Goal: Task Accomplishment & Management: Use online tool/utility

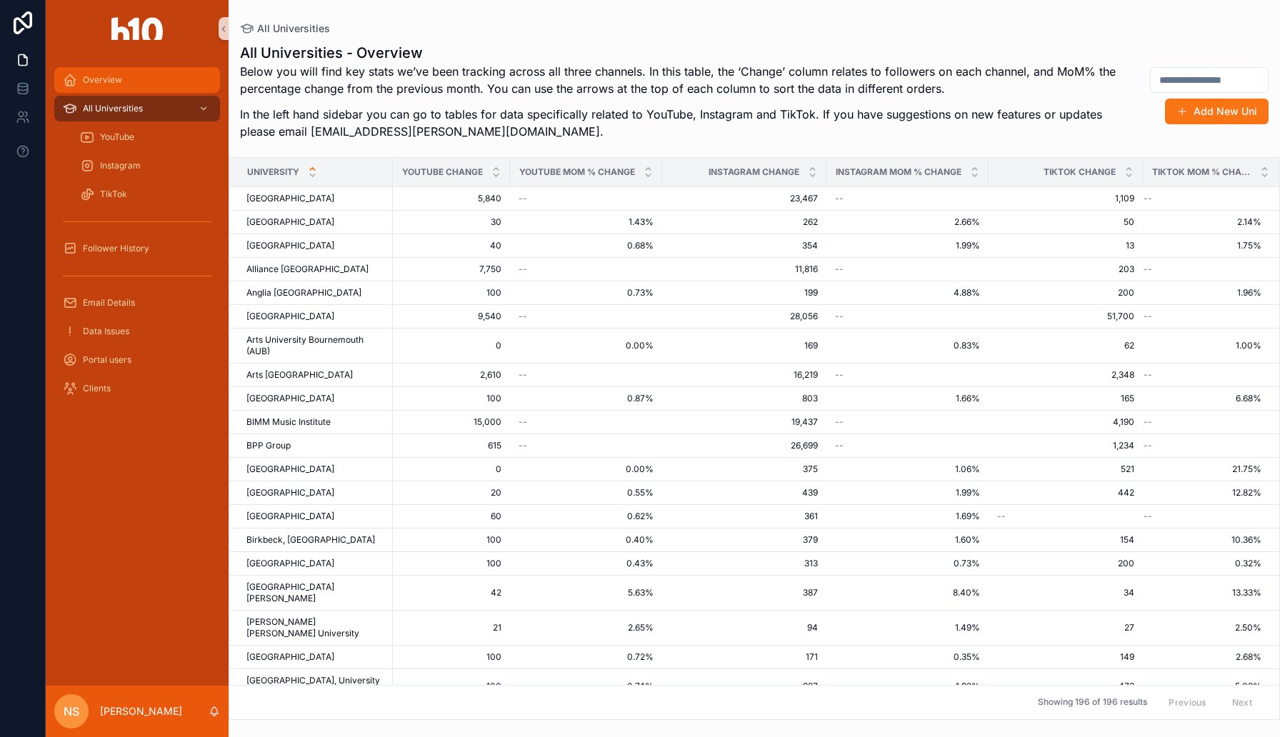
click at [121, 81] on span "Overview" at bounding box center [102, 79] width 39 height 11
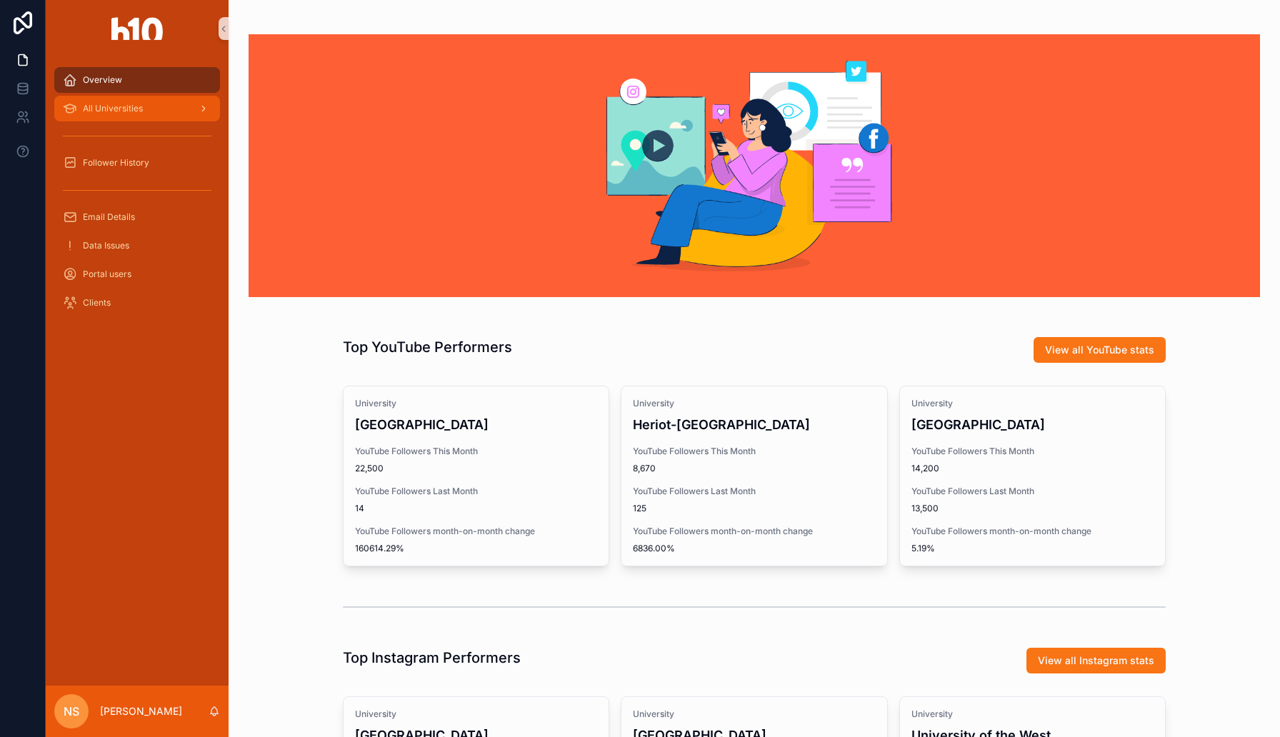
click at [127, 112] on span "All Universities" at bounding box center [113, 108] width 60 height 11
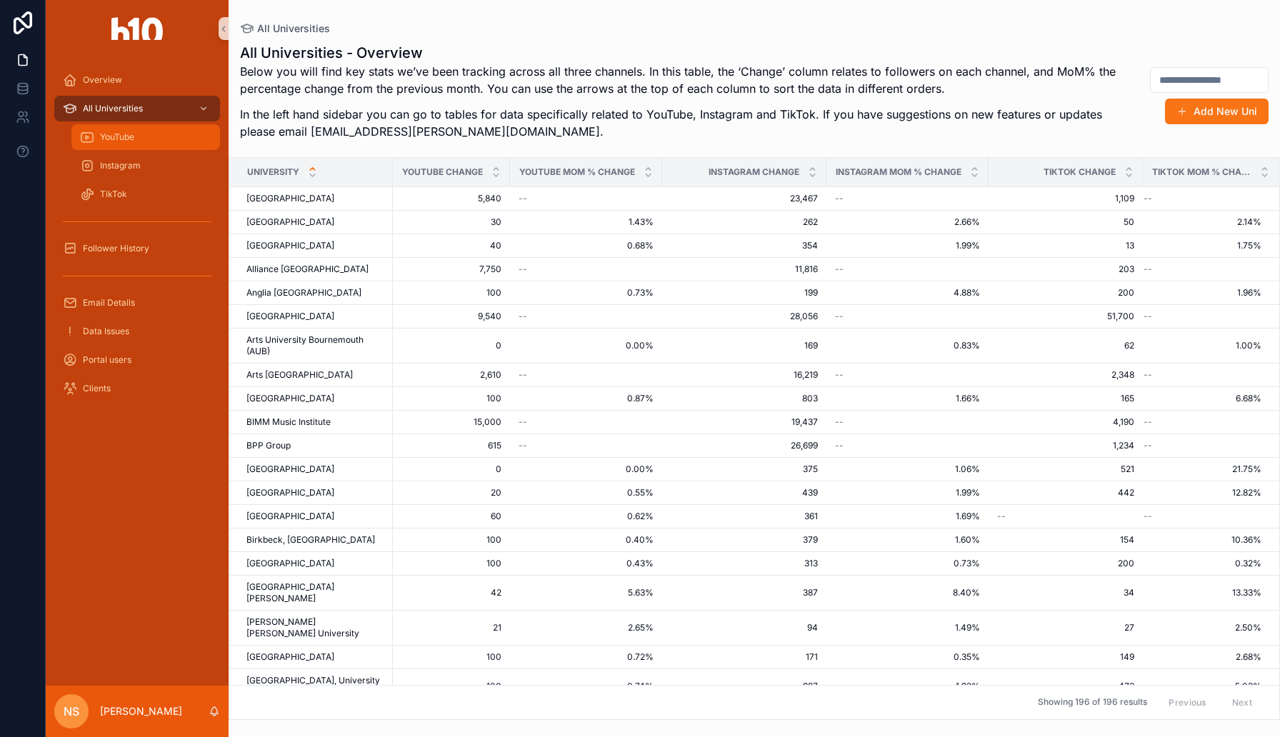
click at [127, 137] on span "YouTube" at bounding box center [117, 136] width 34 height 11
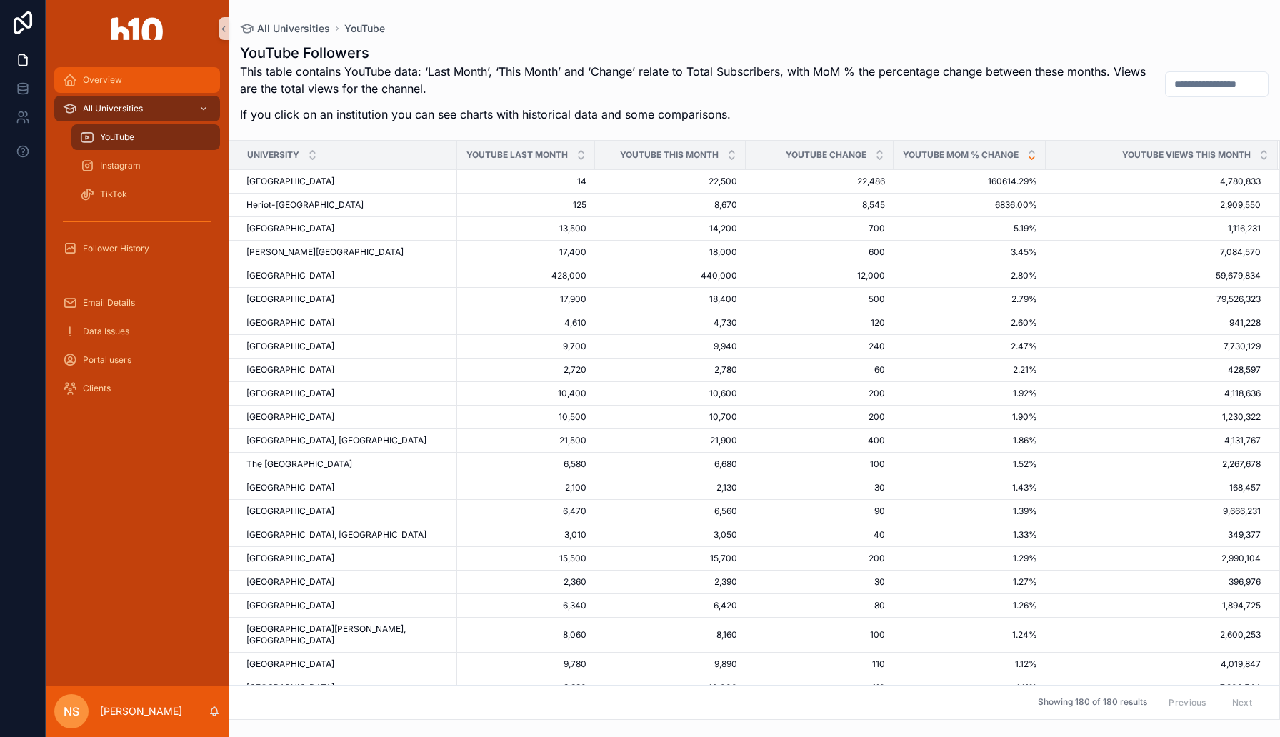
click at [129, 79] on div "Overview" at bounding box center [137, 80] width 149 height 23
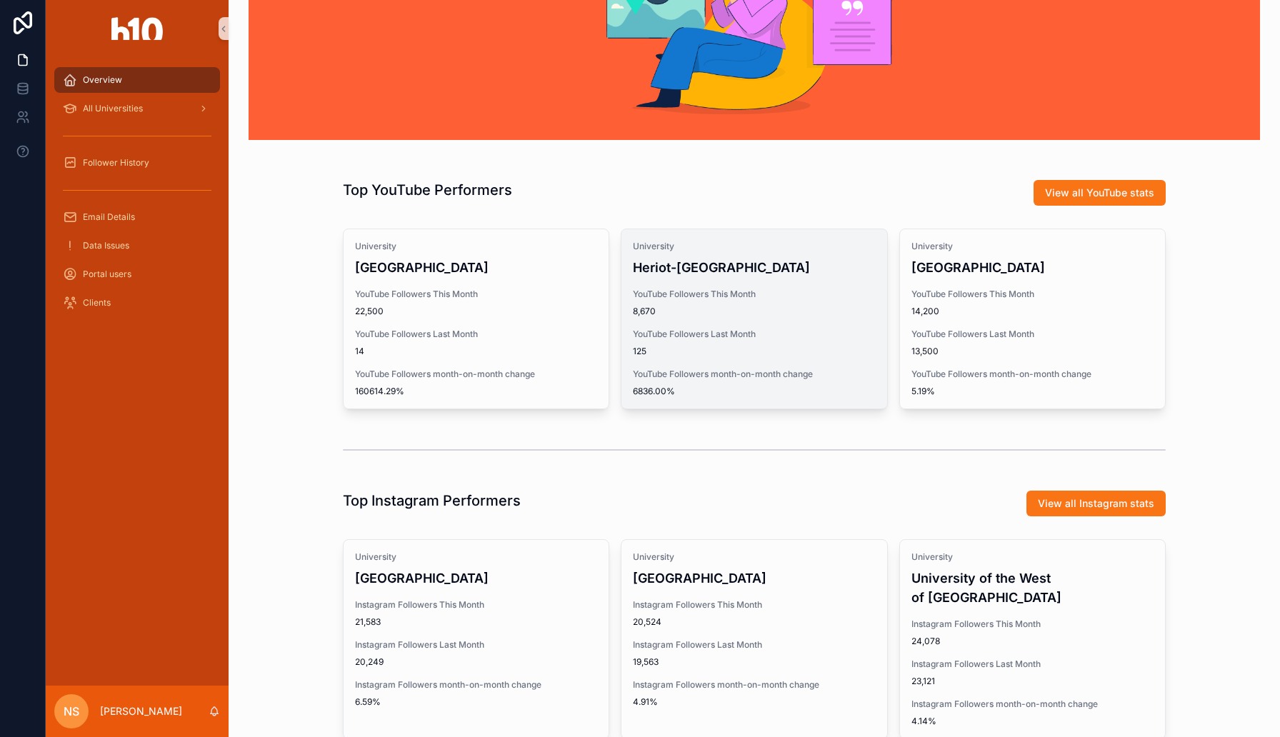
scroll to position [142, 0]
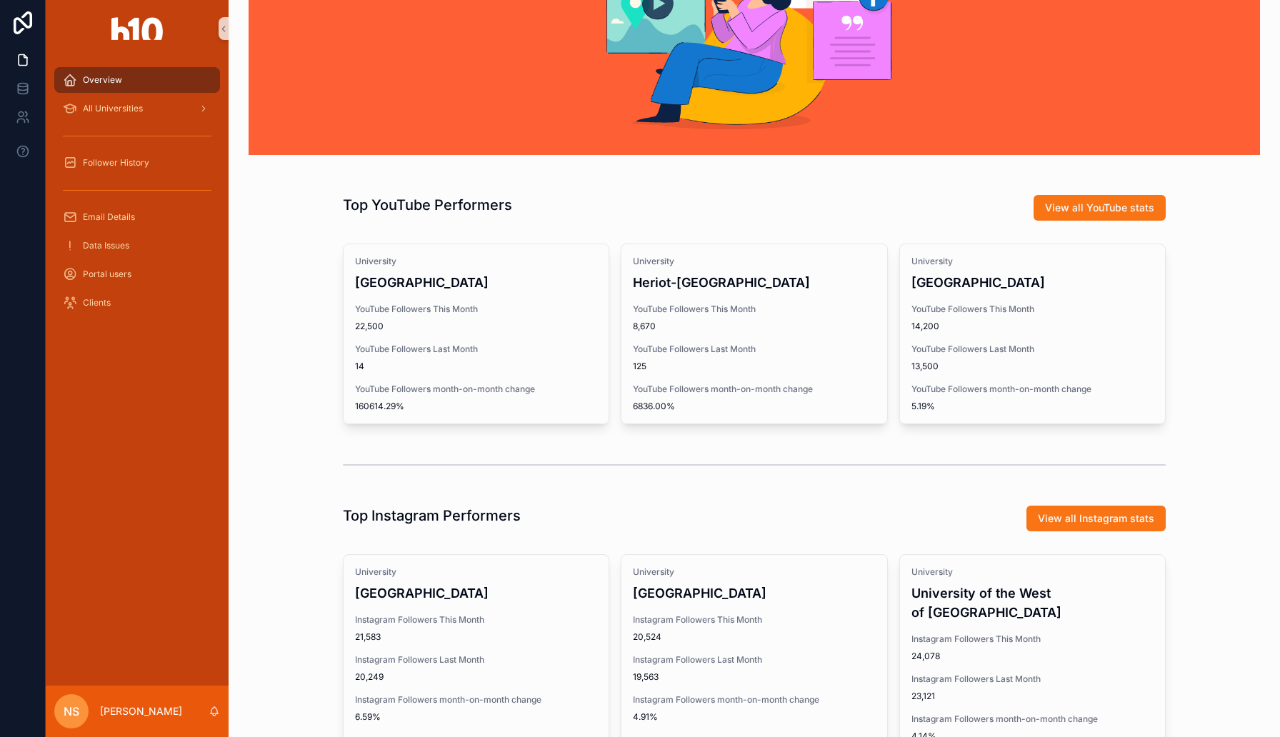
click at [529, 197] on div "Top YouTube Performers" at bounding box center [542, 205] width 398 height 20
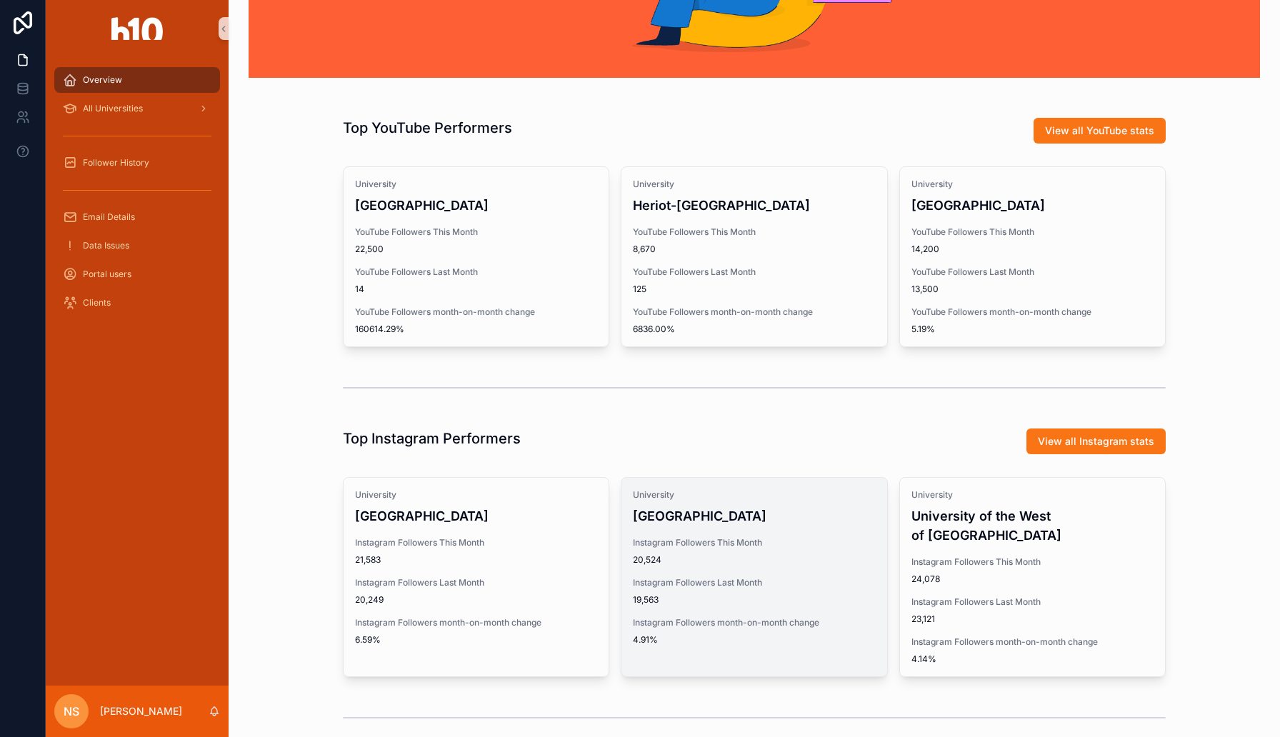
scroll to position [134, 0]
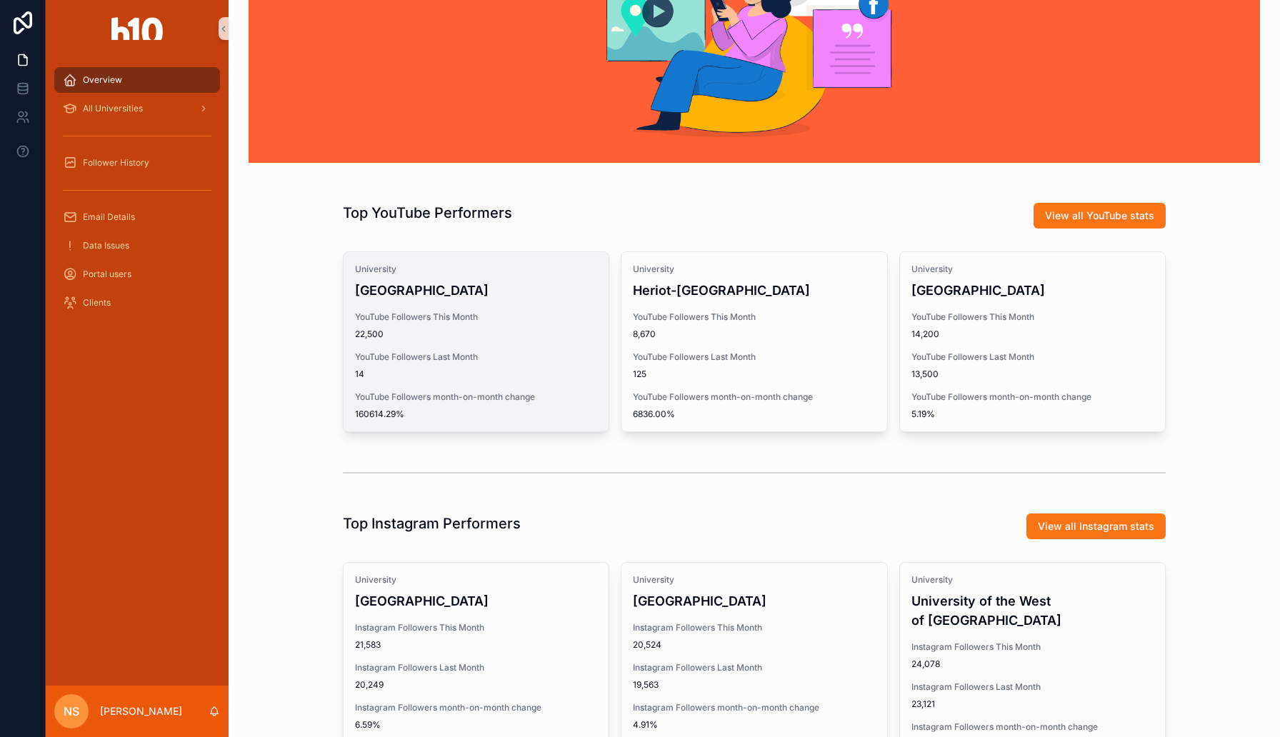
click at [564, 341] on div "University Coventry University YouTube Followers This Month 22,500 YouTube Foll…" at bounding box center [475, 341] width 265 height 179
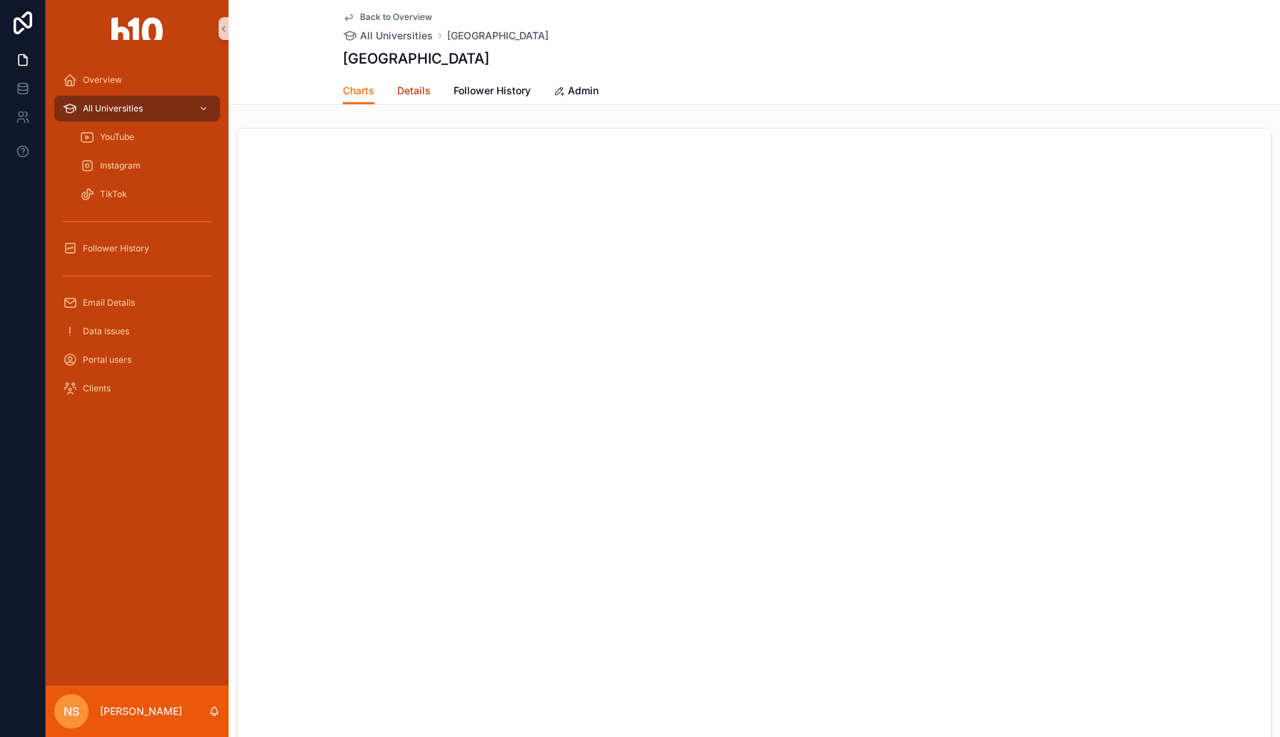
click at [409, 91] on span "Details" at bounding box center [414, 91] width 34 height 14
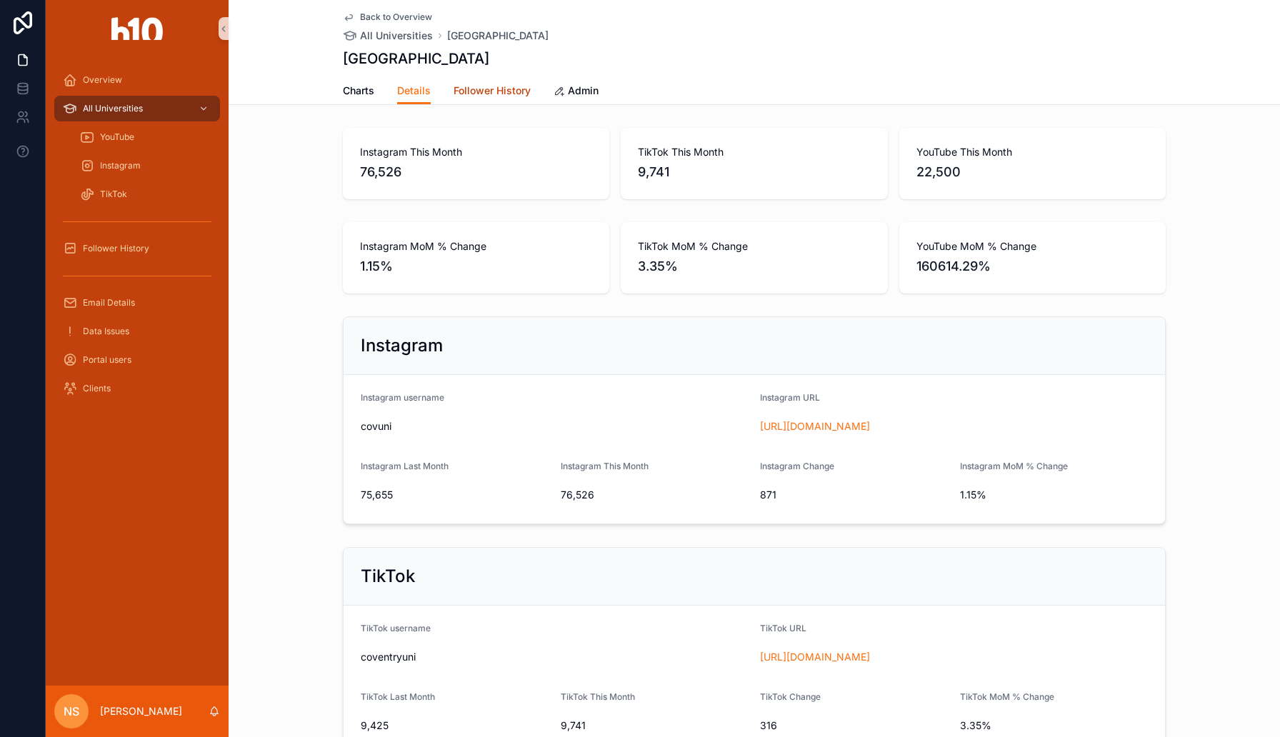
click at [503, 84] on span "Follower History" at bounding box center [491, 91] width 77 height 14
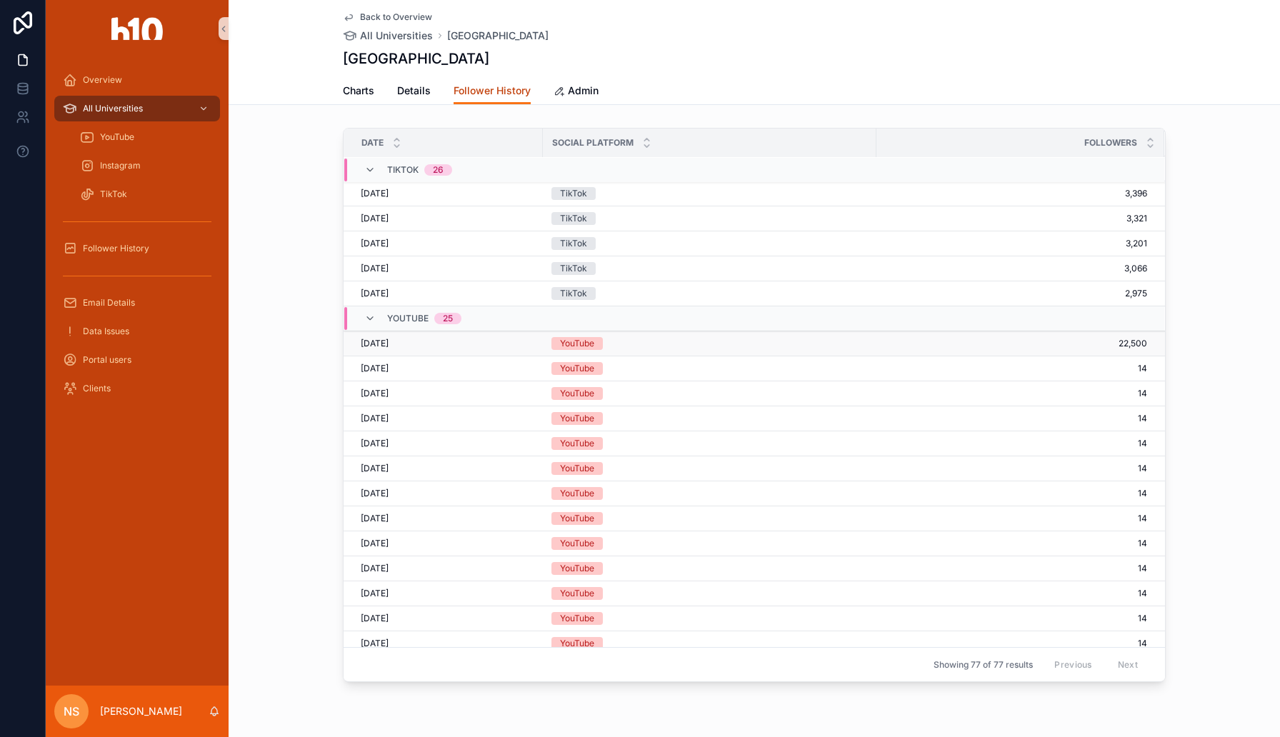
scroll to position [578, 0]
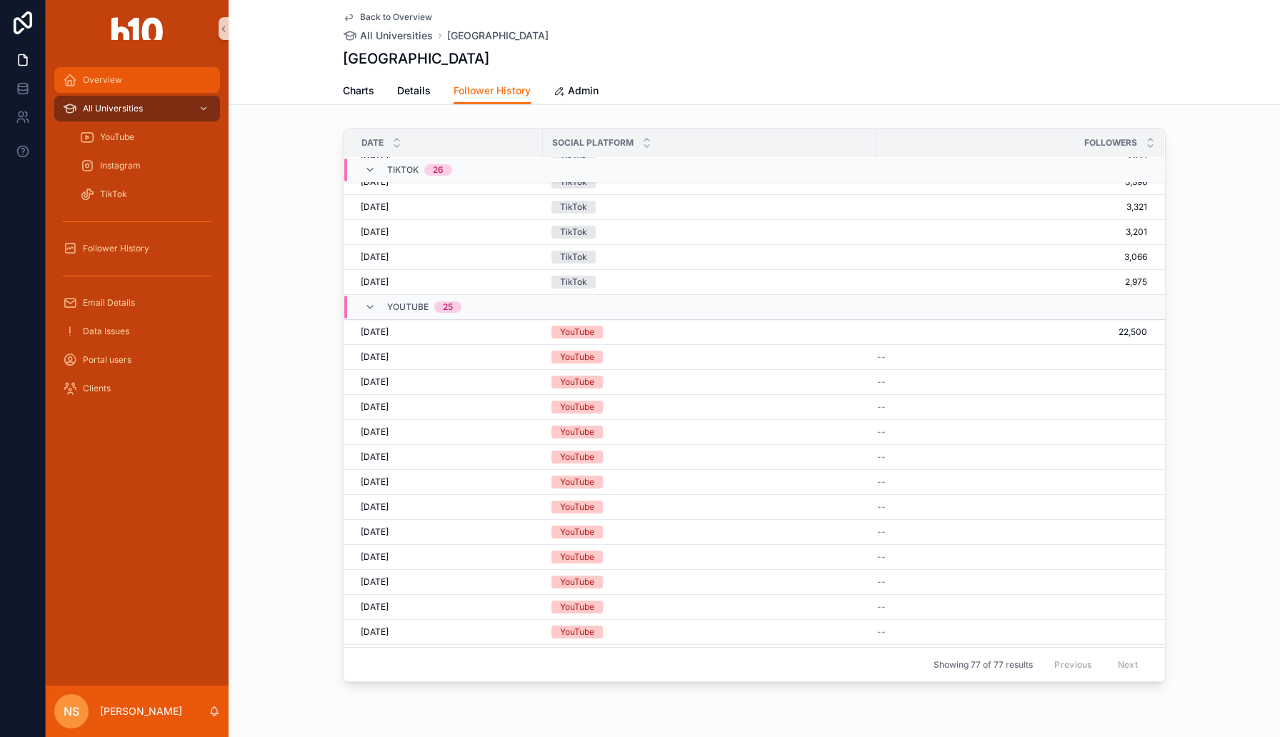
click at [142, 89] on div "Overview" at bounding box center [137, 80] width 149 height 23
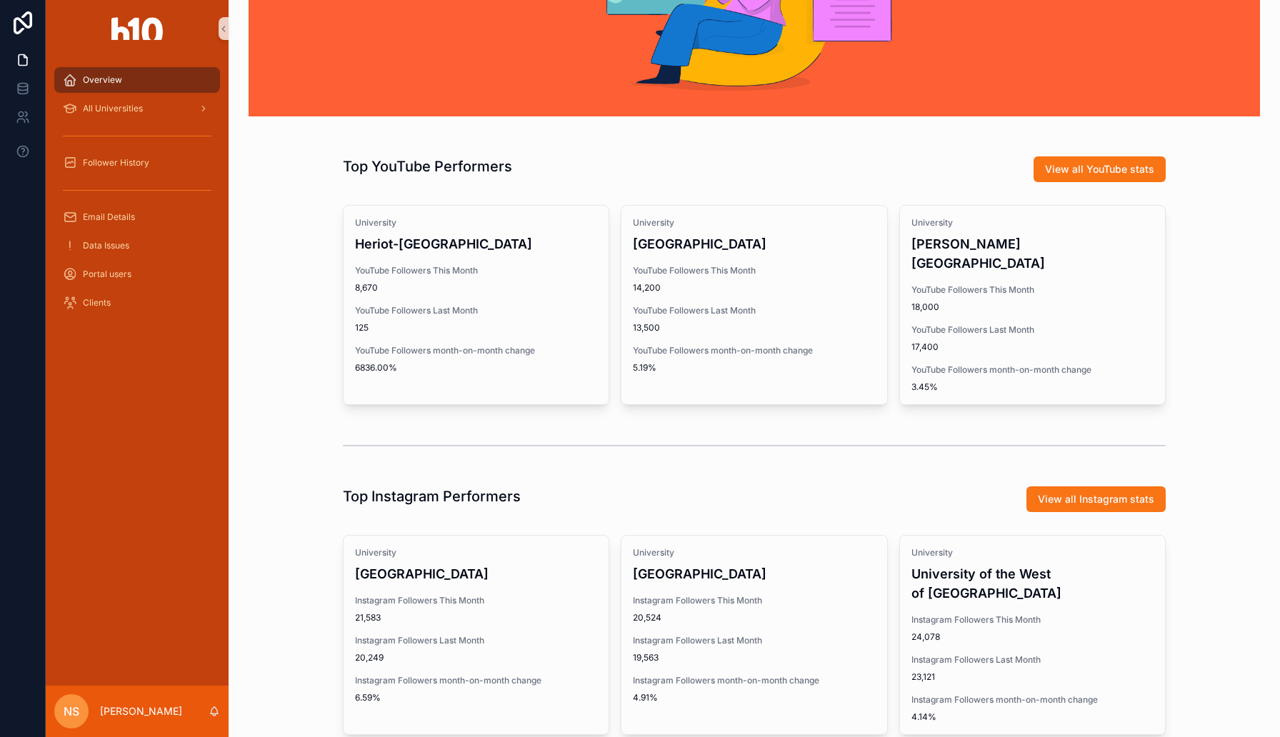
scroll to position [184, 0]
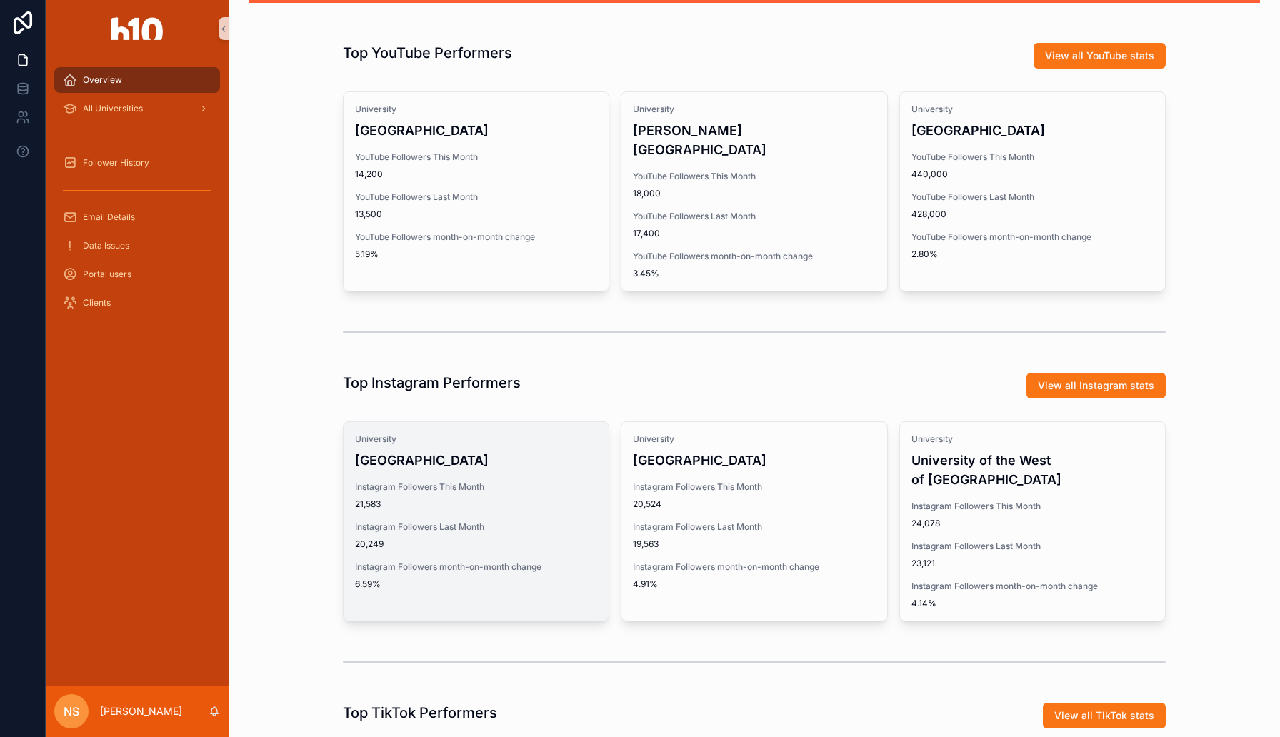
scroll to position [136, 0]
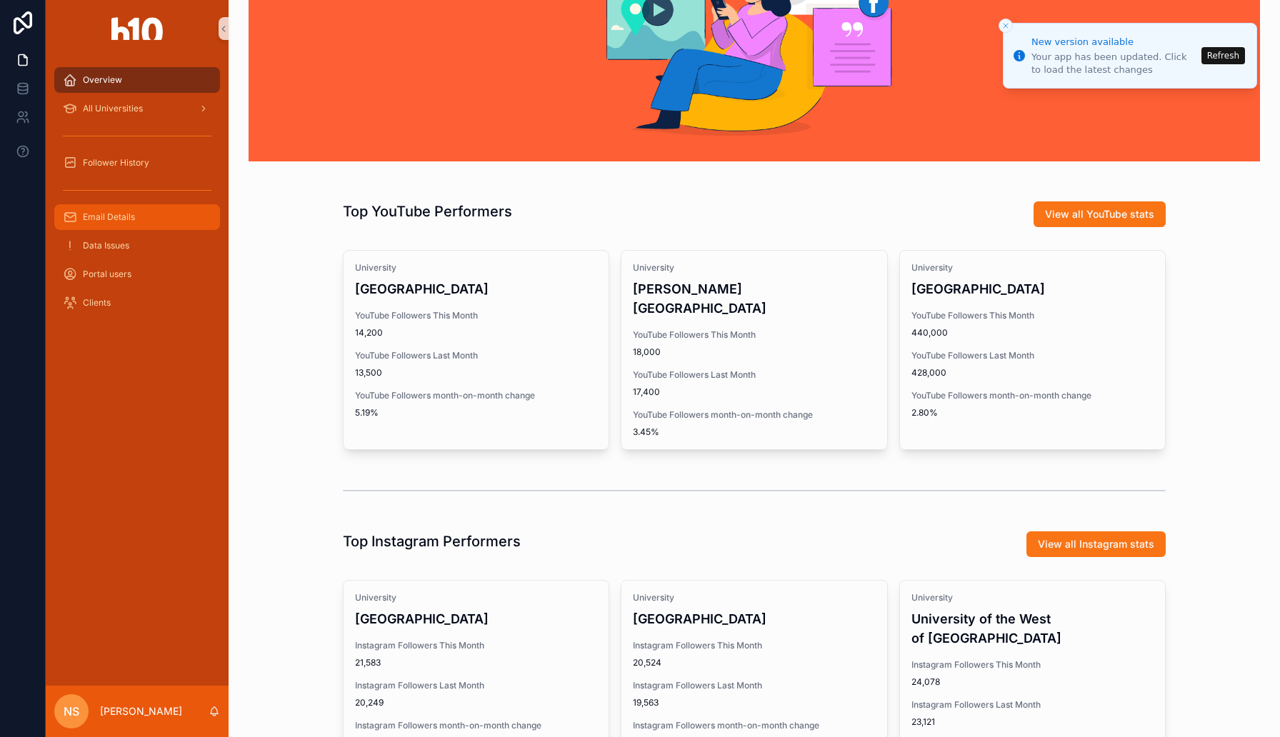
click at [137, 211] on div "Email Details" at bounding box center [137, 217] width 149 height 23
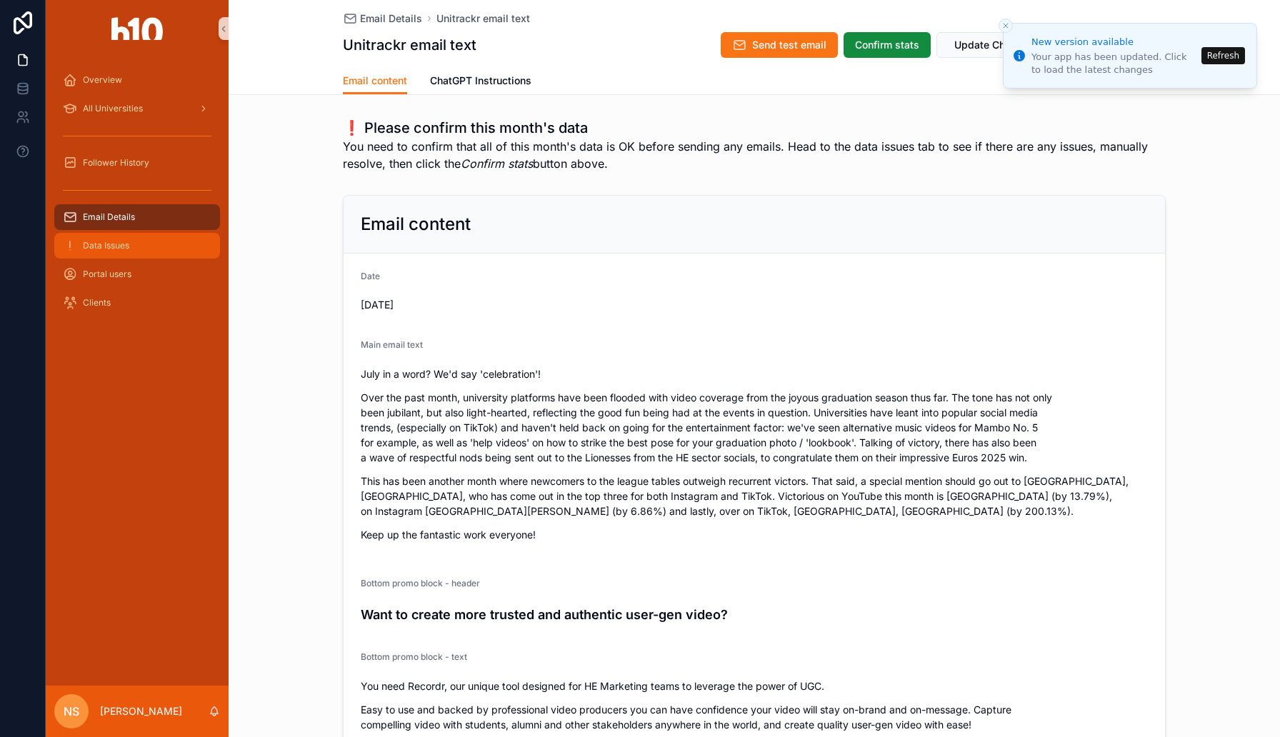
click at [135, 246] on div "Data Issues" at bounding box center [137, 245] width 149 height 23
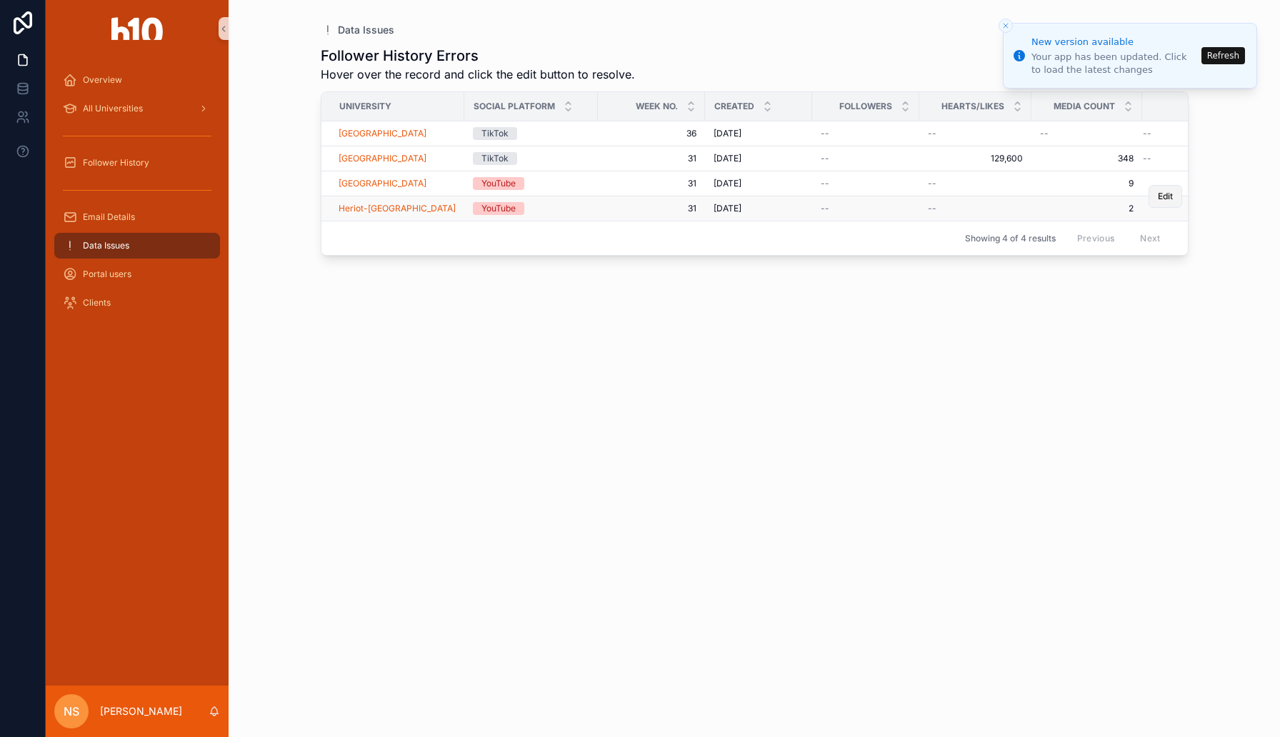
click at [1168, 199] on span "Edit" at bounding box center [1165, 196] width 15 height 11
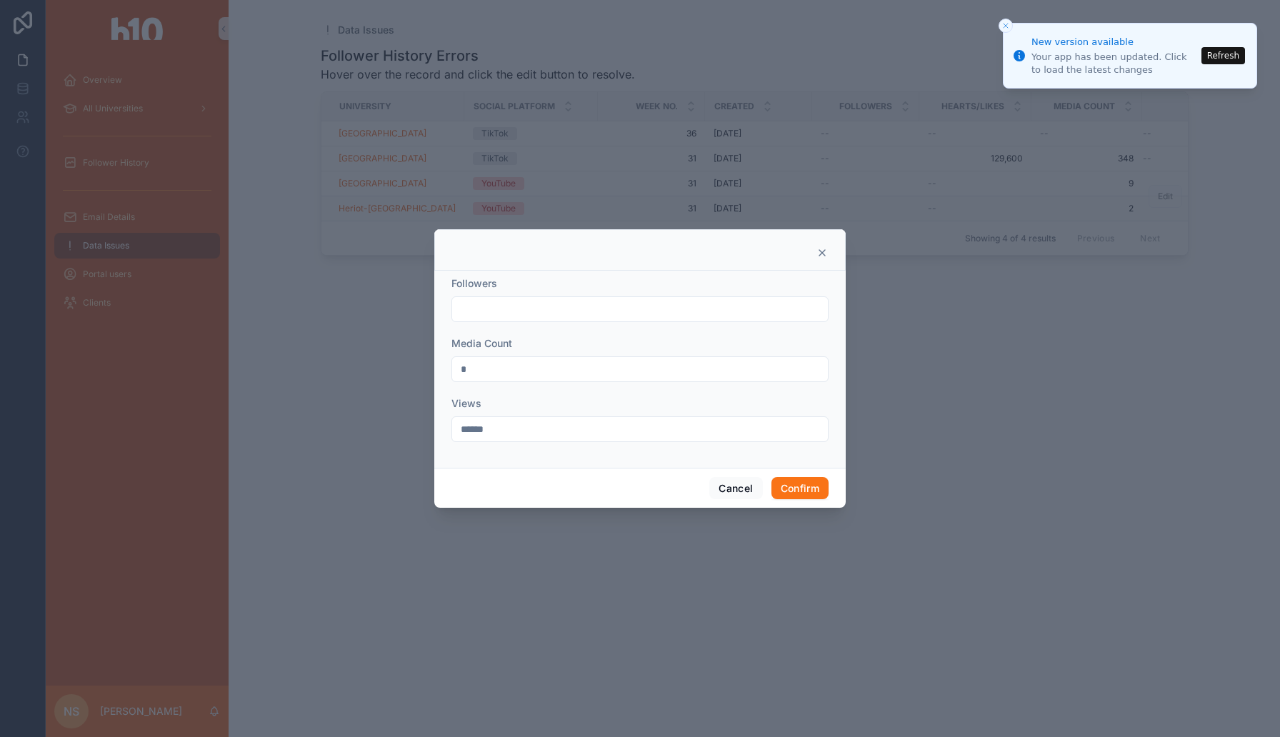
click at [819, 250] on icon at bounding box center [822, 253] width 6 height 6
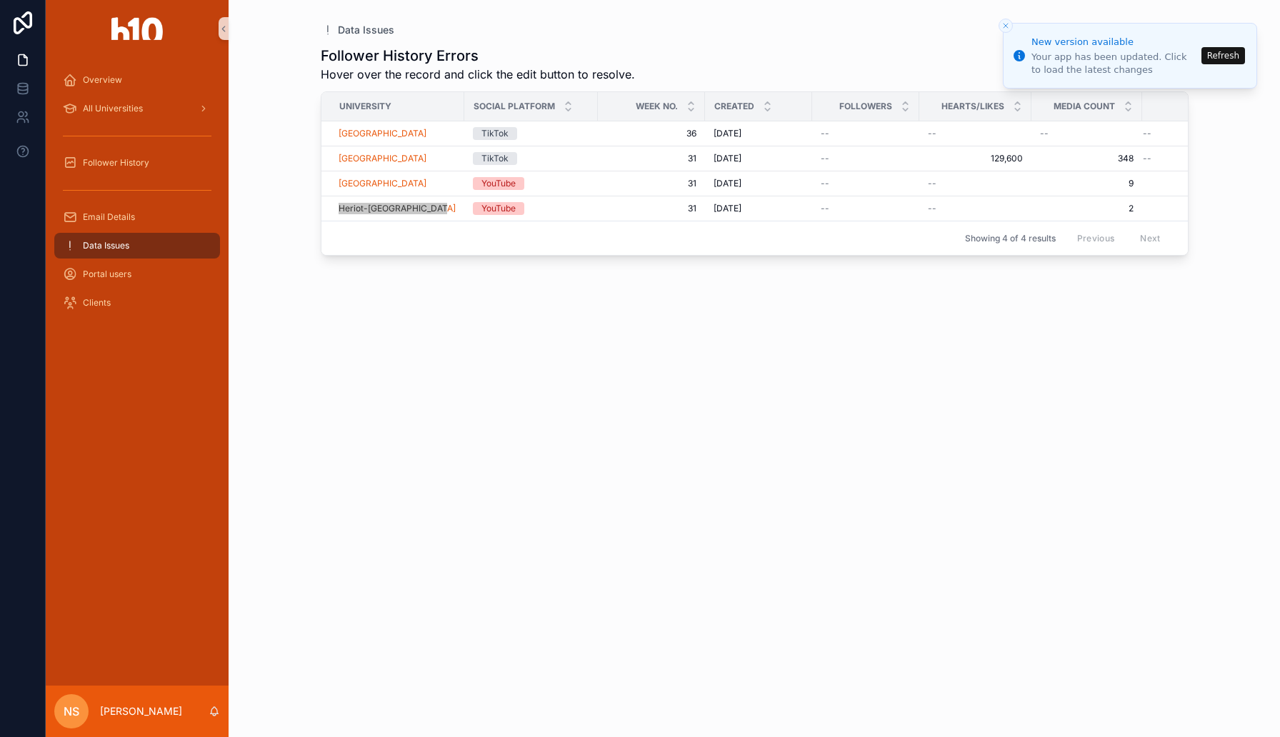
drag, startPoint x: 381, startPoint y: 207, endPoint x: 457, endPoint y: 0, distance: 220.5
click at [0, 0] on div "Overview All Universities Follower History Email Details Data Issues Portal use…" at bounding box center [640, 368] width 1280 height 737
click at [1007, 26] on icon "Close toast" at bounding box center [1005, 25] width 9 height 9
click at [1006, 24] on line "Close toast" at bounding box center [1005, 26] width 4 height 4
click at [1003, 22] on icon "Close toast" at bounding box center [1005, 25] width 9 height 9
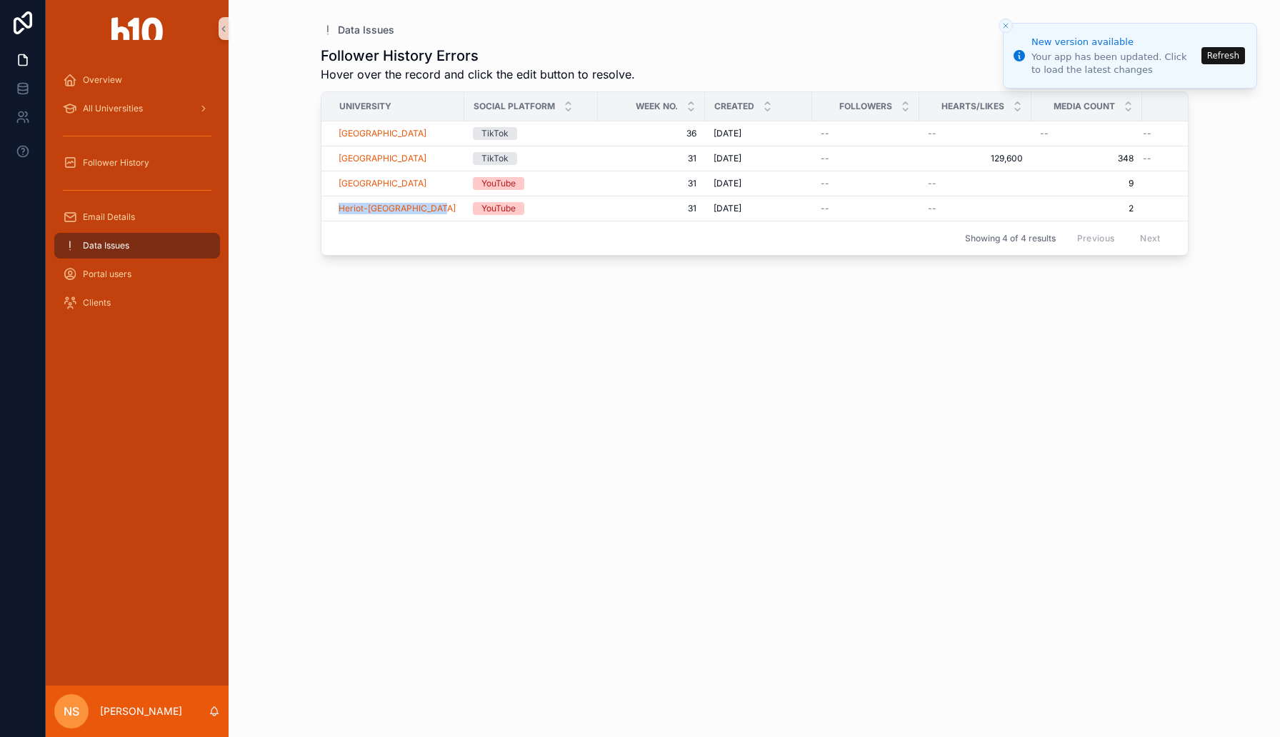
click at [1074, 104] on span "Media Count" at bounding box center [1083, 106] width 61 height 11
click at [0, 0] on span "Edit" at bounding box center [0, 0] width 0 height 0
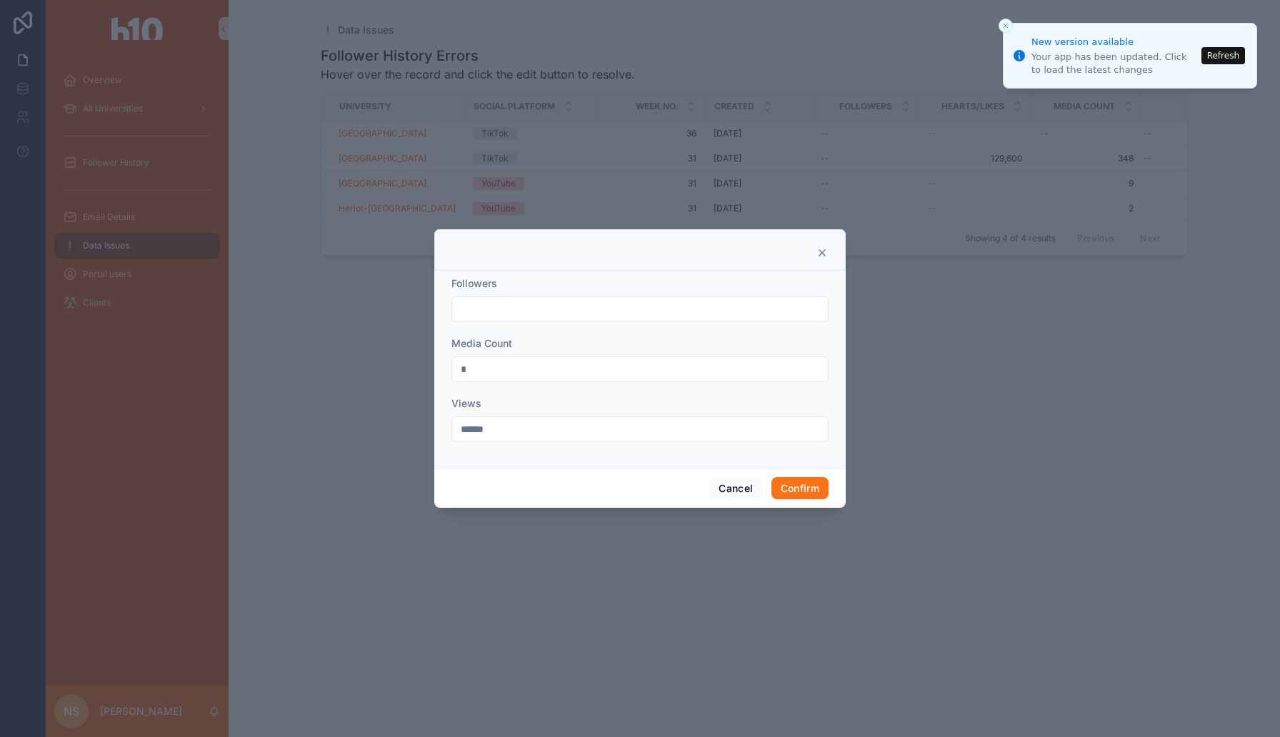
drag, startPoint x: 536, startPoint y: 362, endPoint x: 449, endPoint y: 362, distance: 87.1
click at [449, 362] on div "Followers Media Count * Views ******" at bounding box center [639, 369] width 411 height 197
type input "*"
drag, startPoint x: 503, startPoint y: 426, endPoint x: 432, endPoint y: 426, distance: 70.7
click at [432, 426] on div "Followers Media Count * Views ****** Cancel Confirm" at bounding box center [640, 368] width 1280 height 737
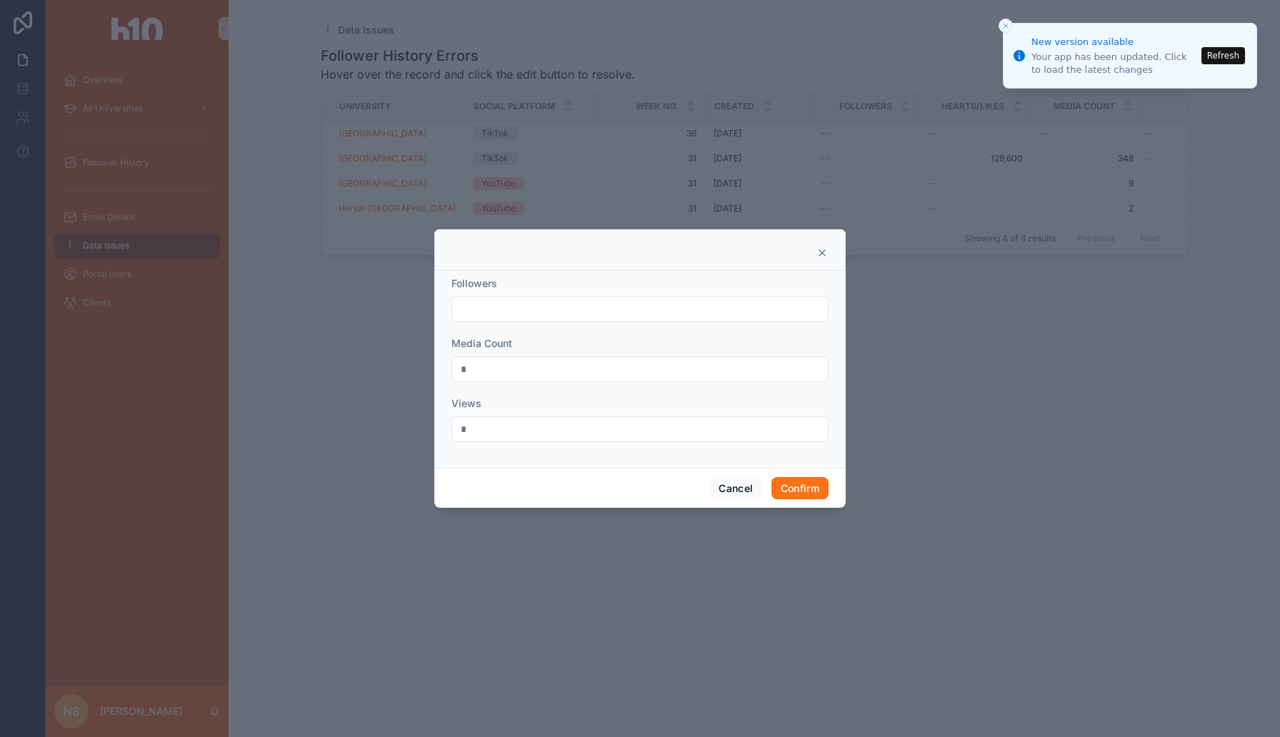
type input "*"
click at [468, 306] on input "text" at bounding box center [640, 309] width 376 height 20
type input "***"
click at [785, 484] on button "Confirm" at bounding box center [799, 488] width 57 height 23
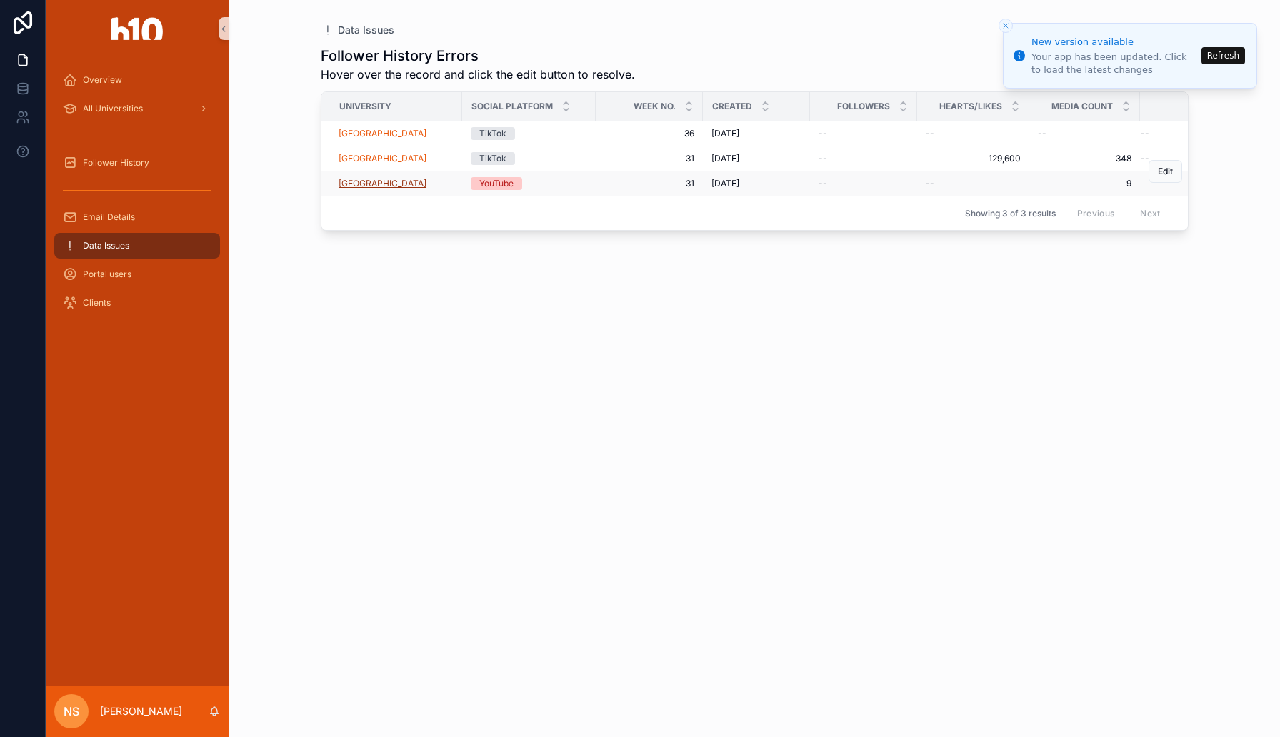
click at [388, 184] on span "Coventry University" at bounding box center [382, 183] width 88 height 11
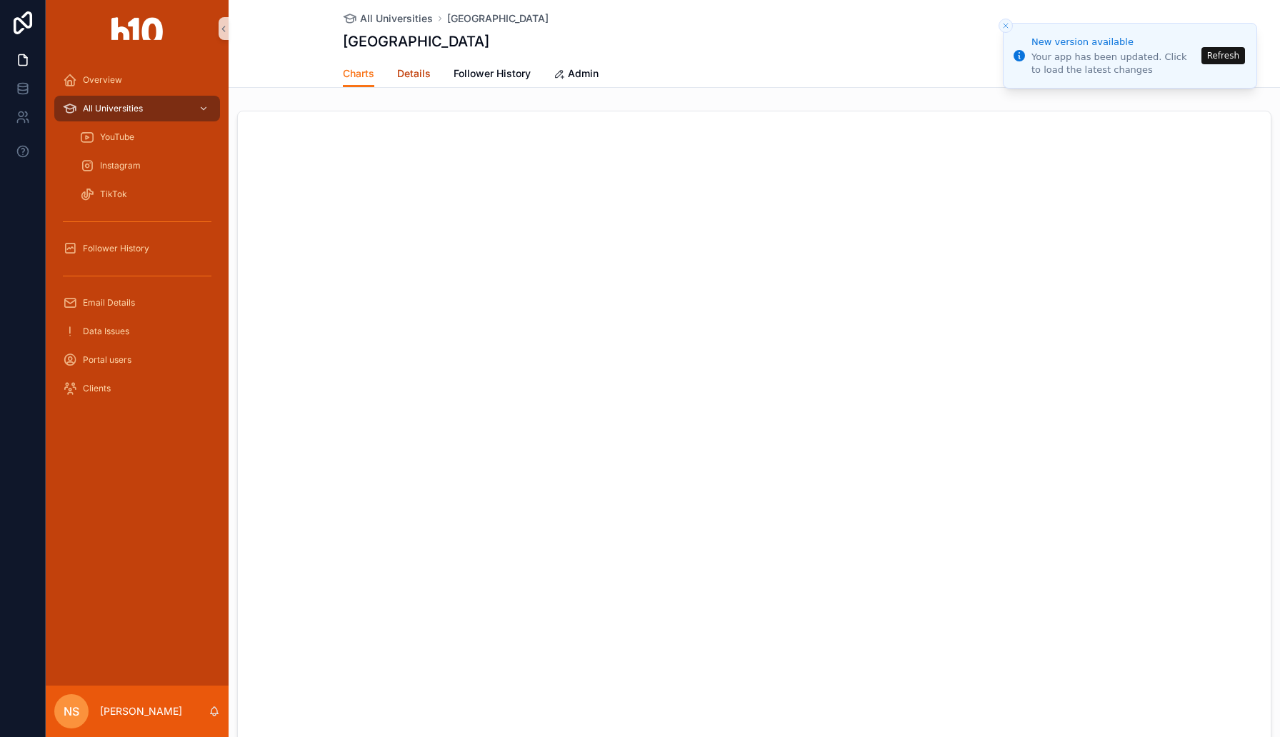
click at [413, 74] on span "Details" at bounding box center [414, 73] width 34 height 14
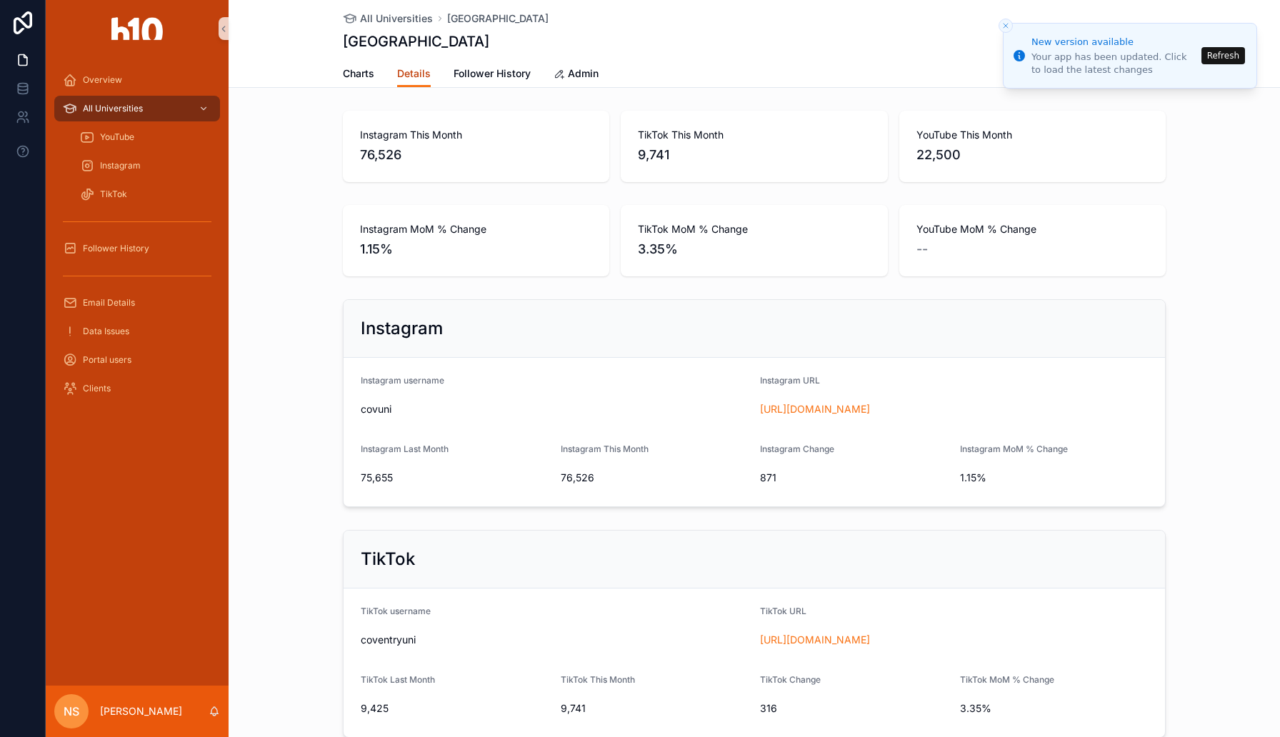
scroll to position [329, 0]
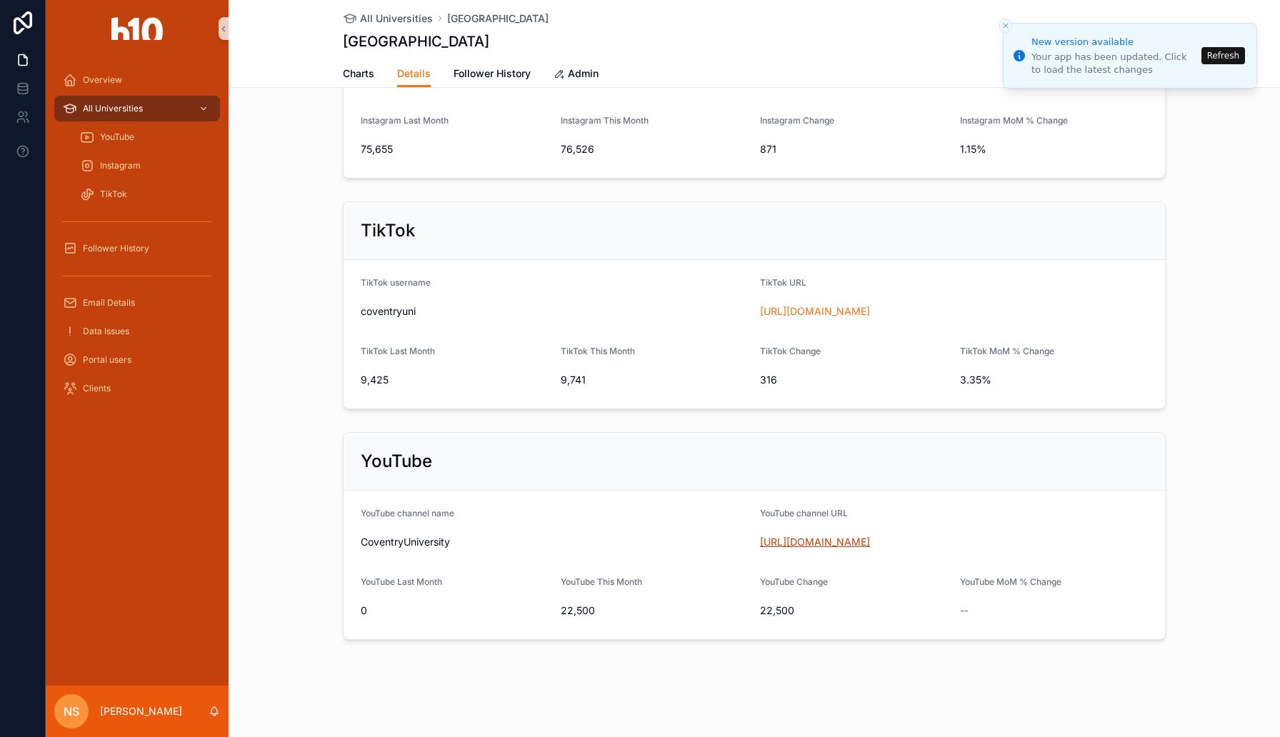
click at [793, 542] on link "https://www.youtube.com/CoventryUniversity" at bounding box center [815, 542] width 110 height 12
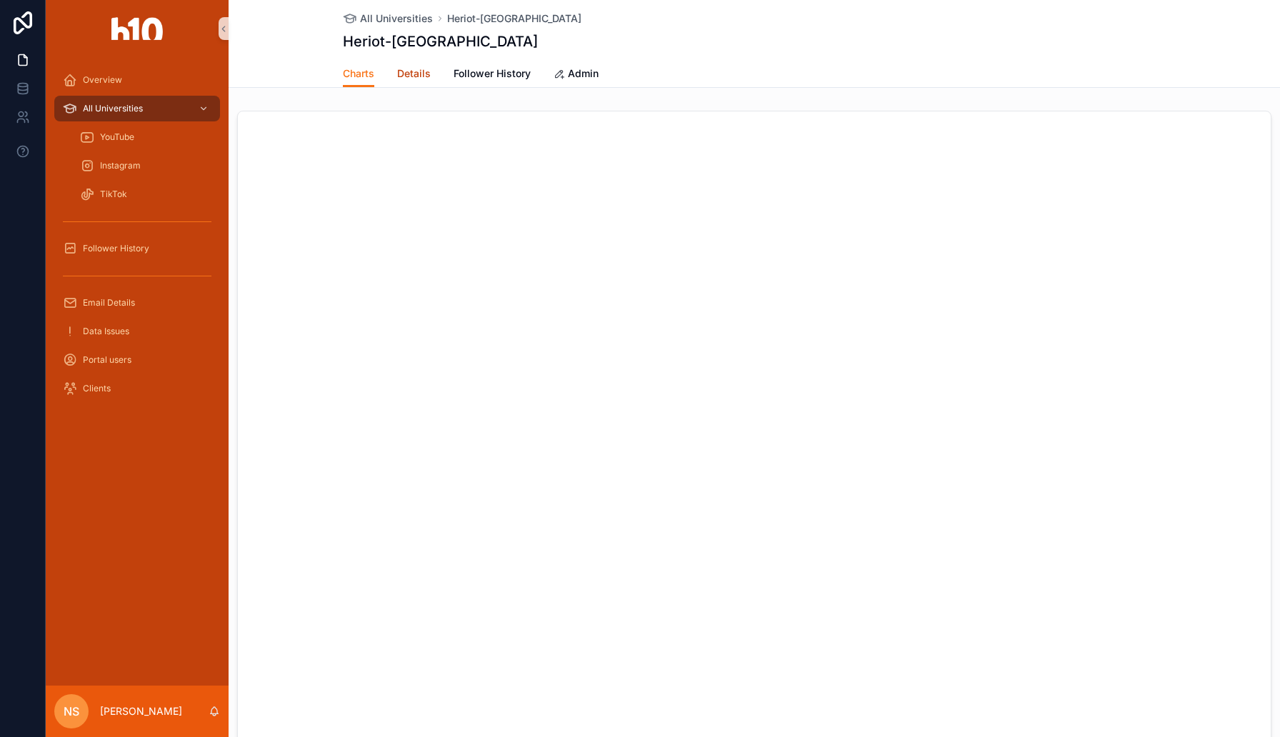
click at [410, 78] on span "Details" at bounding box center [414, 73] width 34 height 14
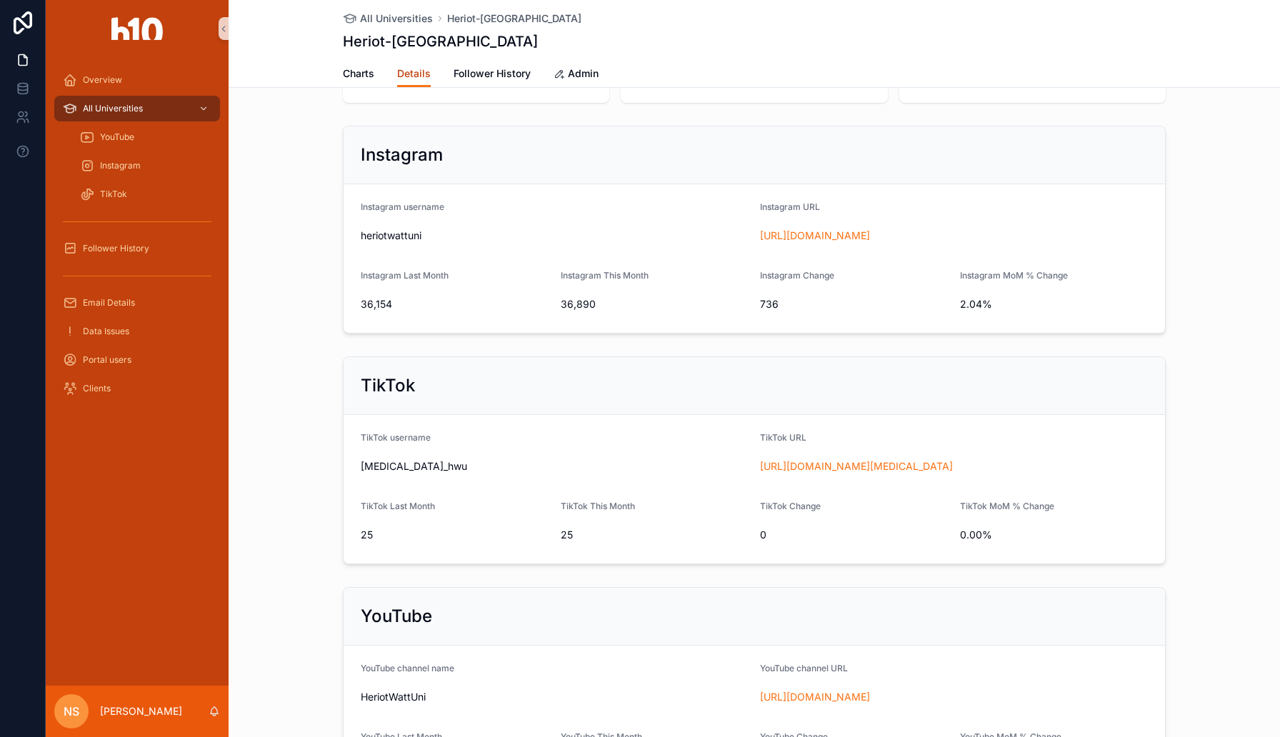
scroll to position [329, 0]
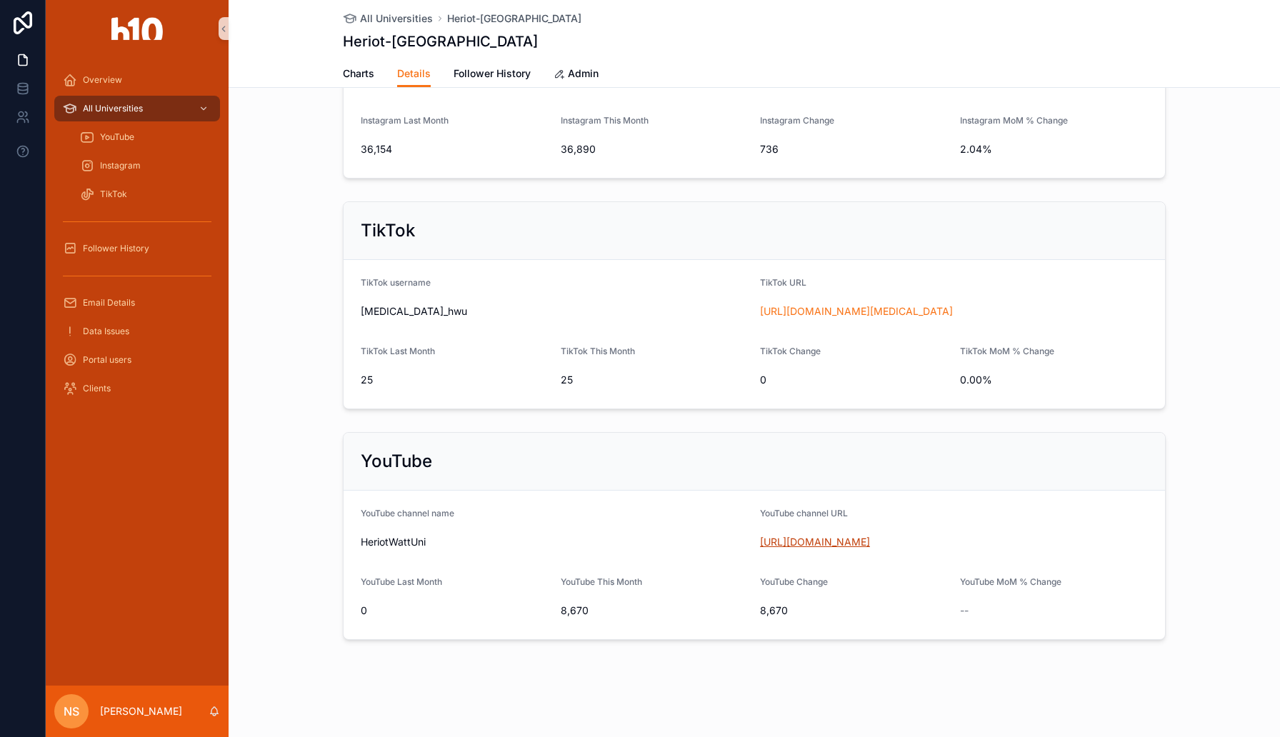
click at [819, 540] on link "[URL][DOMAIN_NAME]" at bounding box center [815, 542] width 110 height 12
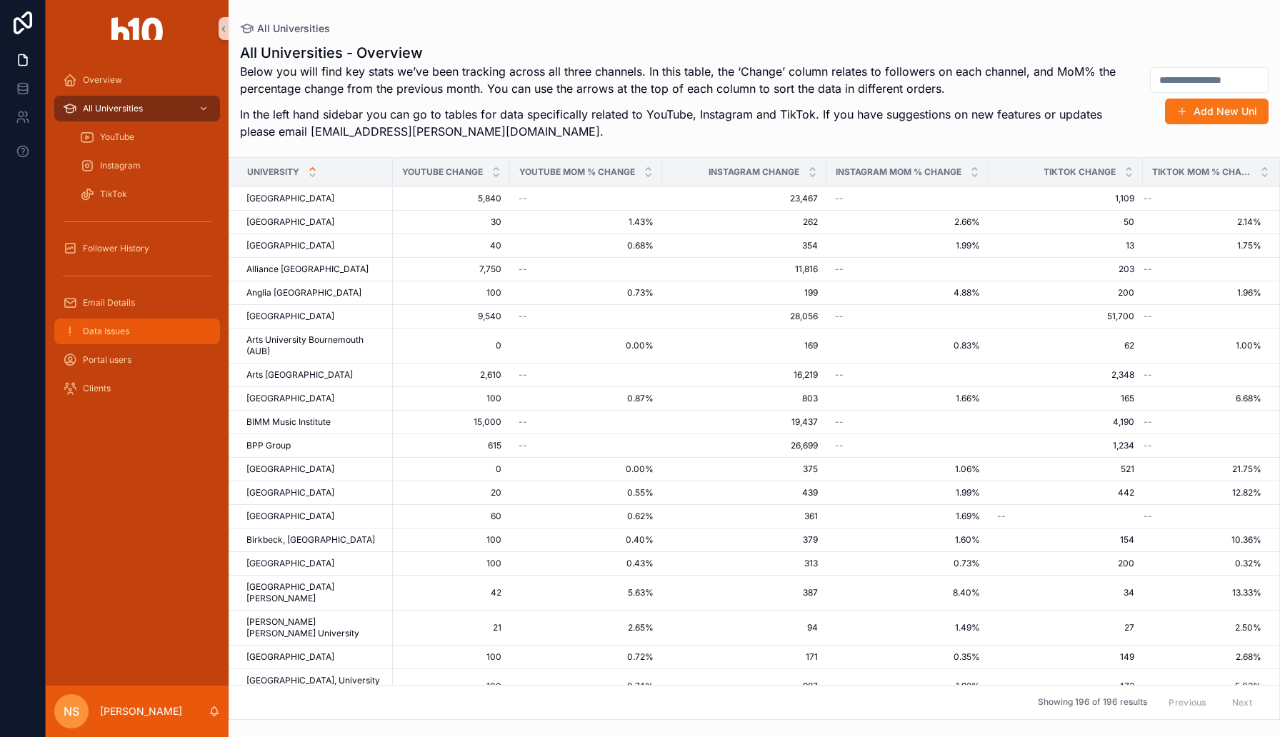
click at [130, 334] on div "Data Issues" at bounding box center [137, 331] width 149 height 23
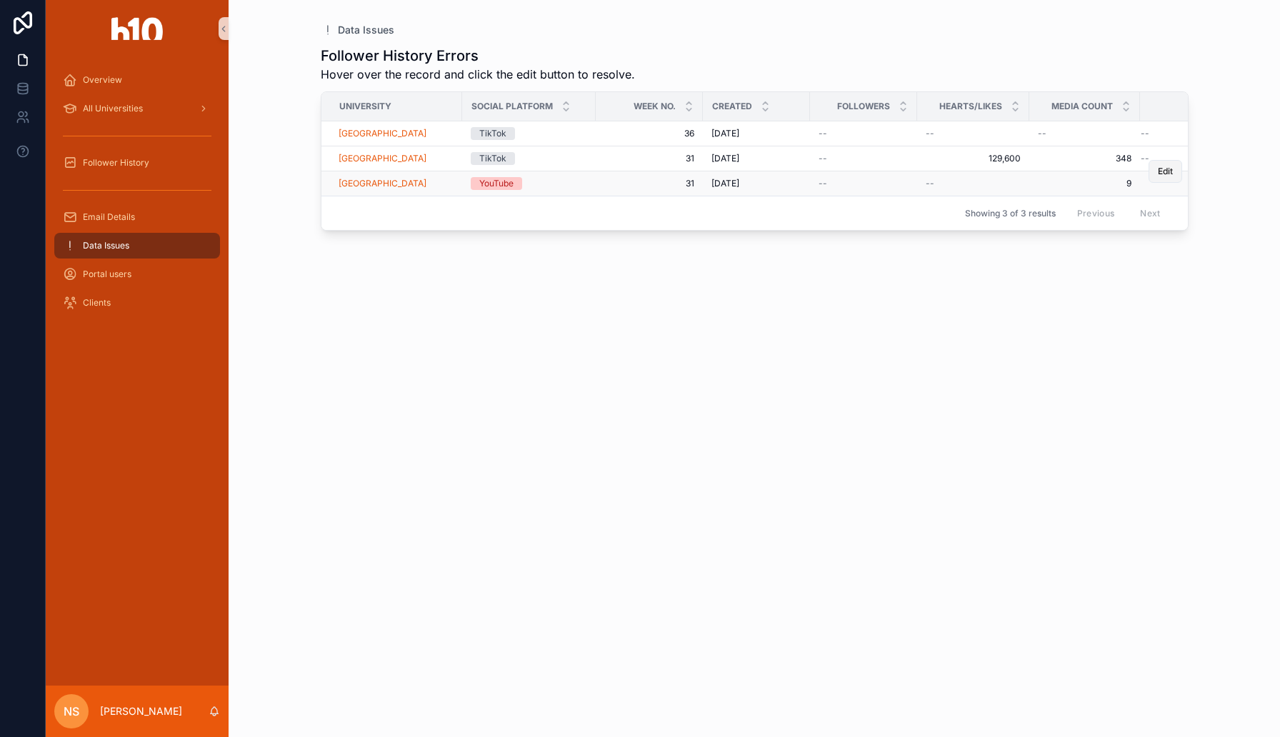
click at [1166, 171] on span "Edit" at bounding box center [1165, 171] width 15 height 11
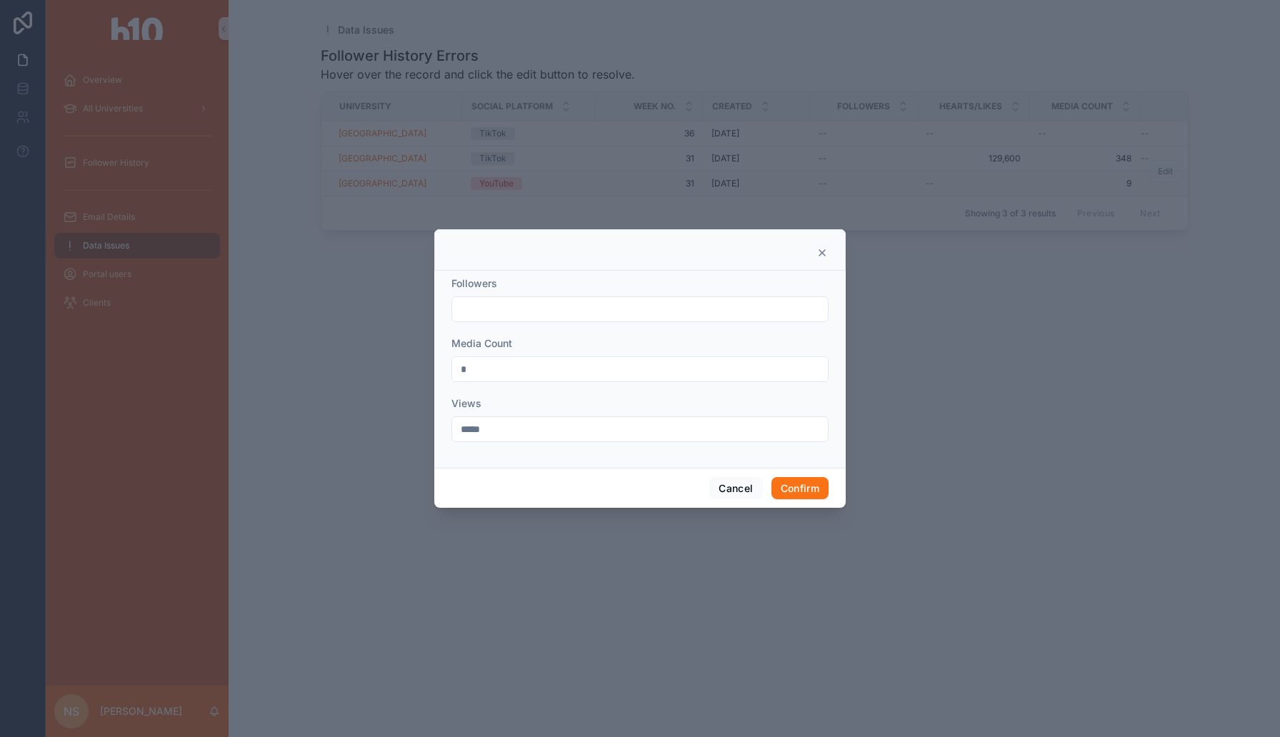
drag, startPoint x: 503, startPoint y: 435, endPoint x: 428, endPoint y: 434, distance: 75.0
click at [428, 434] on div "Followers Media Count * Views ***** Cancel Confirm" at bounding box center [640, 368] width 1280 height 737
type input "*"
drag, startPoint x: 478, startPoint y: 361, endPoint x: 413, endPoint y: 361, distance: 64.3
click at [414, 361] on div "Followers Media Count * Views * Cancel Confirm" at bounding box center [640, 368] width 1280 height 737
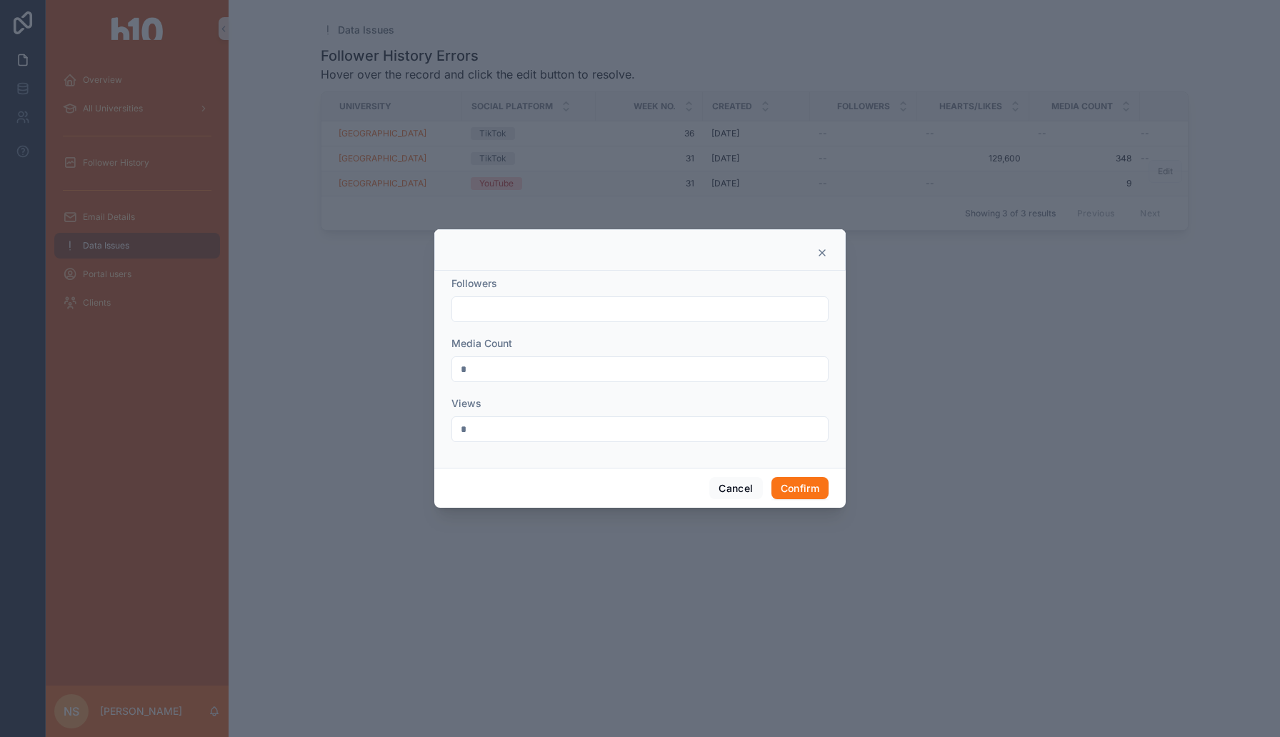
type input "*"
click at [481, 306] on input "text" at bounding box center [640, 309] width 376 height 20
type input "******"
click at [788, 492] on button "Confirm" at bounding box center [799, 488] width 57 height 23
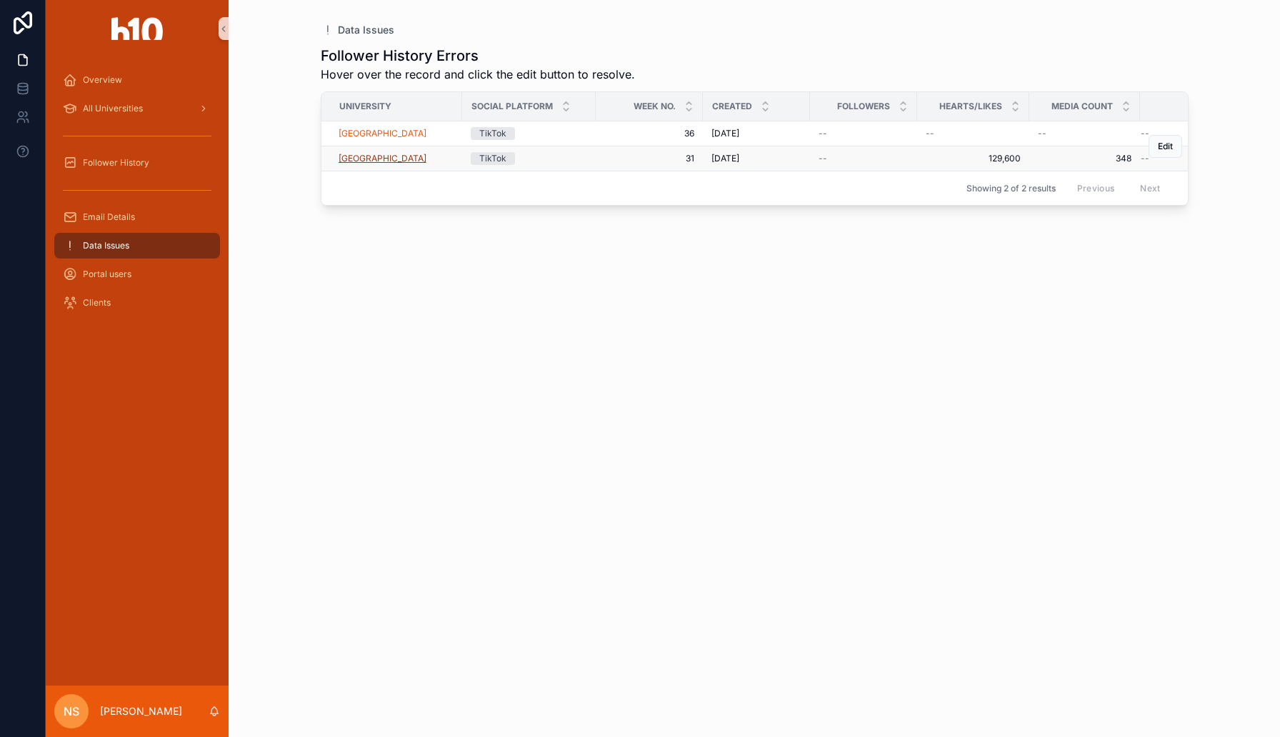
click at [0, 0] on div "Overview All Universities Follower History Email Details Data Issues Portal use…" at bounding box center [640, 368] width 1280 height 737
click at [1165, 152] on button "Edit" at bounding box center [1165, 146] width 34 height 23
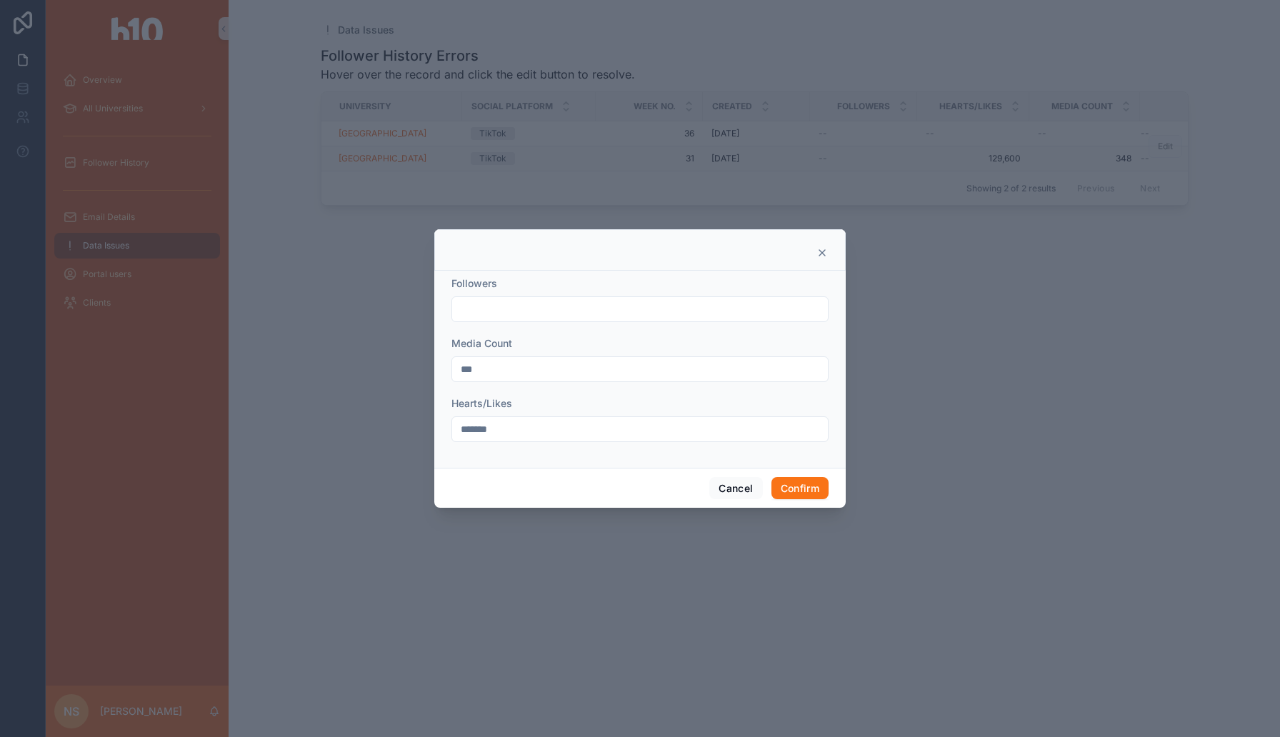
drag, startPoint x: 493, startPoint y: 363, endPoint x: 434, endPoint y: 362, distance: 59.3
click at [434, 364] on div "Followers Media Count *** Hearts/Likes *******" at bounding box center [639, 369] width 411 height 197
type input "*"
click at [486, 316] on input "text" at bounding box center [640, 309] width 376 height 20
type input "***"
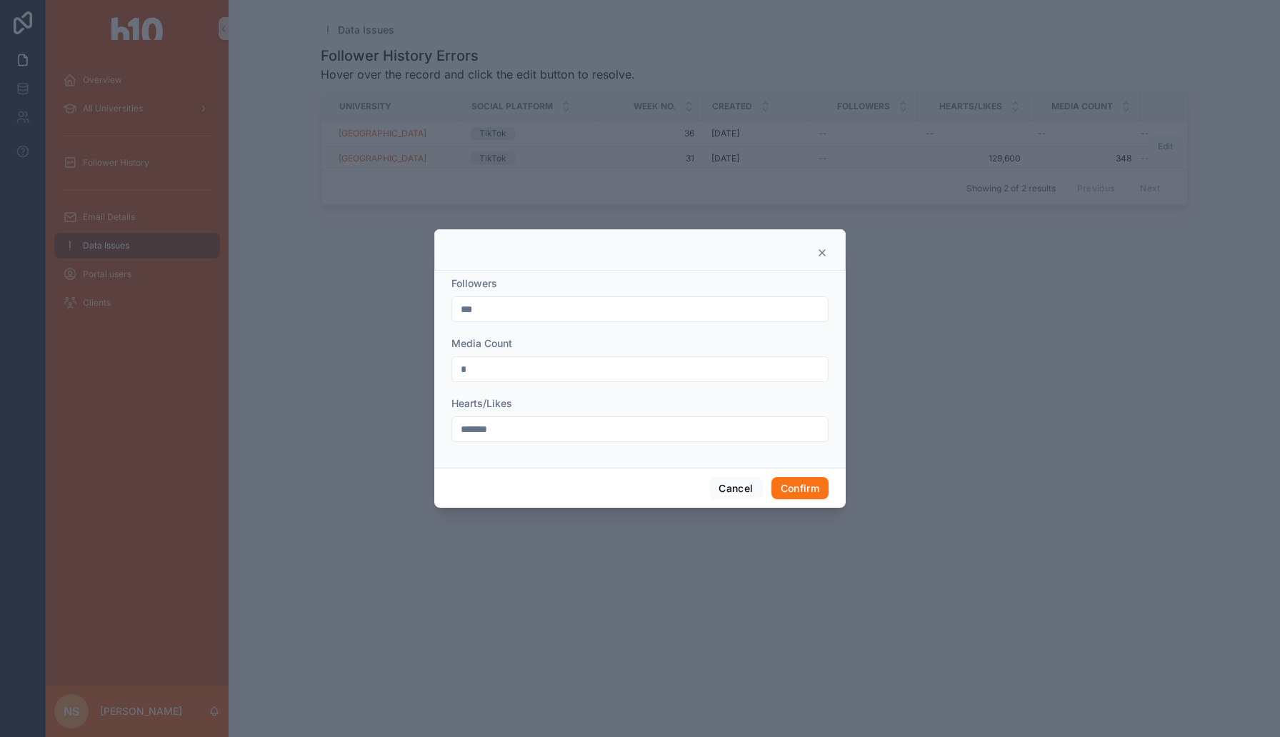
drag, startPoint x: 518, startPoint y: 431, endPoint x: 428, endPoint y: 434, distance: 90.1
click at [428, 434] on div "Followers *** Media Count * Hearts/Likes ******* Cancel Confirm" at bounding box center [640, 368] width 1280 height 737
type input "*****"
click at [801, 488] on button "Confirm" at bounding box center [799, 488] width 57 height 23
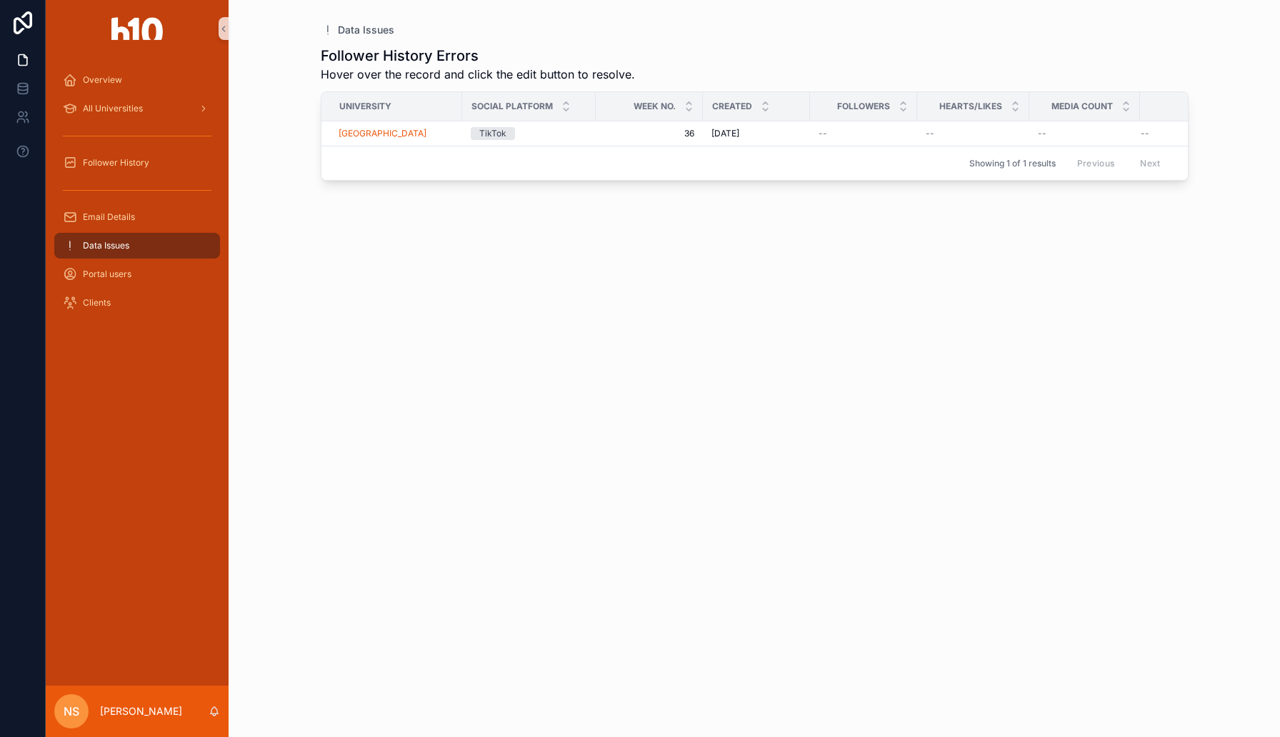
drag, startPoint x: 393, startPoint y: 133, endPoint x: 506, endPoint y: 1, distance: 173.2
click at [1159, 126] on span "Edit" at bounding box center [1165, 121] width 15 height 11
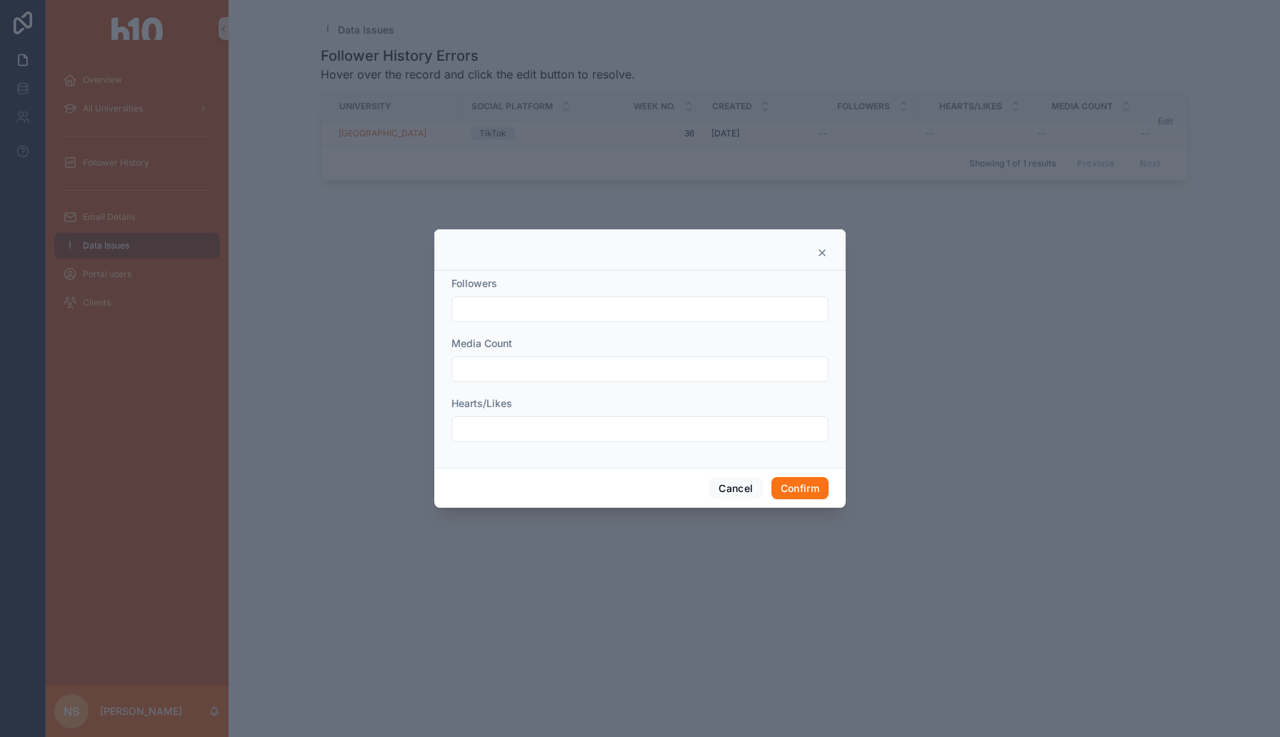
click at [558, 313] on input "text" at bounding box center [640, 309] width 376 height 20
type input "*****"
click at [786, 483] on button "Confirm" at bounding box center [799, 488] width 57 height 23
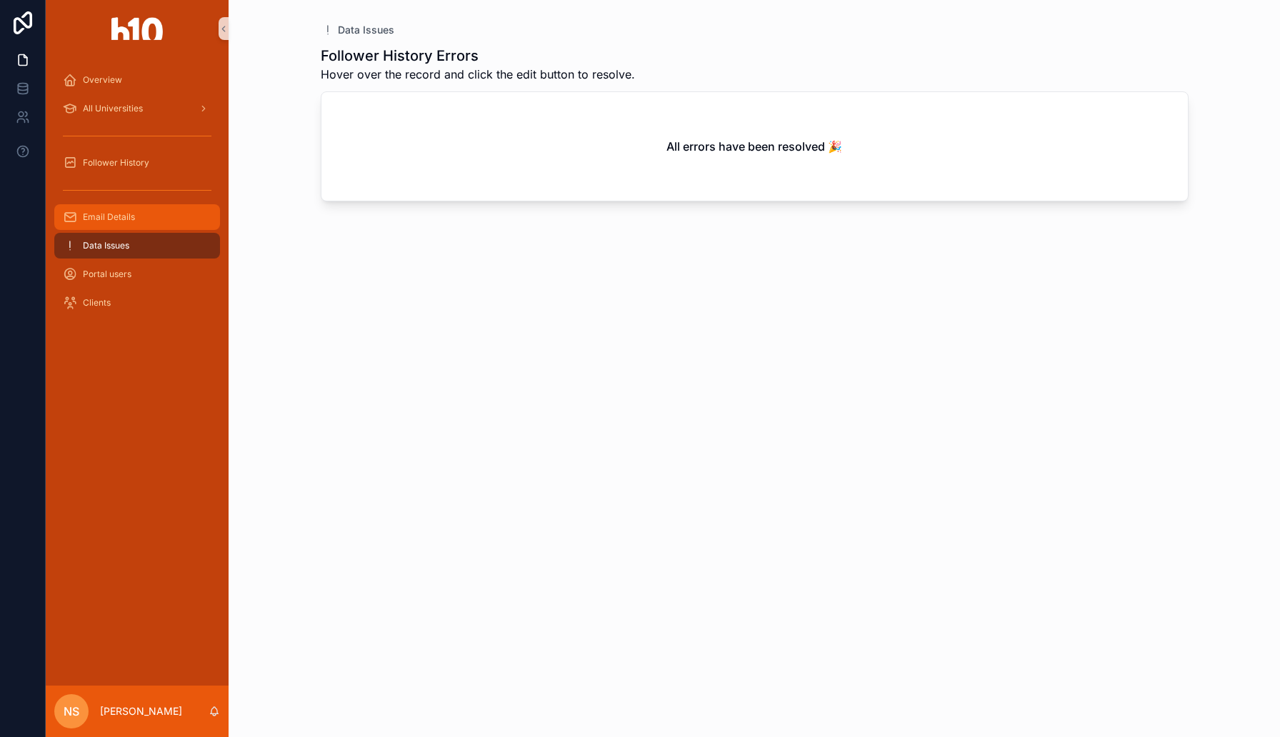
click at [121, 212] on span "Email Details" at bounding box center [109, 216] width 52 height 11
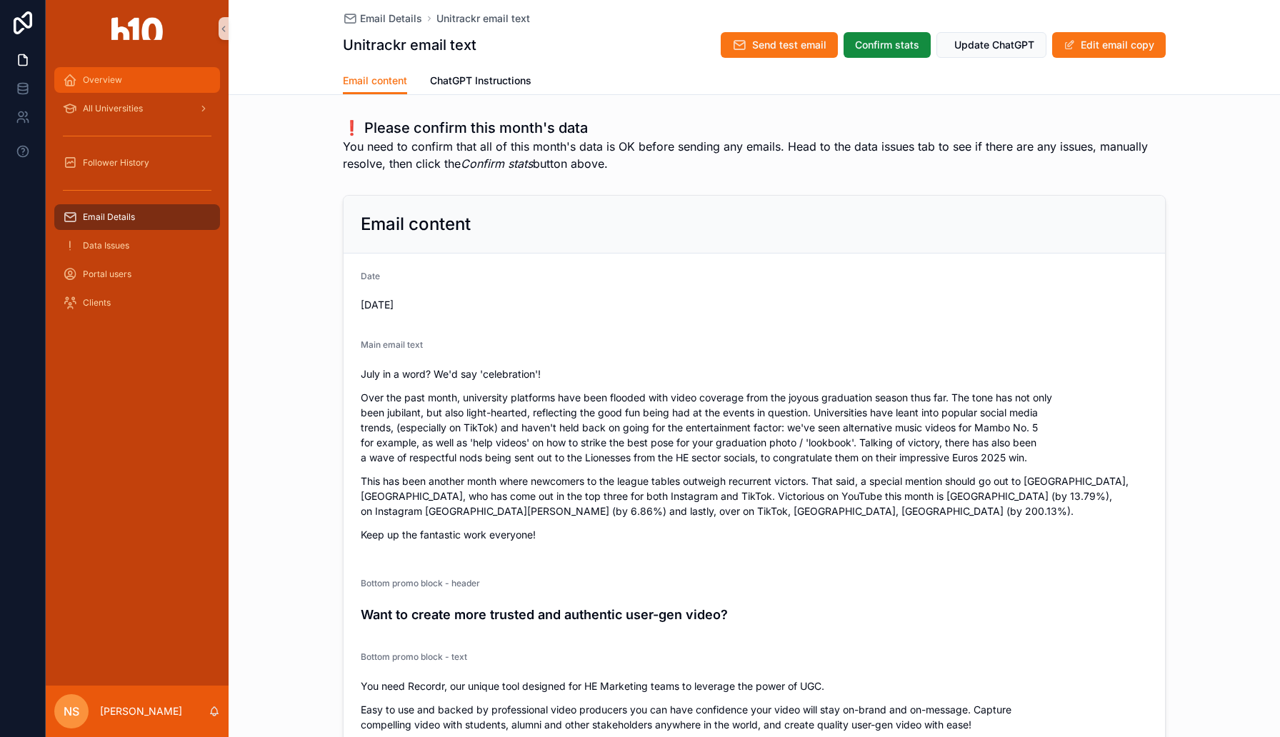
click at [106, 76] on span "Overview" at bounding box center [102, 79] width 39 height 11
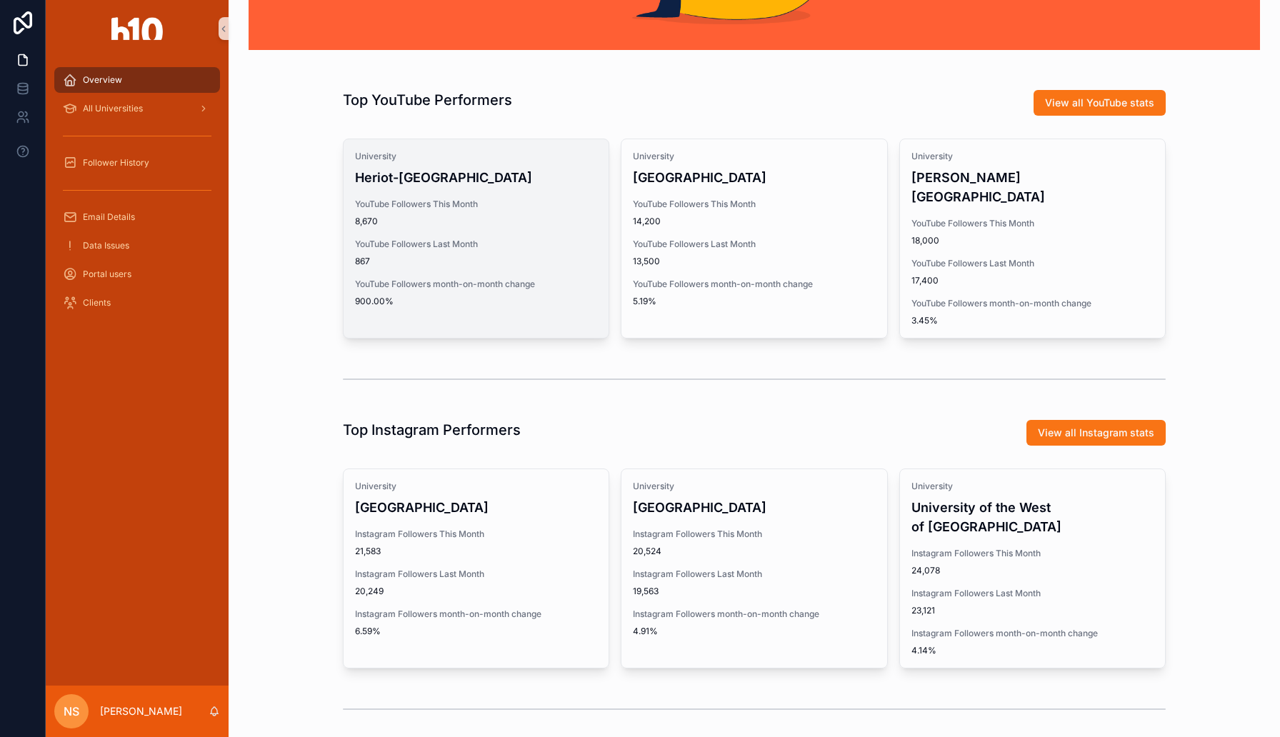
scroll to position [136, 0]
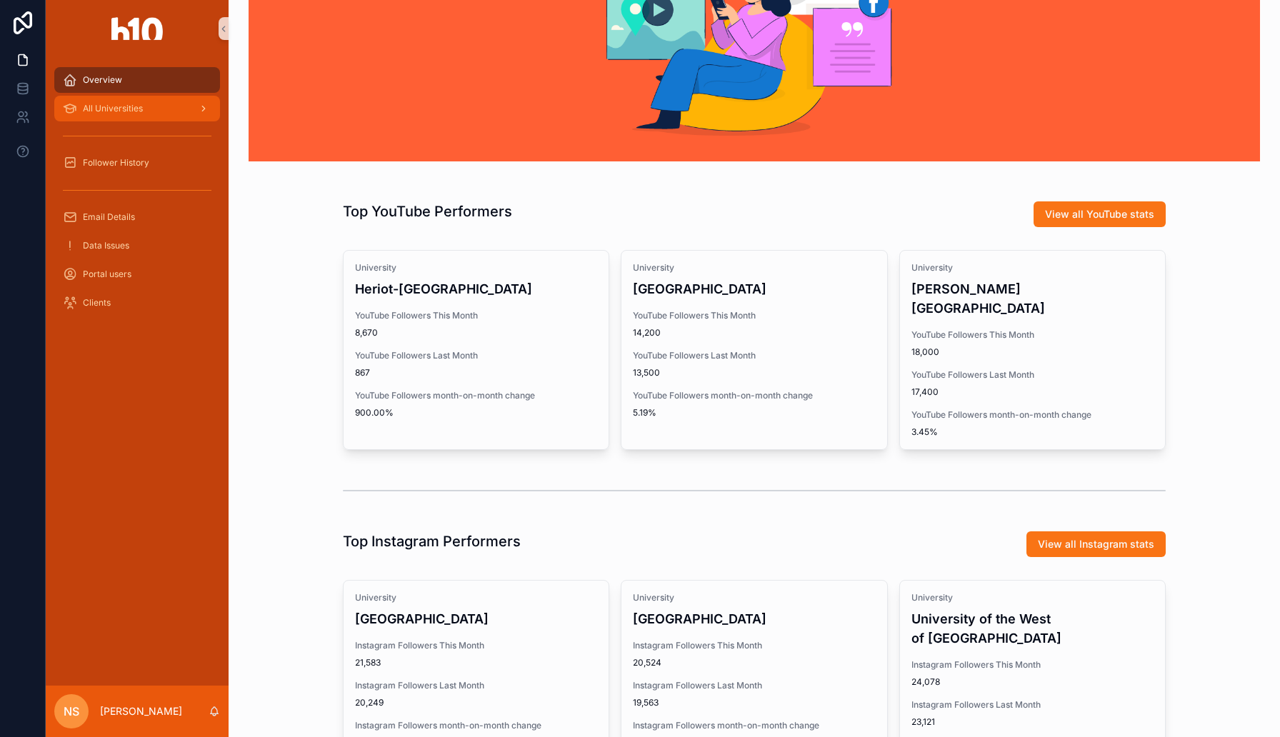
click at [128, 109] on span "All Universities" at bounding box center [113, 108] width 60 height 11
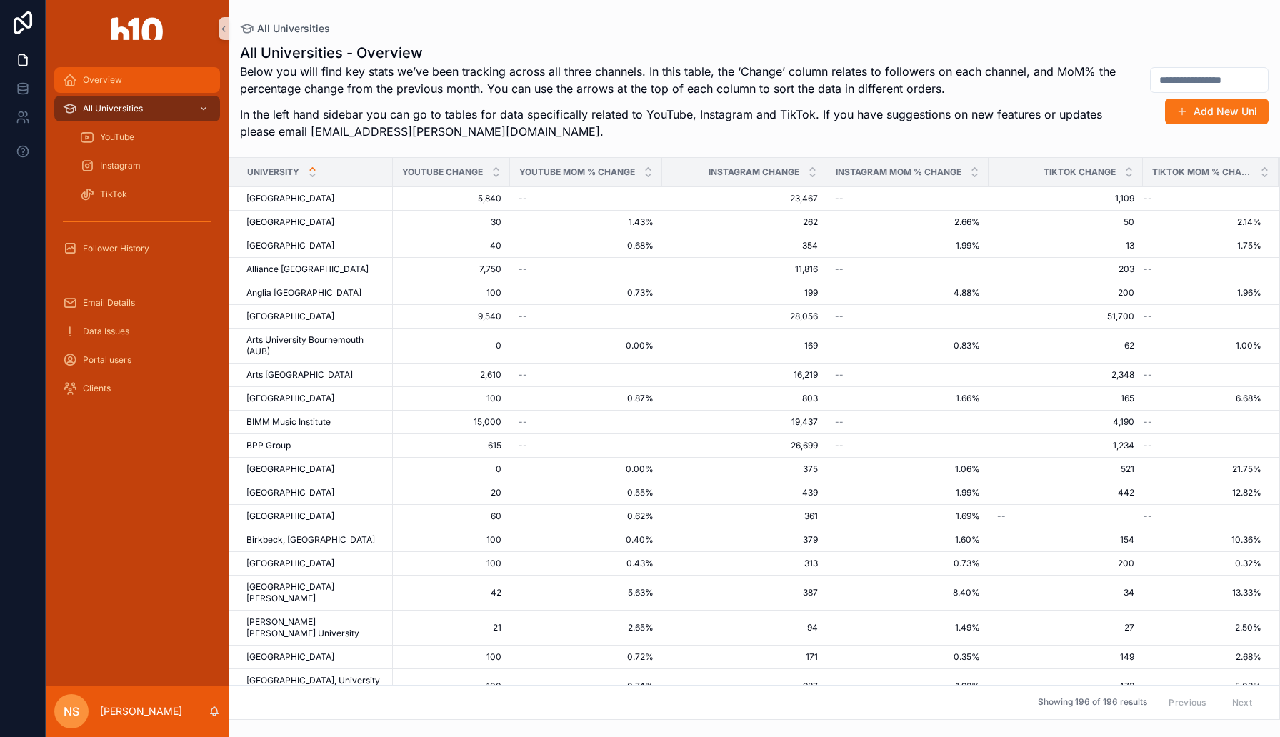
click at [120, 80] on span "Overview" at bounding box center [102, 79] width 39 height 11
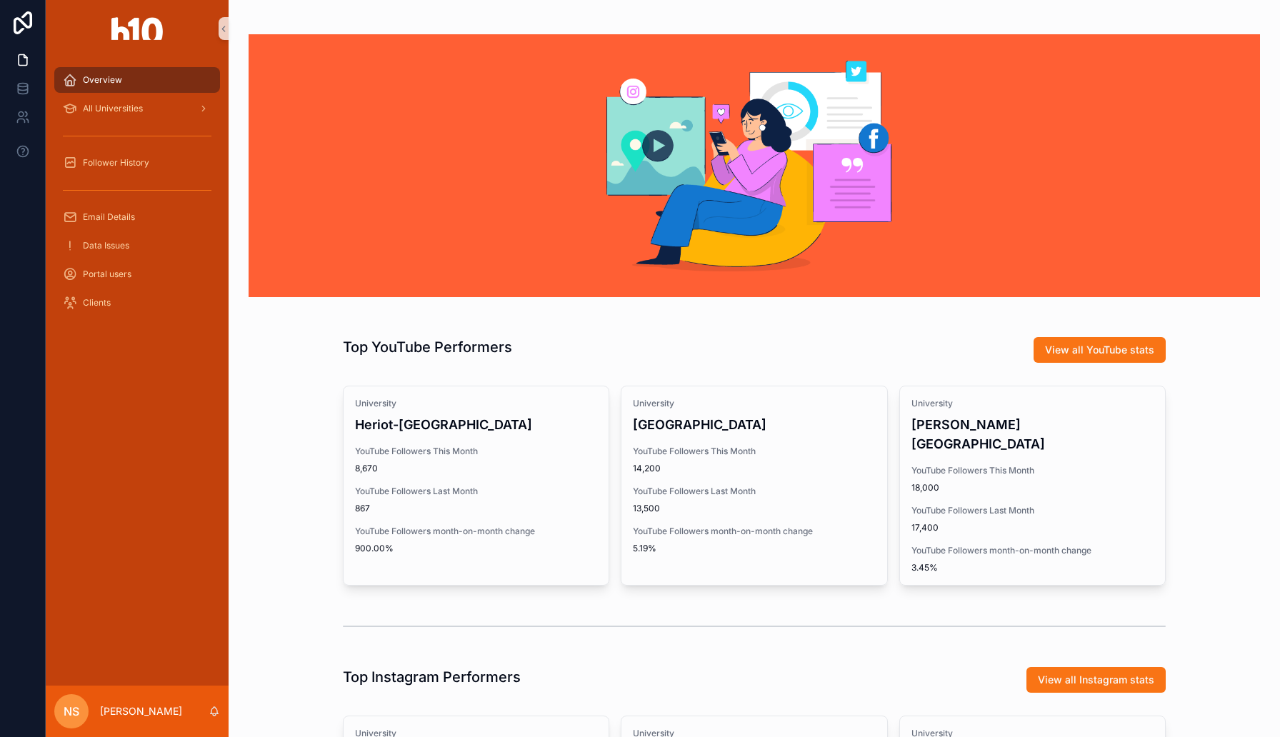
click at [117, 80] on span "Overview" at bounding box center [102, 79] width 39 height 11
click at [121, 116] on div "All Universities" at bounding box center [137, 108] width 149 height 23
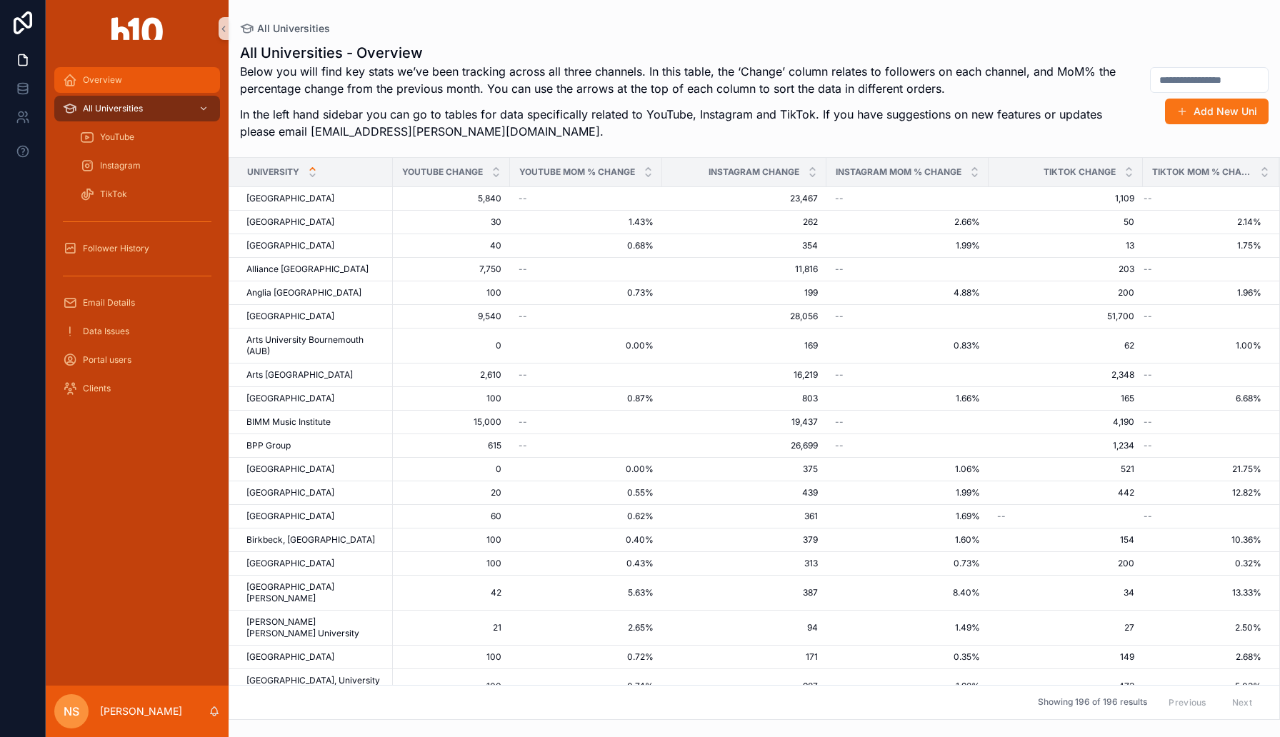
click at [120, 72] on div "Overview" at bounding box center [137, 80] width 149 height 23
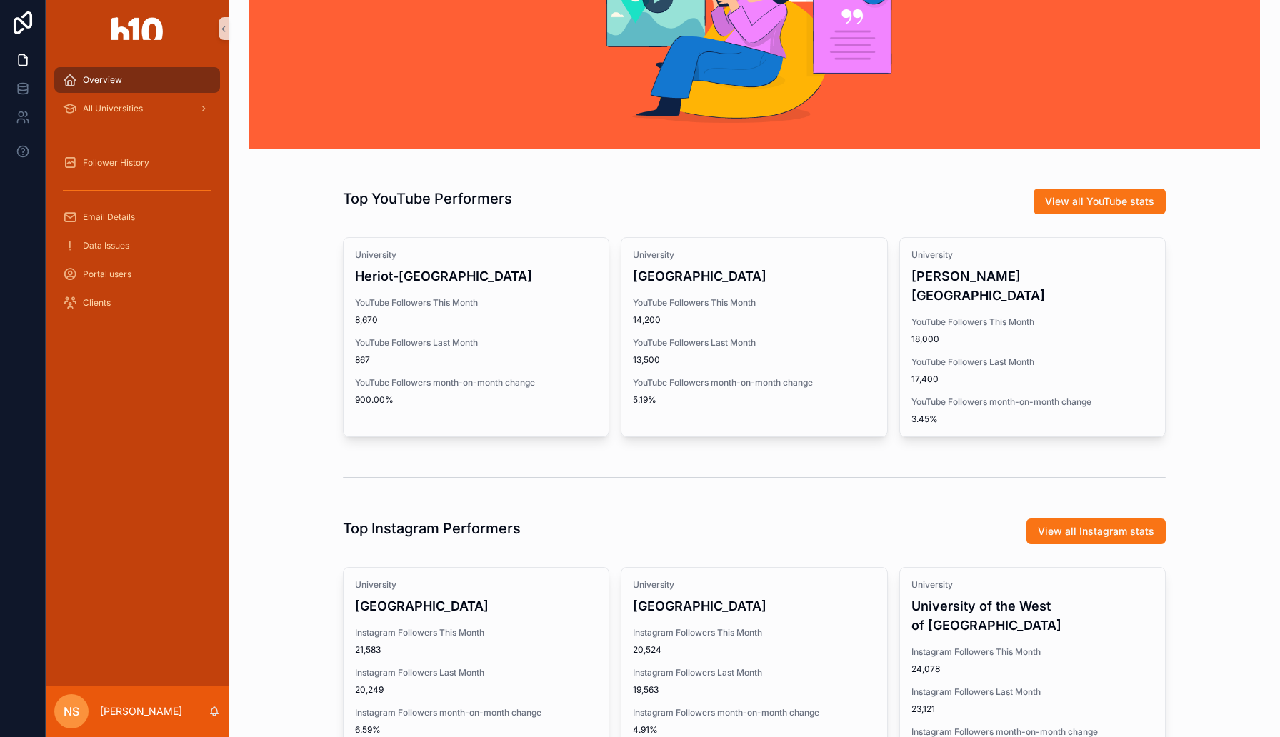
scroll to position [267, 0]
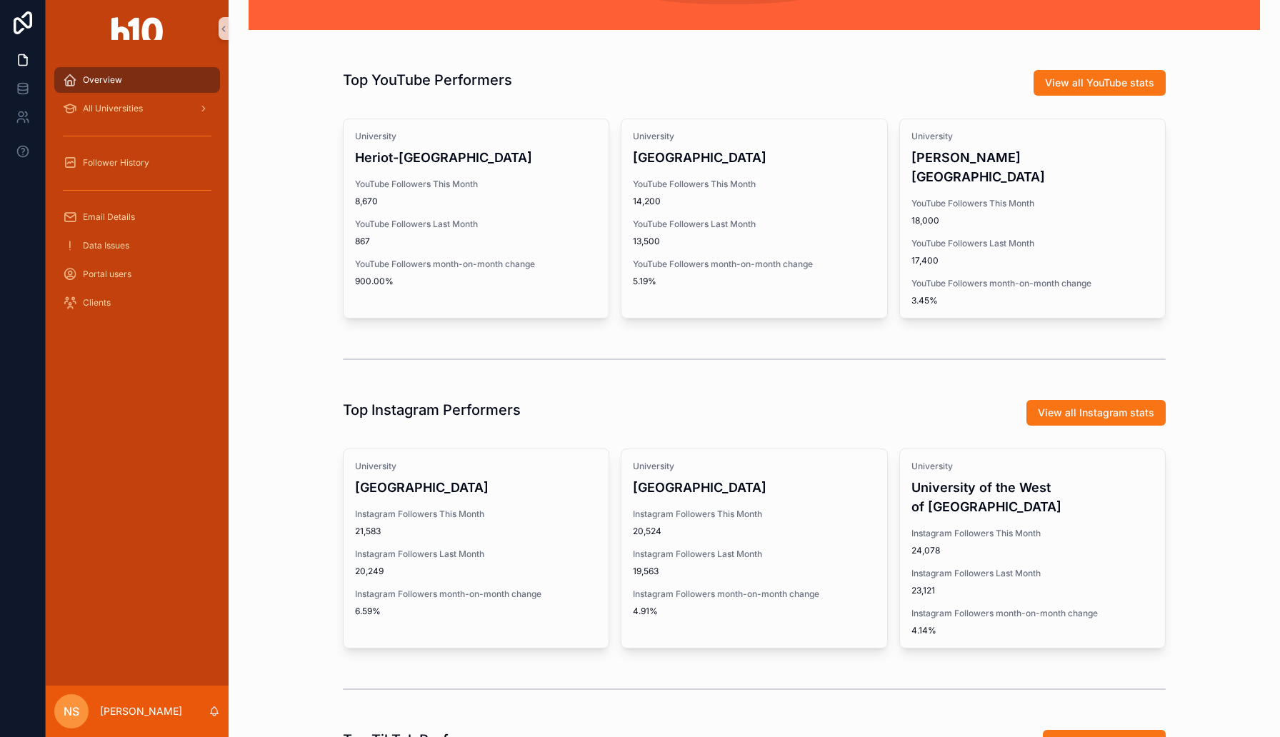
drag, startPoint x: 348, startPoint y: 153, endPoint x: 274, endPoint y: 12, distance: 159.4
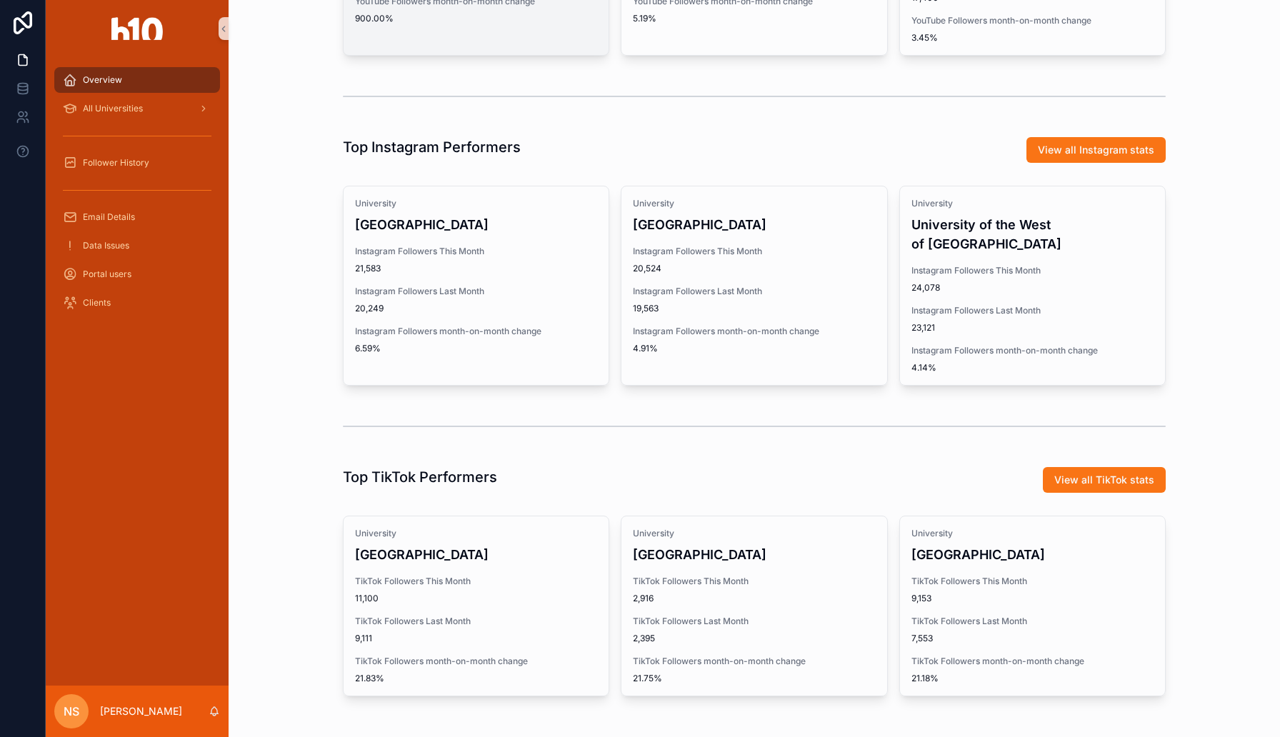
scroll to position [571, 0]
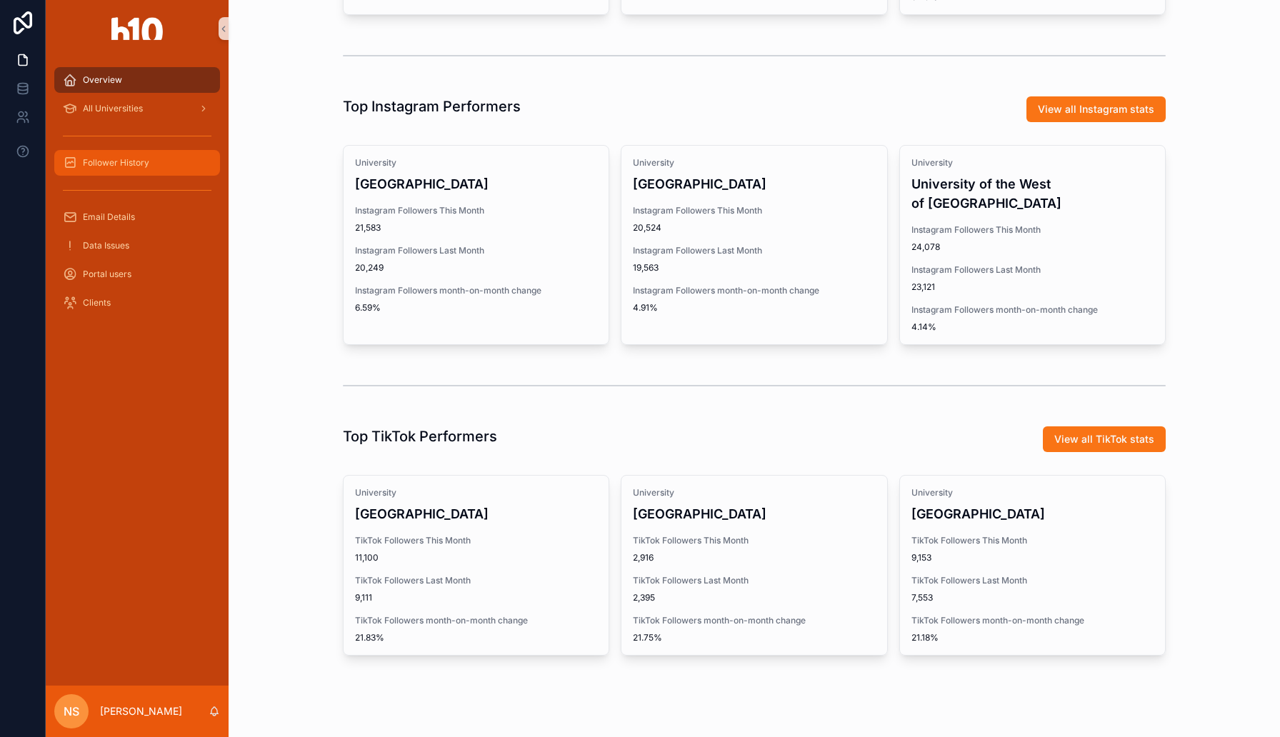
click at [139, 166] on span "Follower History" at bounding box center [116, 162] width 66 height 11
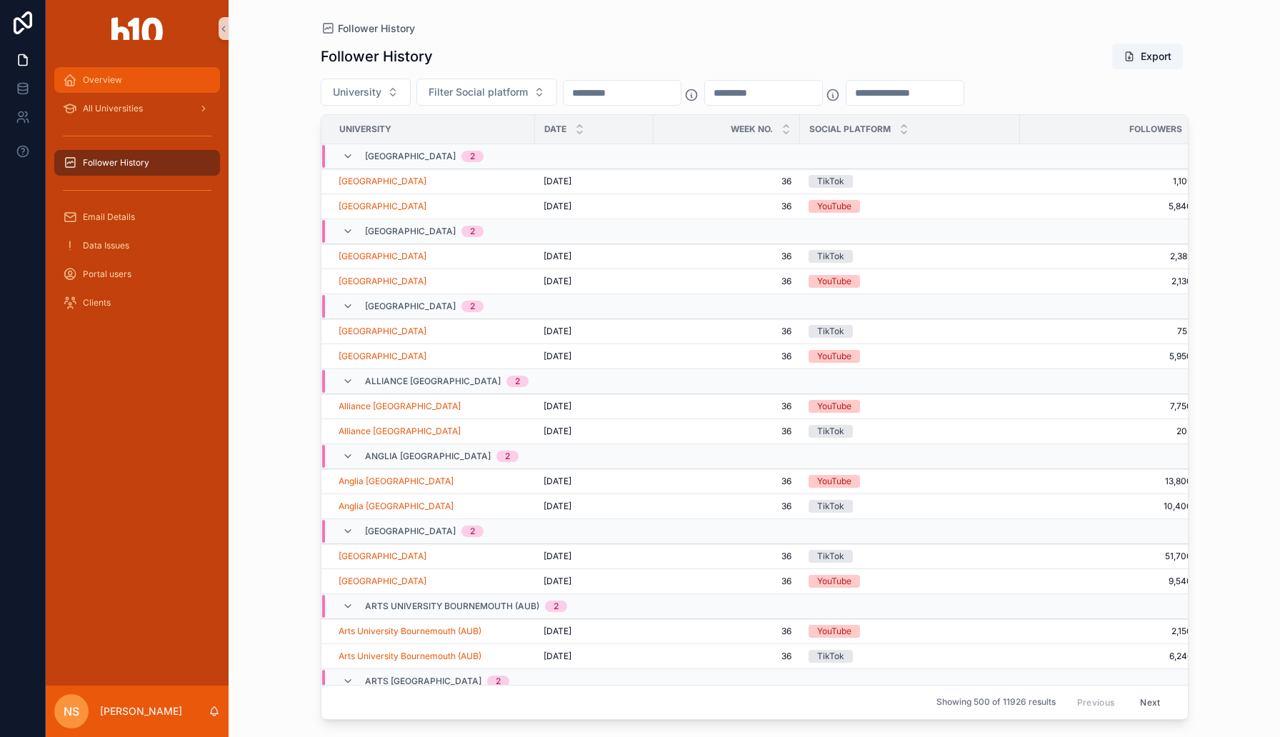
click at [133, 81] on div "Overview" at bounding box center [137, 80] width 149 height 23
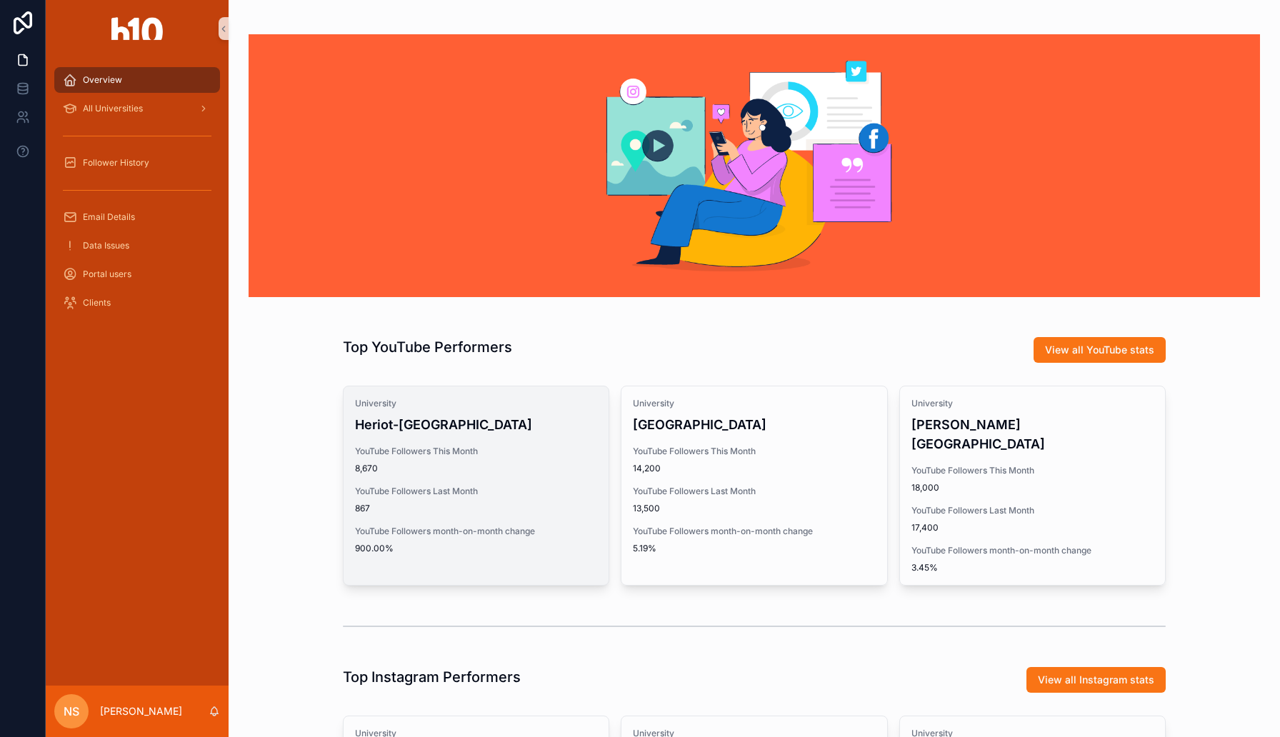
click at [533, 445] on div "University Heriot-Watt University YouTube Followers This Month 8,670 YouTube Fo…" at bounding box center [475, 475] width 265 height 179
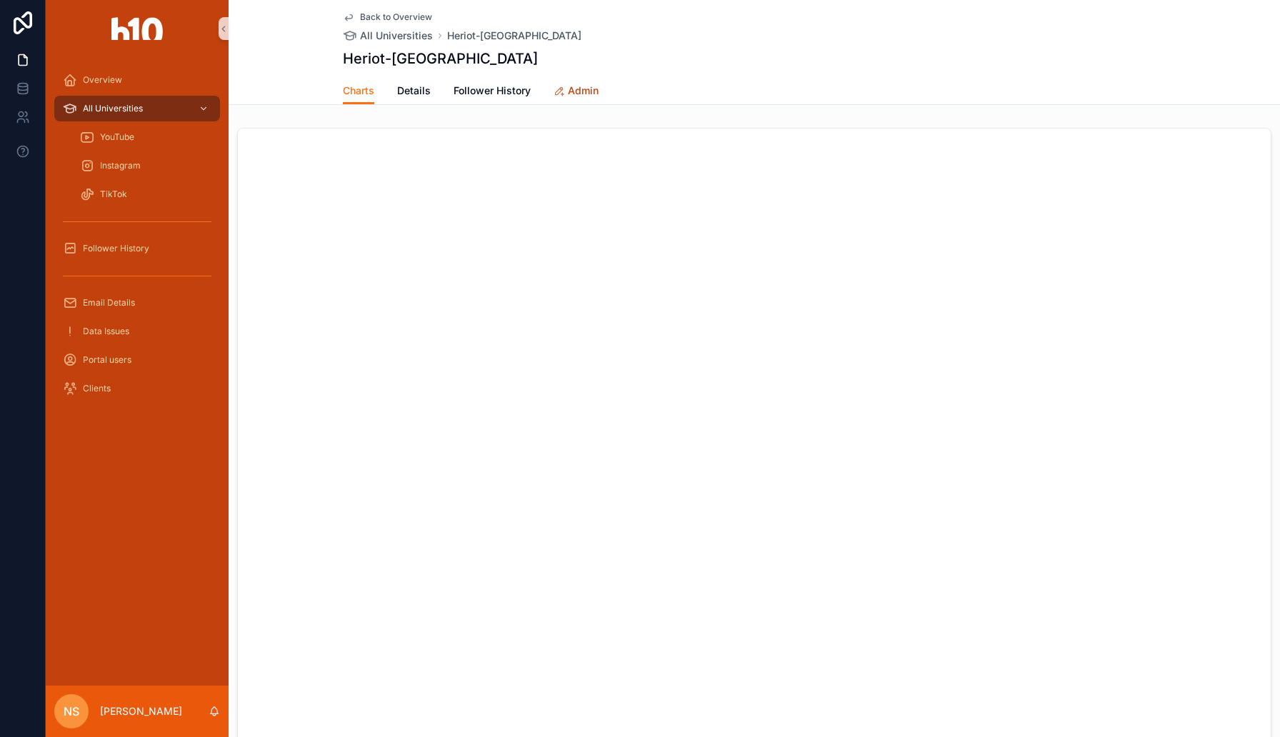
click at [582, 94] on span "Admin" at bounding box center [583, 91] width 31 height 14
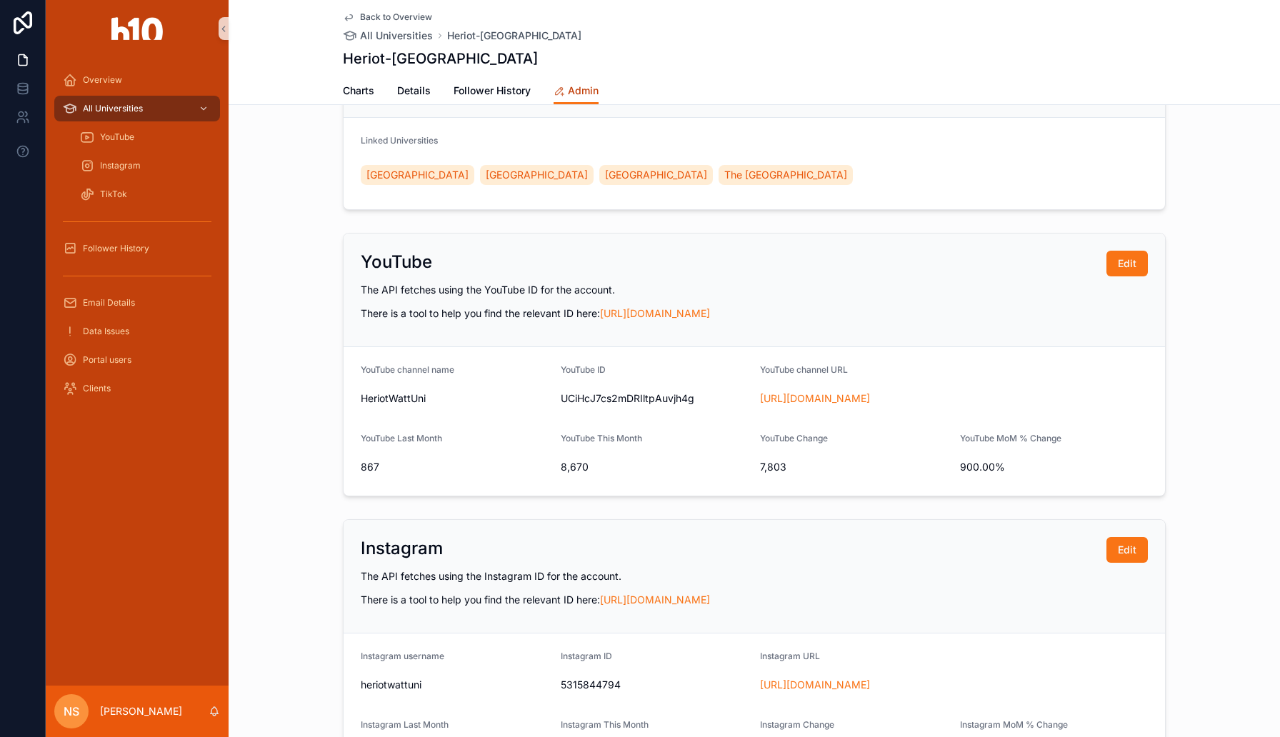
scroll to position [424, 0]
click at [1136, 267] on button "Edit" at bounding box center [1126, 264] width 41 height 26
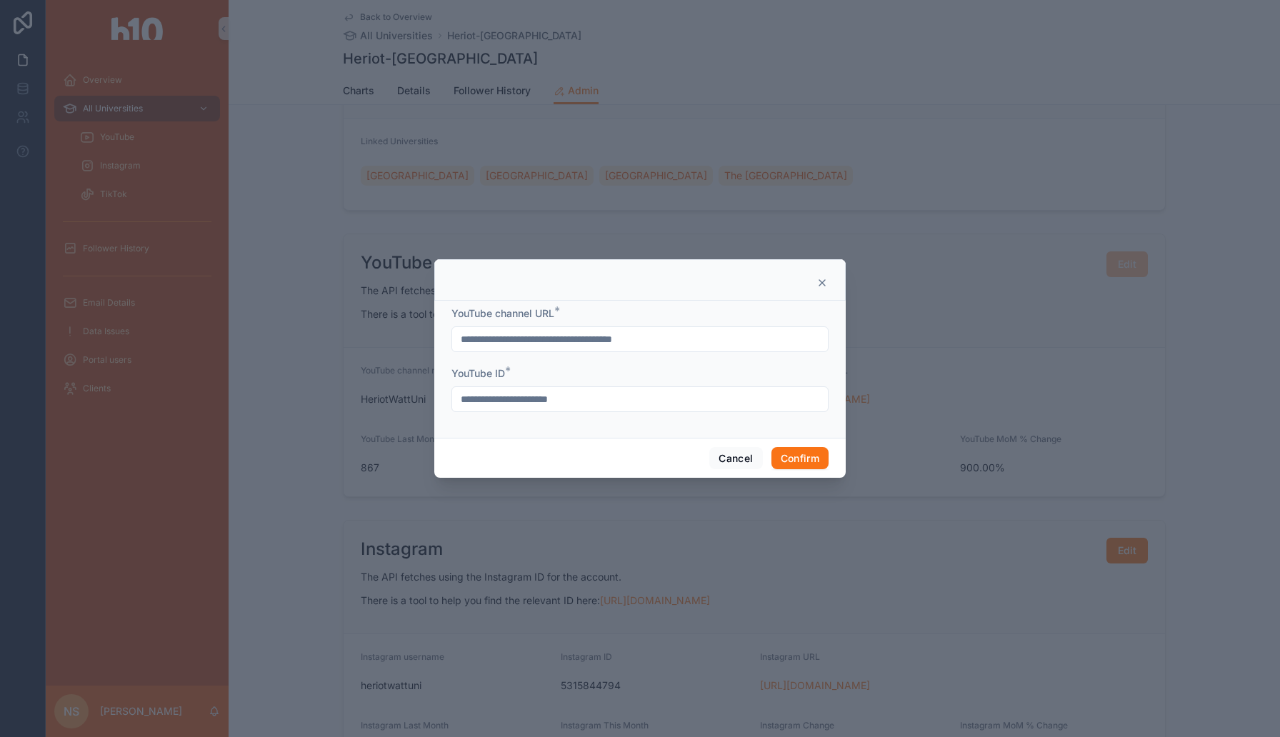
click at [824, 279] on icon at bounding box center [821, 282] width 11 height 11
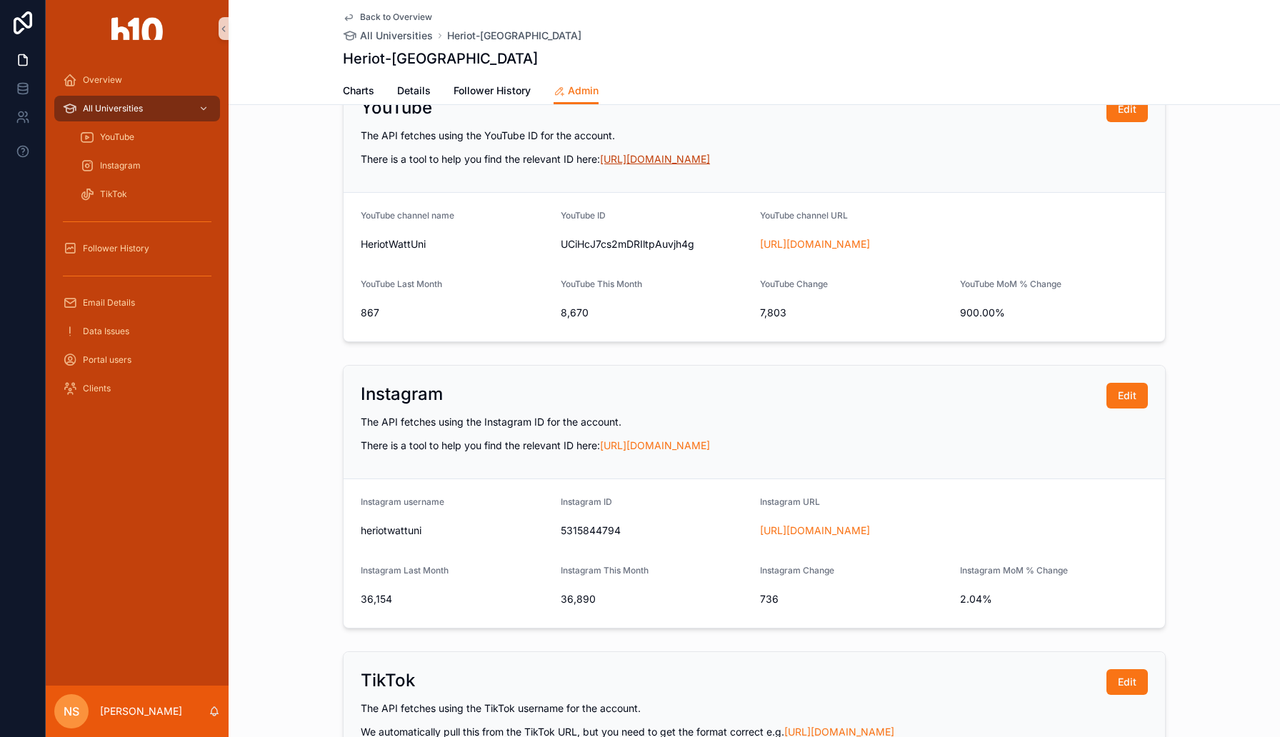
scroll to position [521, 0]
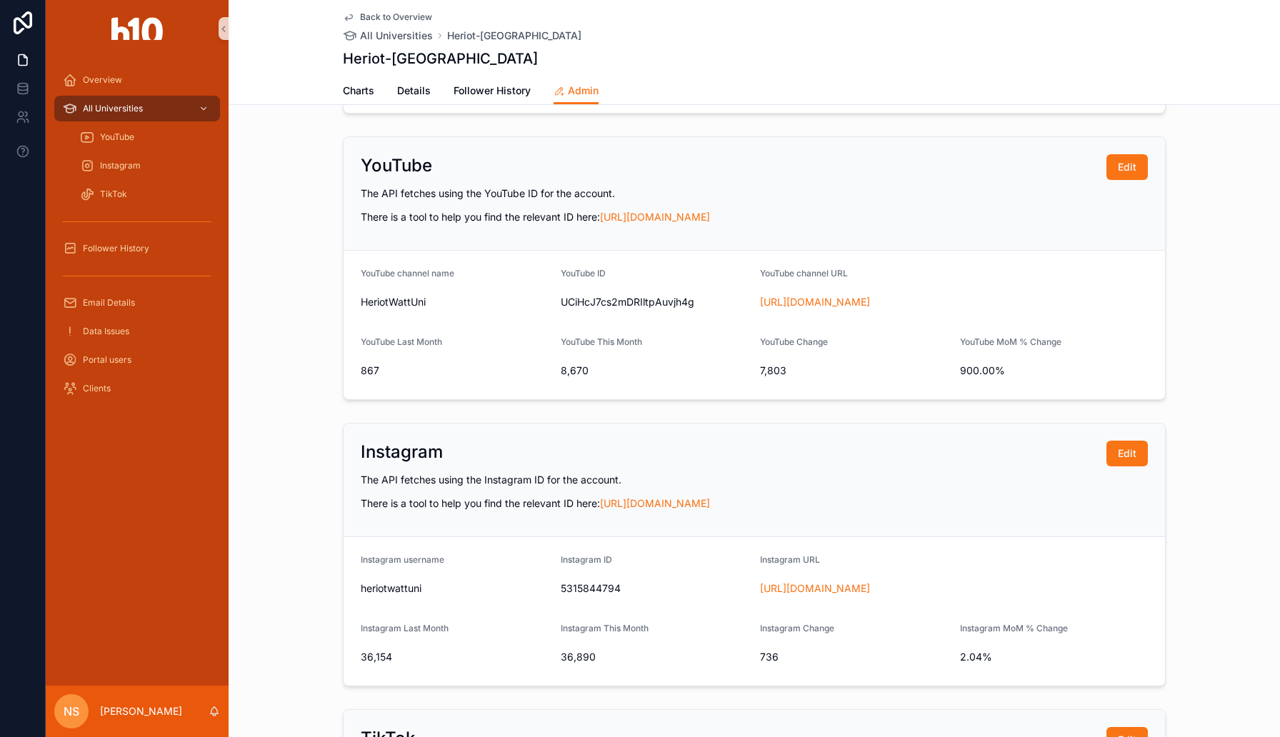
drag, startPoint x: 840, startPoint y: 305, endPoint x: 515, endPoint y: 12, distance: 437.4
click at [0, 0] on div "Overview All Universities YouTube Instagram TikTok Follower History Email Detai…" at bounding box center [640, 368] width 1280 height 737
click at [1130, 169] on span "Edit" at bounding box center [1127, 167] width 19 height 14
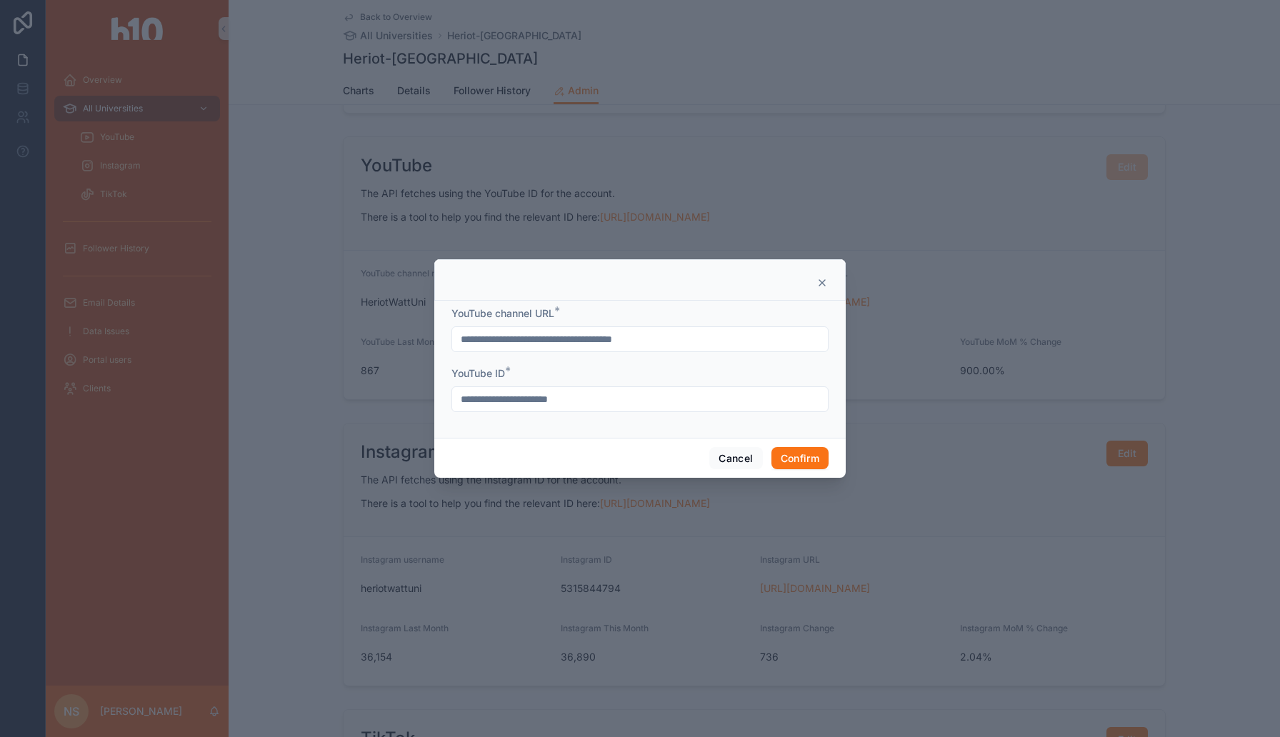
click at [822, 284] on icon at bounding box center [821, 282] width 11 height 11
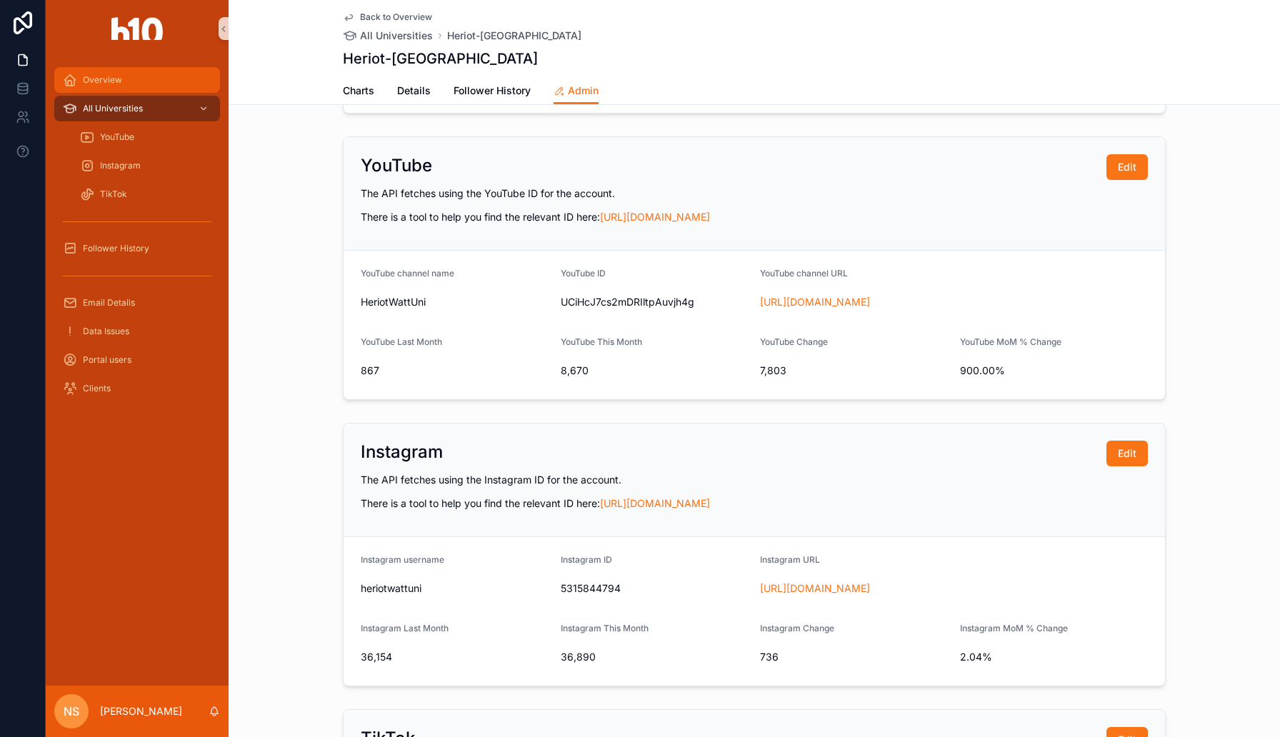
click at [105, 82] on span "Overview" at bounding box center [102, 79] width 39 height 11
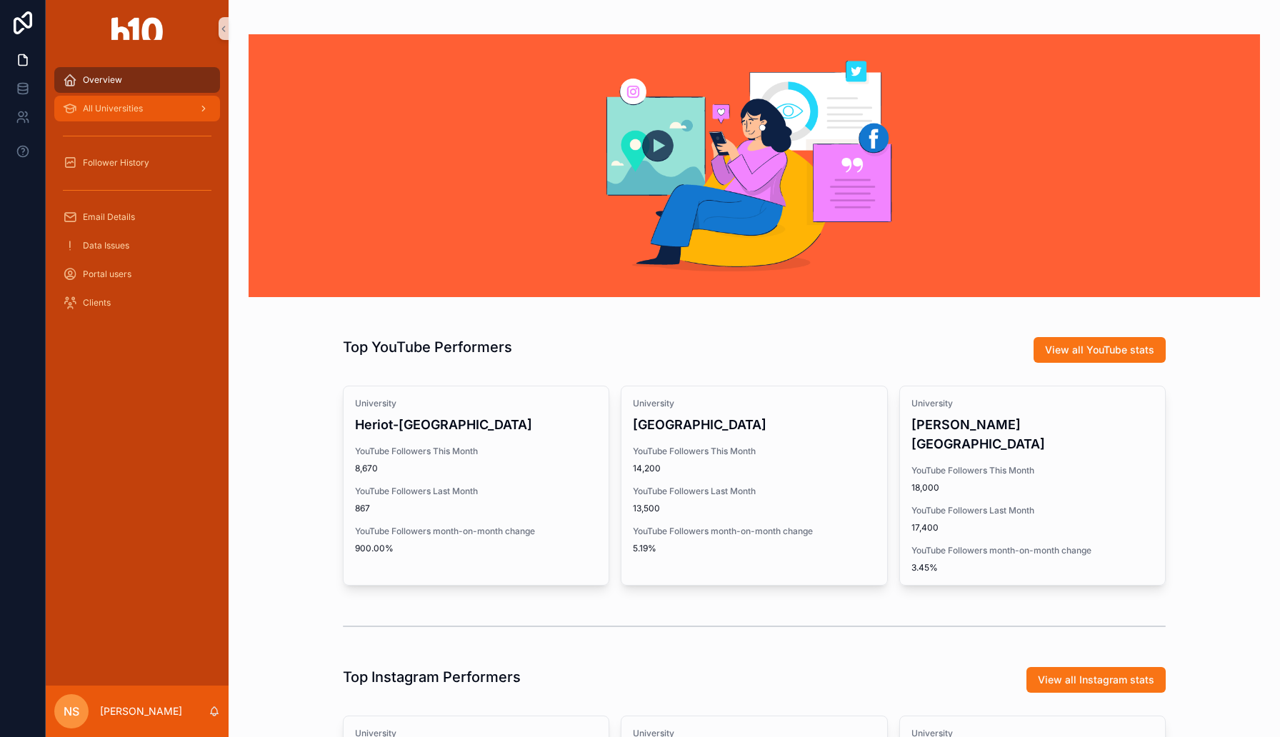
click at [104, 101] on div "All Universities" at bounding box center [137, 108] width 149 height 23
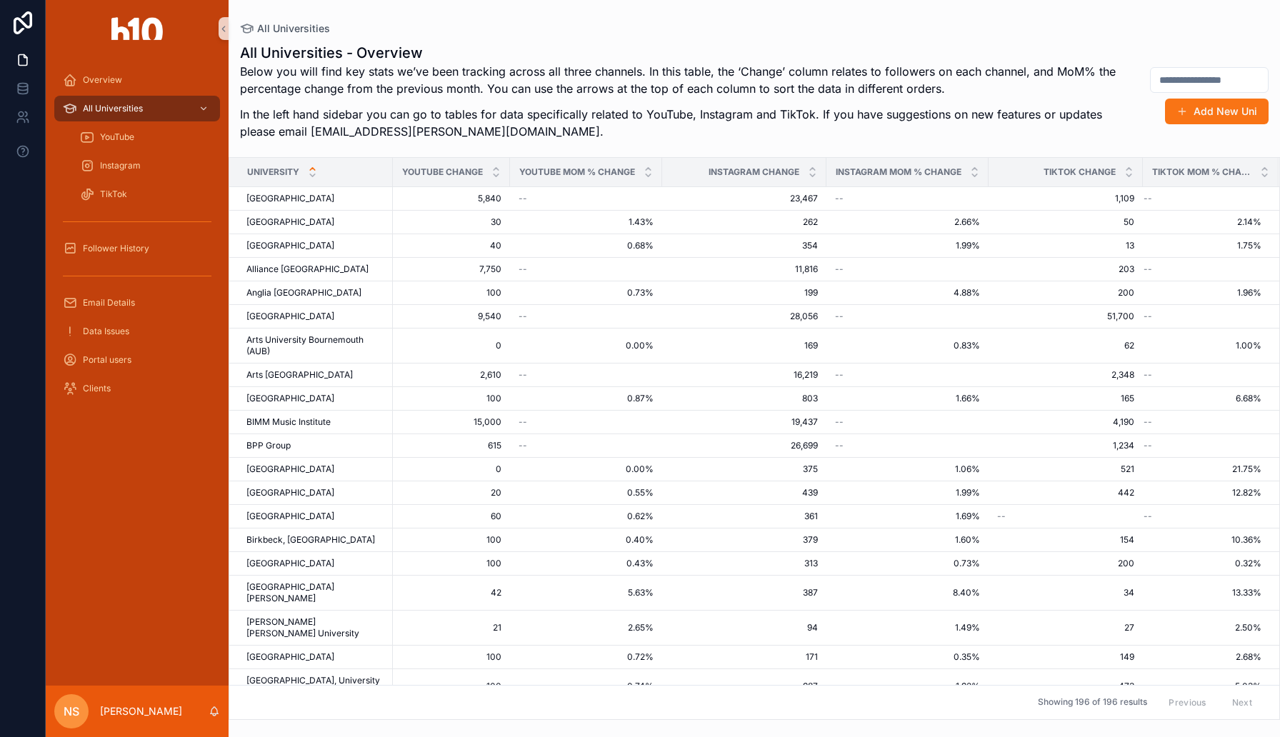
click at [1199, 73] on input "scrollable content" at bounding box center [1208, 80] width 117 height 20
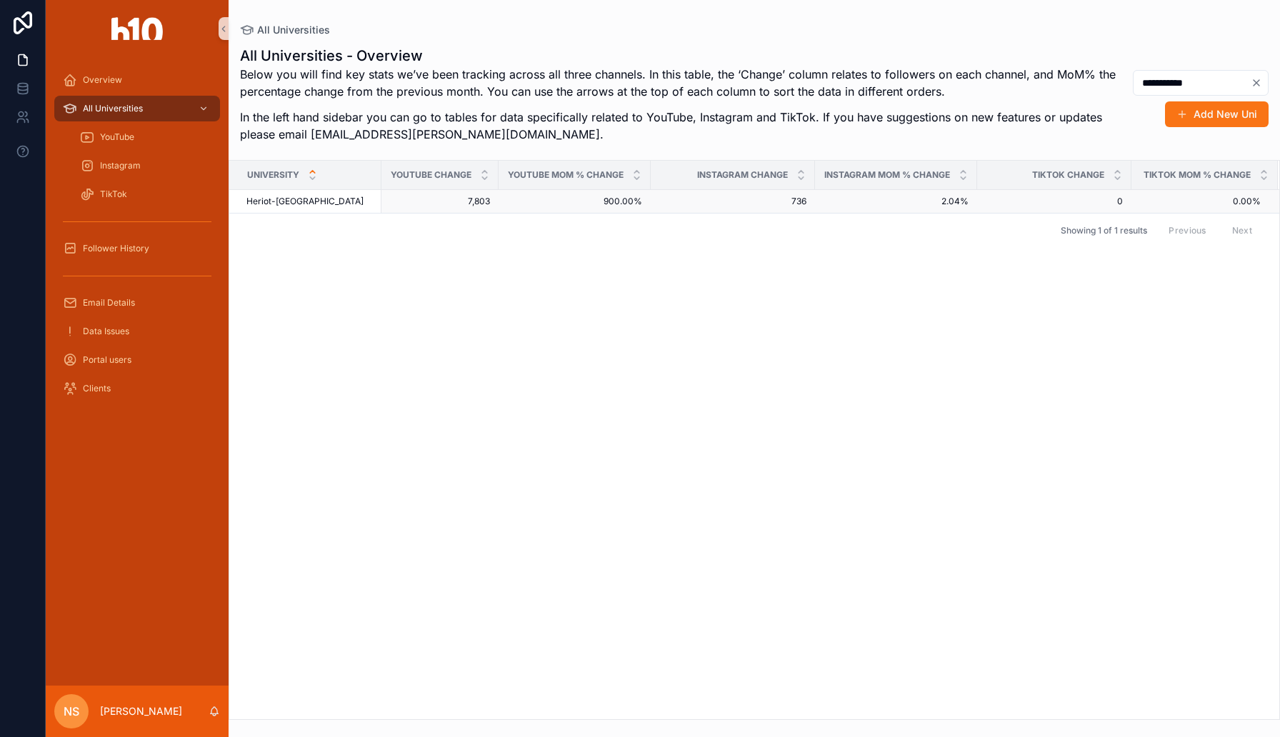
type input "**********"
click at [553, 203] on span "900.00%" at bounding box center [574, 201] width 135 height 11
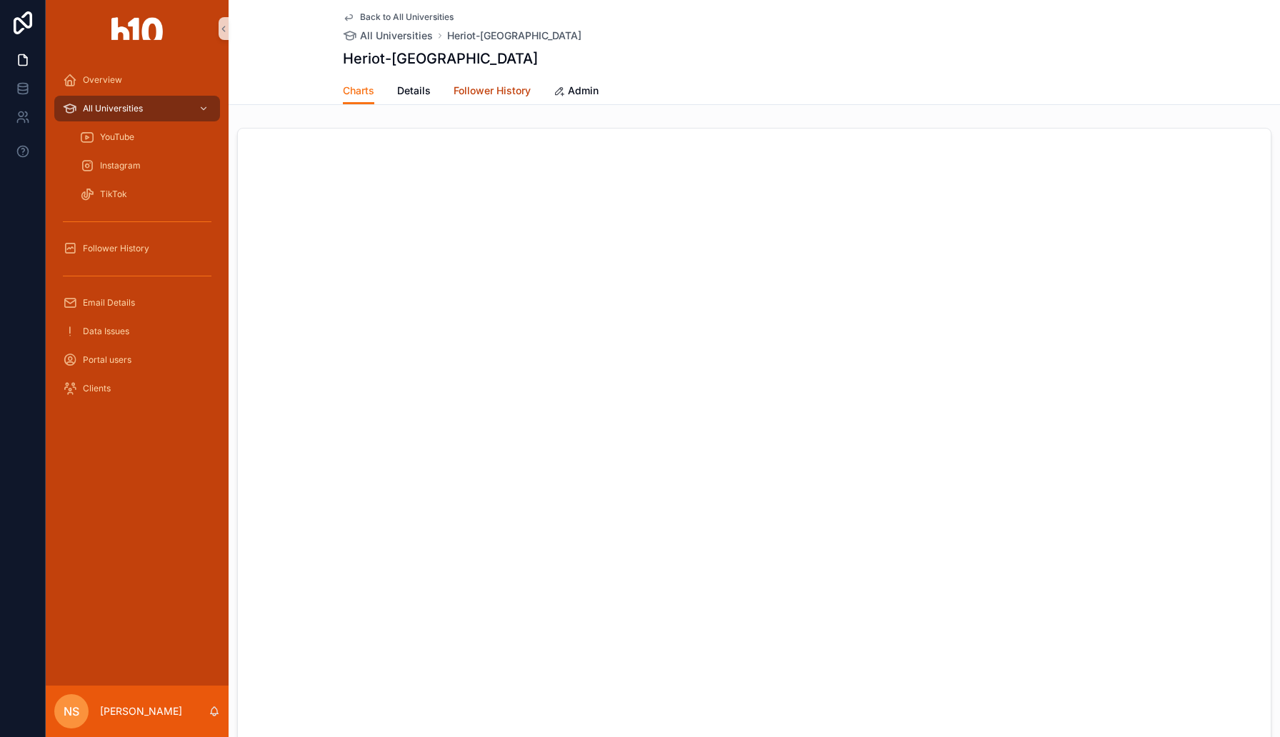
click at [500, 93] on span "Follower History" at bounding box center [491, 91] width 77 height 14
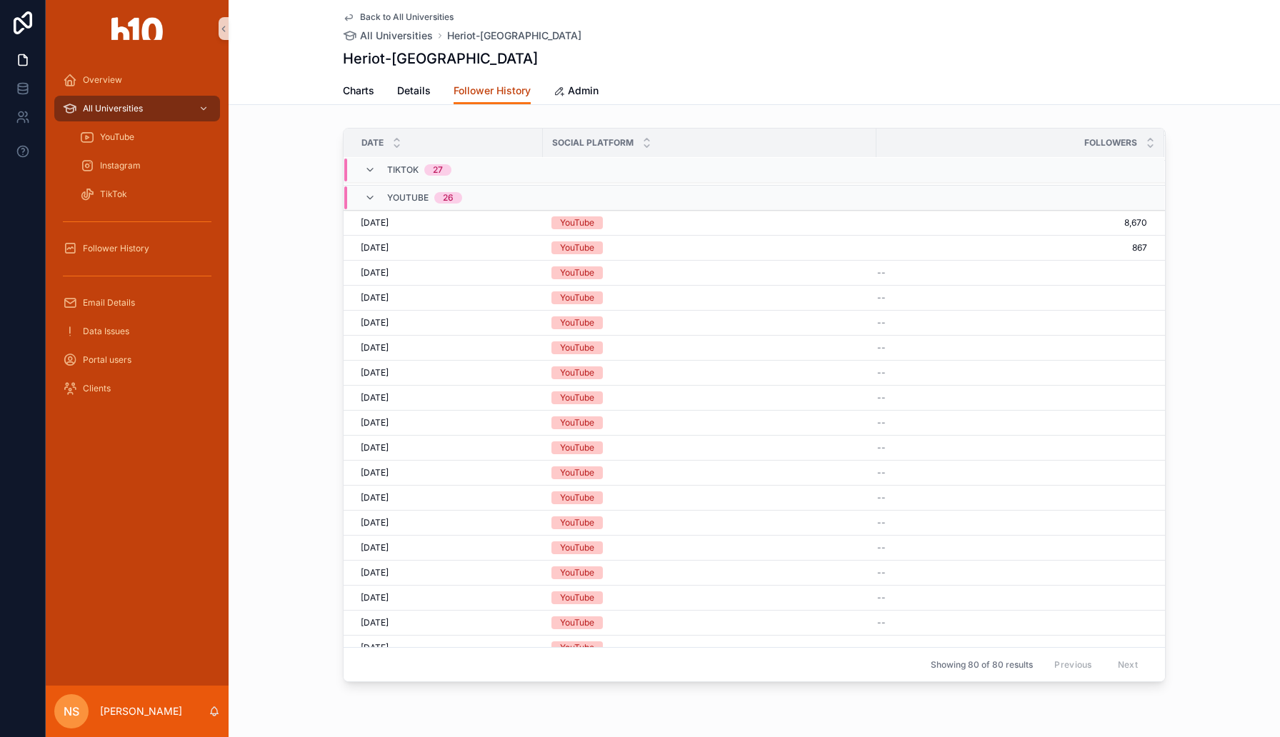
scroll to position [727, 0]
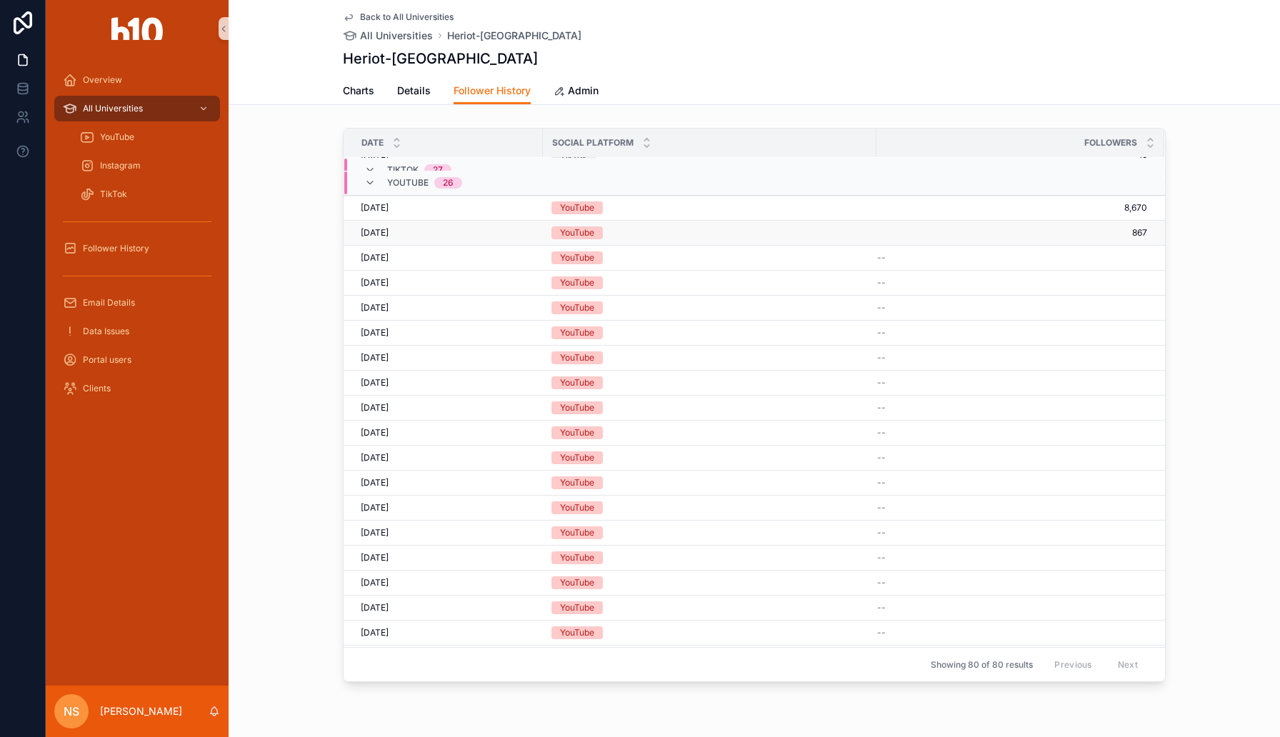
click at [1135, 230] on span "867" at bounding box center [1012, 232] width 270 height 11
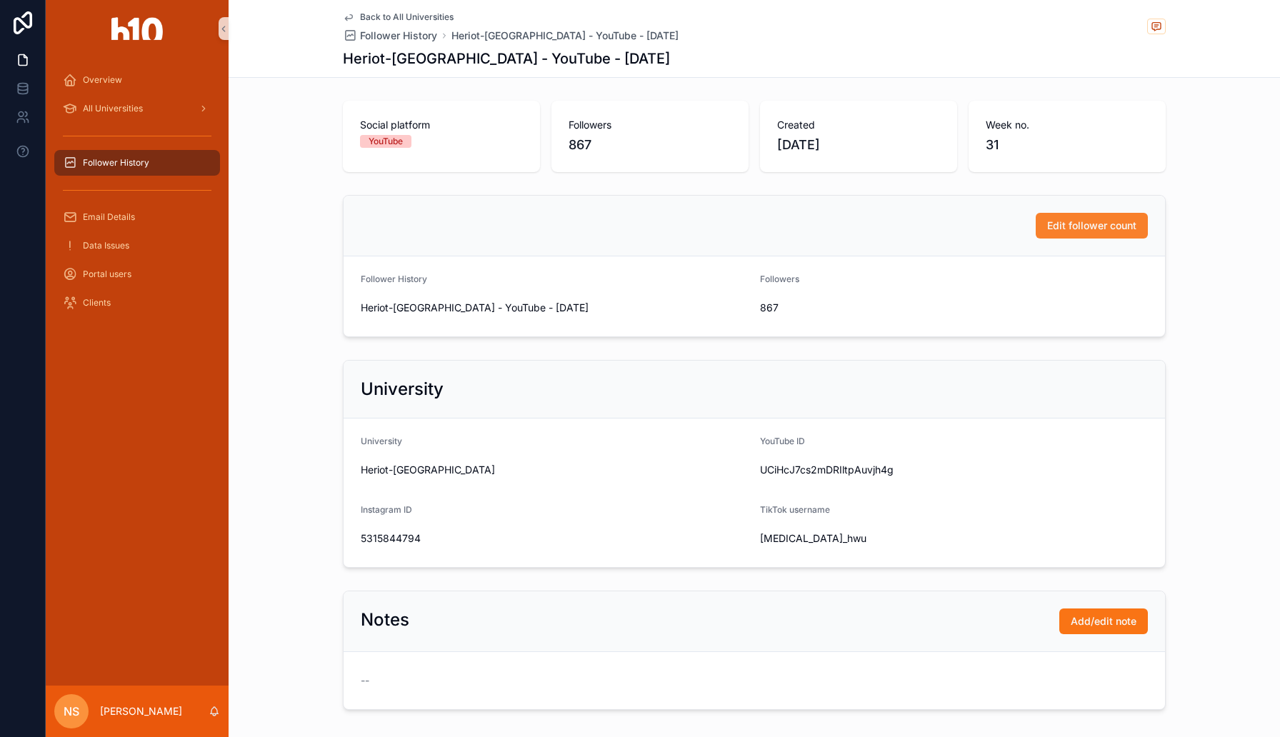
click at [1086, 227] on span "Edit follower count" at bounding box center [1091, 226] width 89 height 14
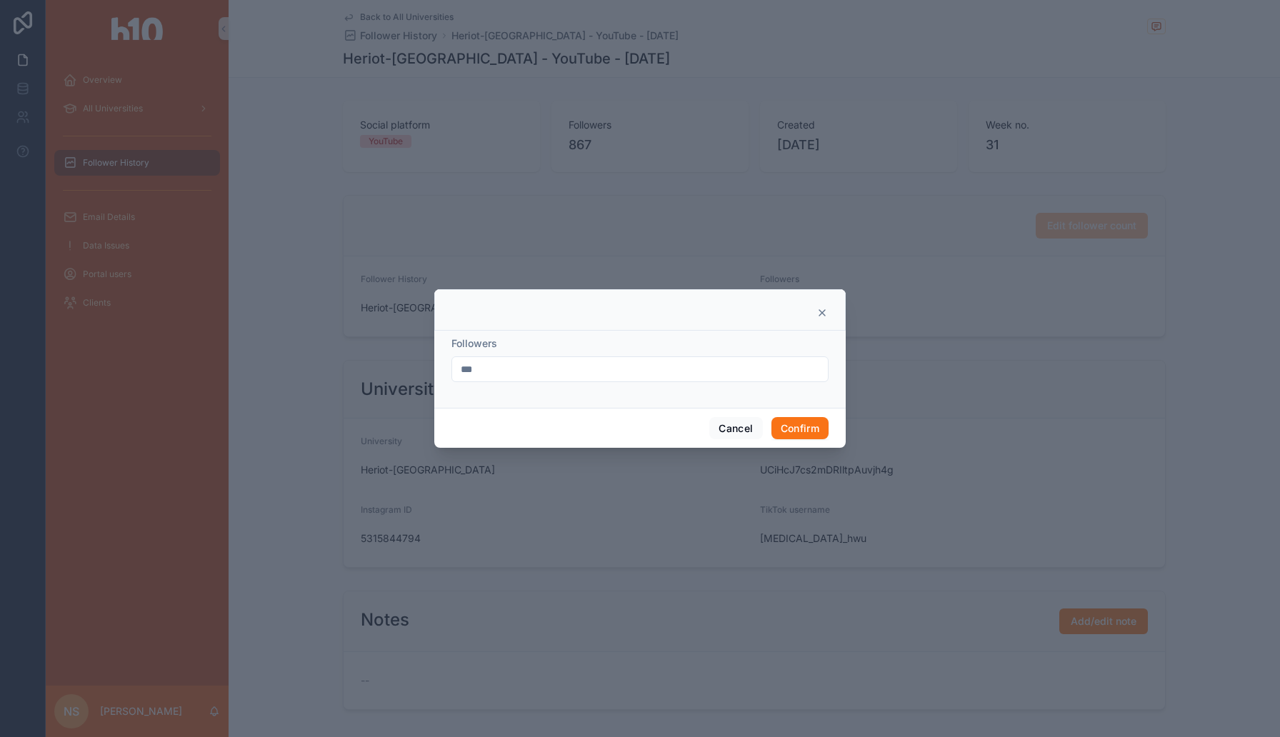
drag, startPoint x: 512, startPoint y: 370, endPoint x: 406, endPoint y: 371, distance: 106.4
click at [406, 371] on div "Followers *** Cancel Confirm" at bounding box center [640, 368] width 1280 height 737
type input "*****"
click at [806, 425] on button "Confirm" at bounding box center [799, 428] width 57 height 23
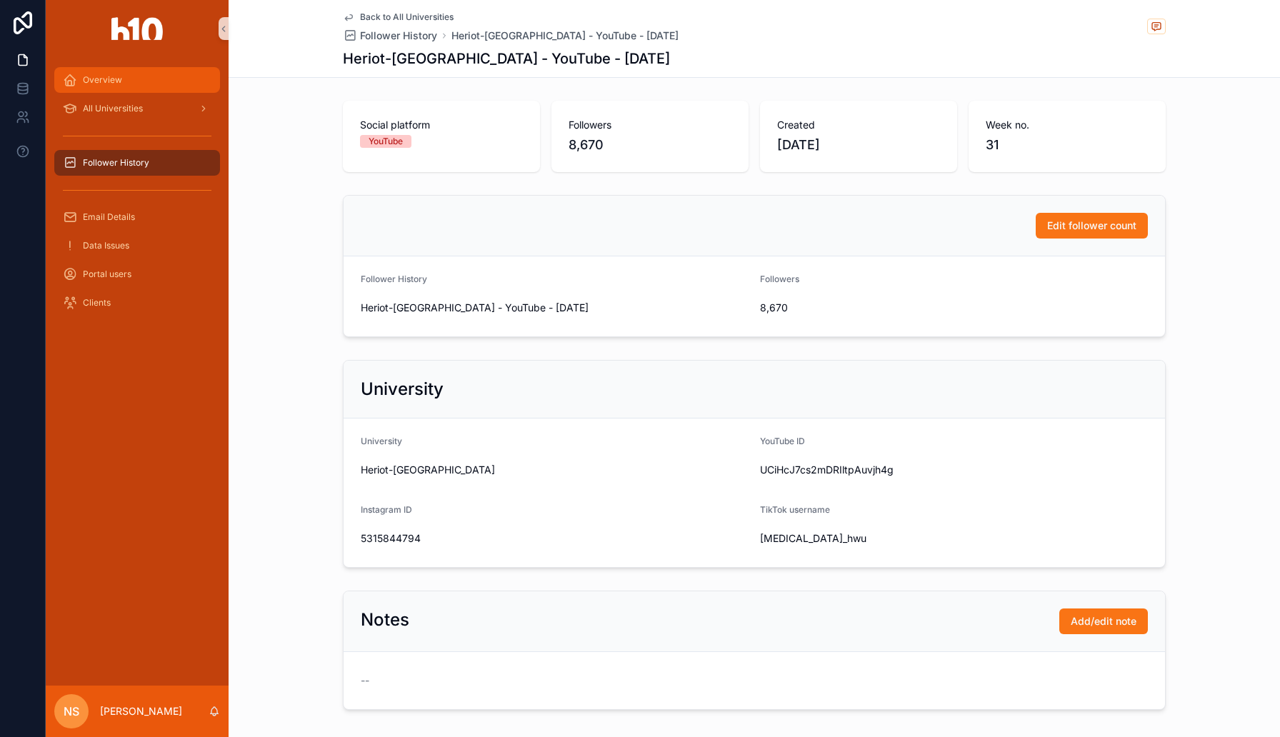
click at [109, 78] on span "Overview" at bounding box center [102, 79] width 39 height 11
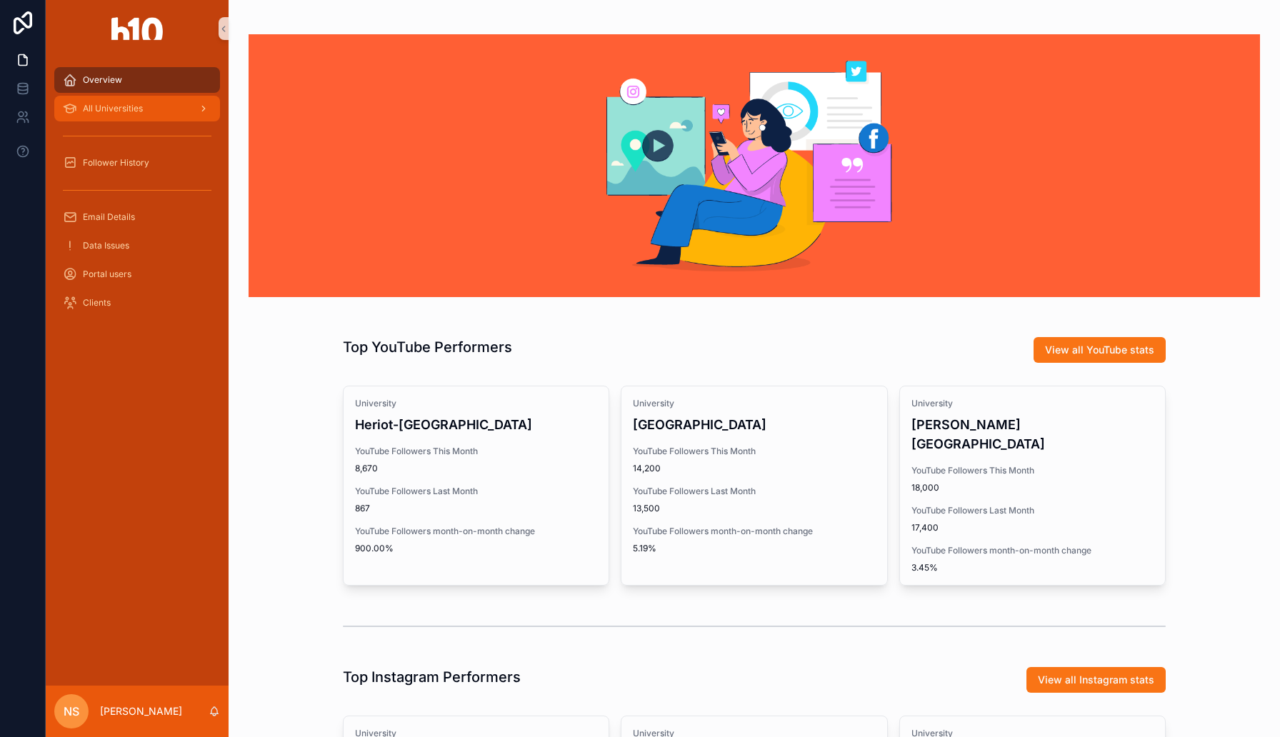
click at [124, 107] on span "All Universities" at bounding box center [113, 108] width 60 height 11
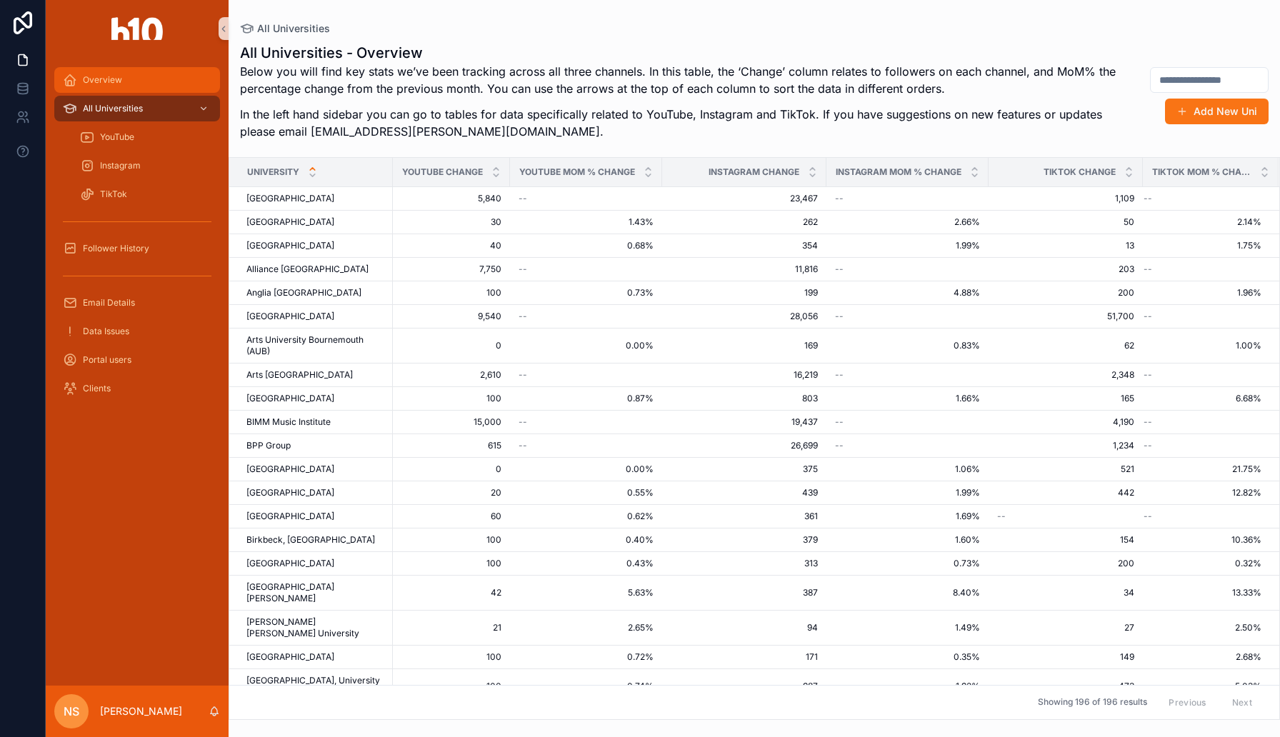
click at [116, 70] on div "Overview" at bounding box center [137, 80] width 149 height 23
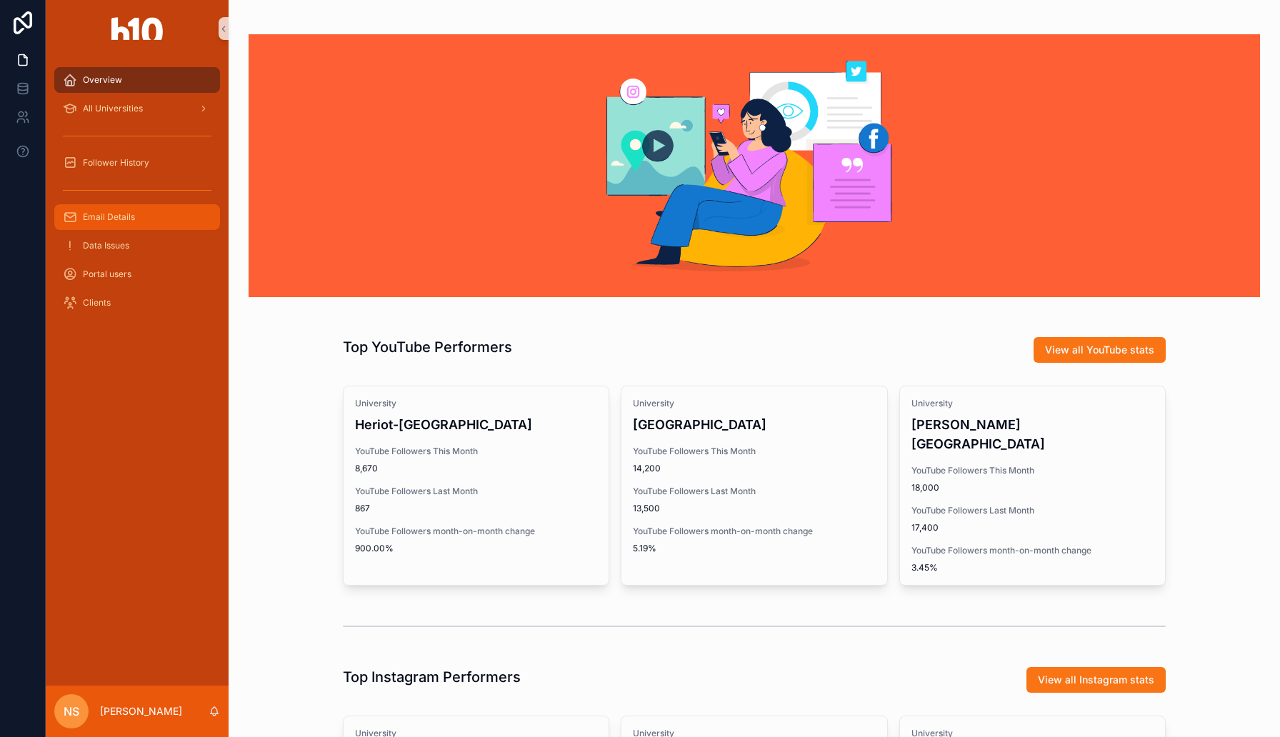
click at [131, 219] on span "Email Details" at bounding box center [109, 216] width 52 height 11
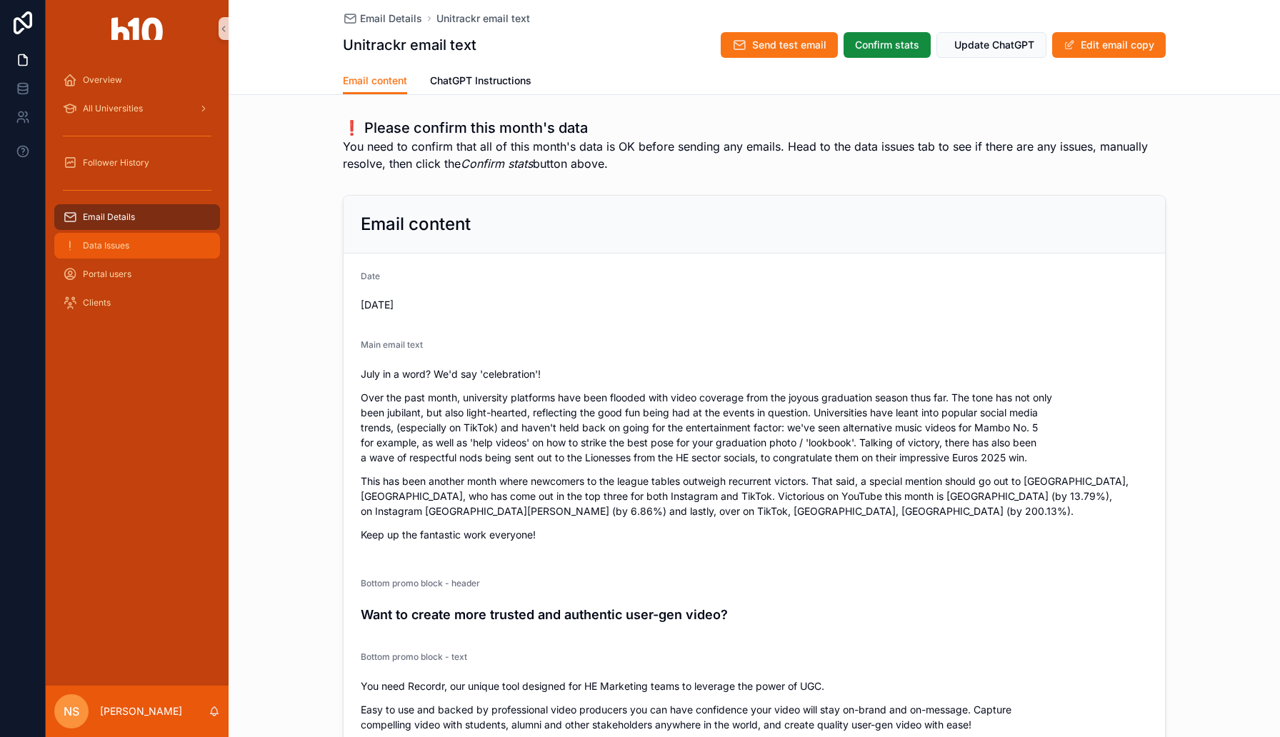
click at [133, 254] on div "Data Issues" at bounding box center [137, 245] width 149 height 23
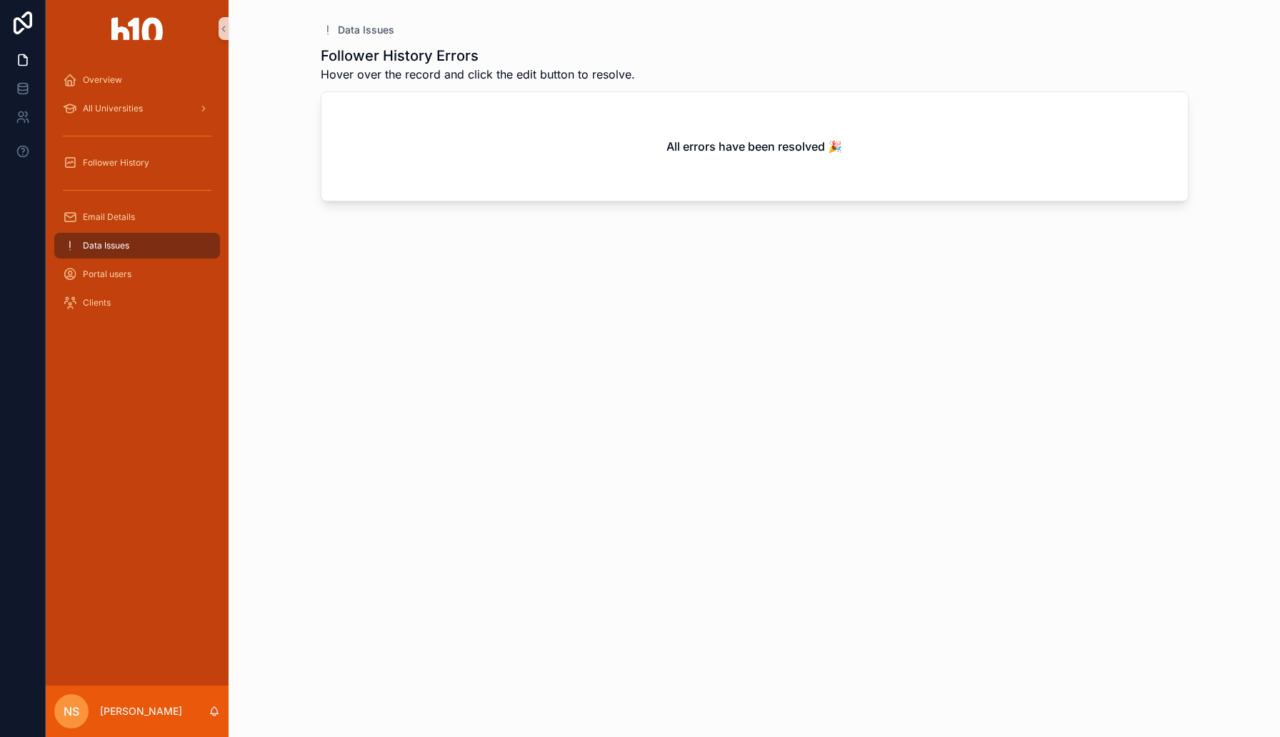
click at [383, 158] on div "All errors have been resolved 🎉" at bounding box center [754, 146] width 866 height 109
click at [119, 160] on span "Follower History" at bounding box center [116, 162] width 66 height 11
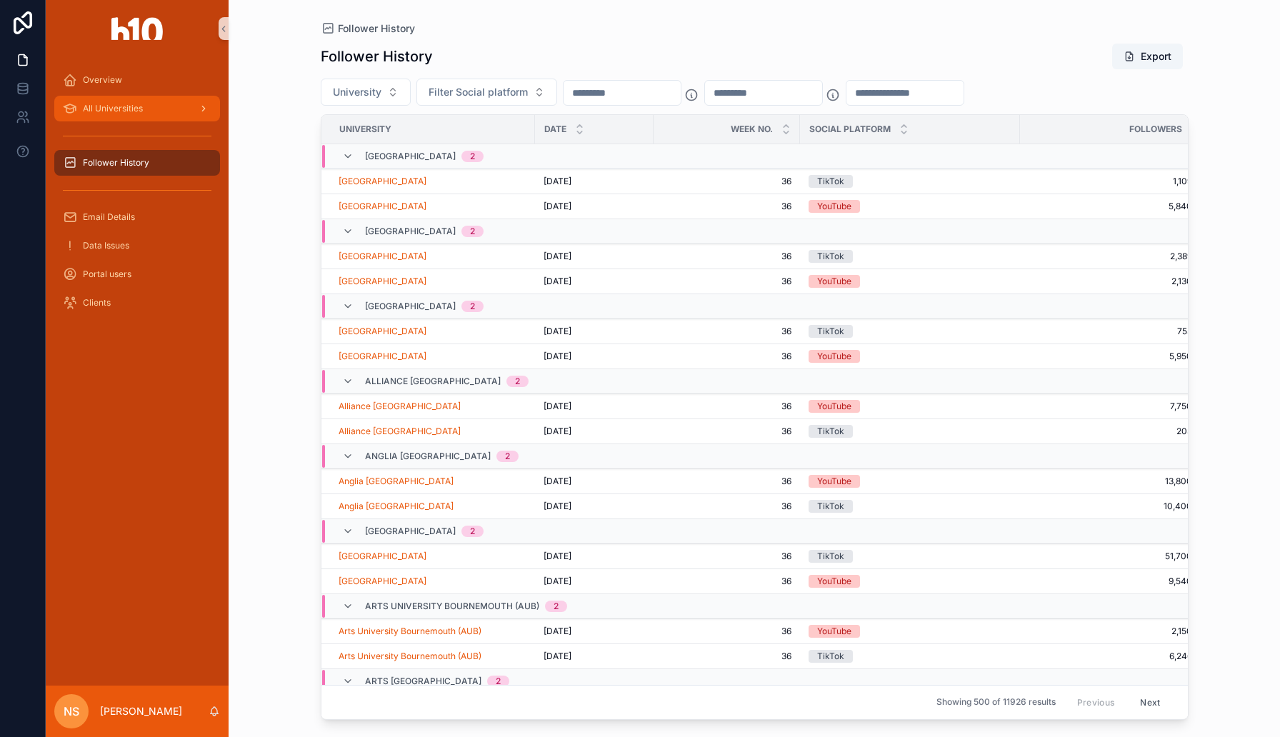
click at [111, 115] on div "All Universities" at bounding box center [137, 108] width 149 height 23
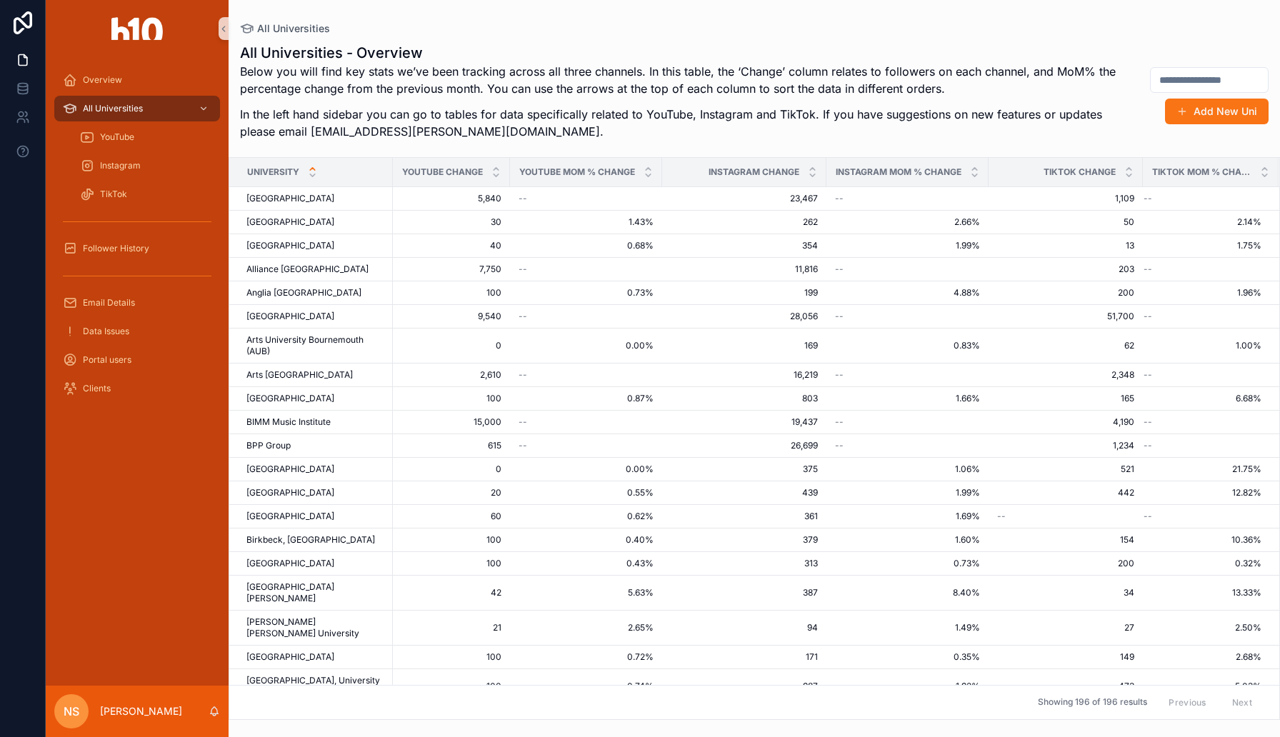
click at [1184, 80] on input "scrollable content" at bounding box center [1208, 80] width 117 height 20
type input "**********"
click at [1203, 111] on button "Add New Uni" at bounding box center [1217, 112] width 104 height 26
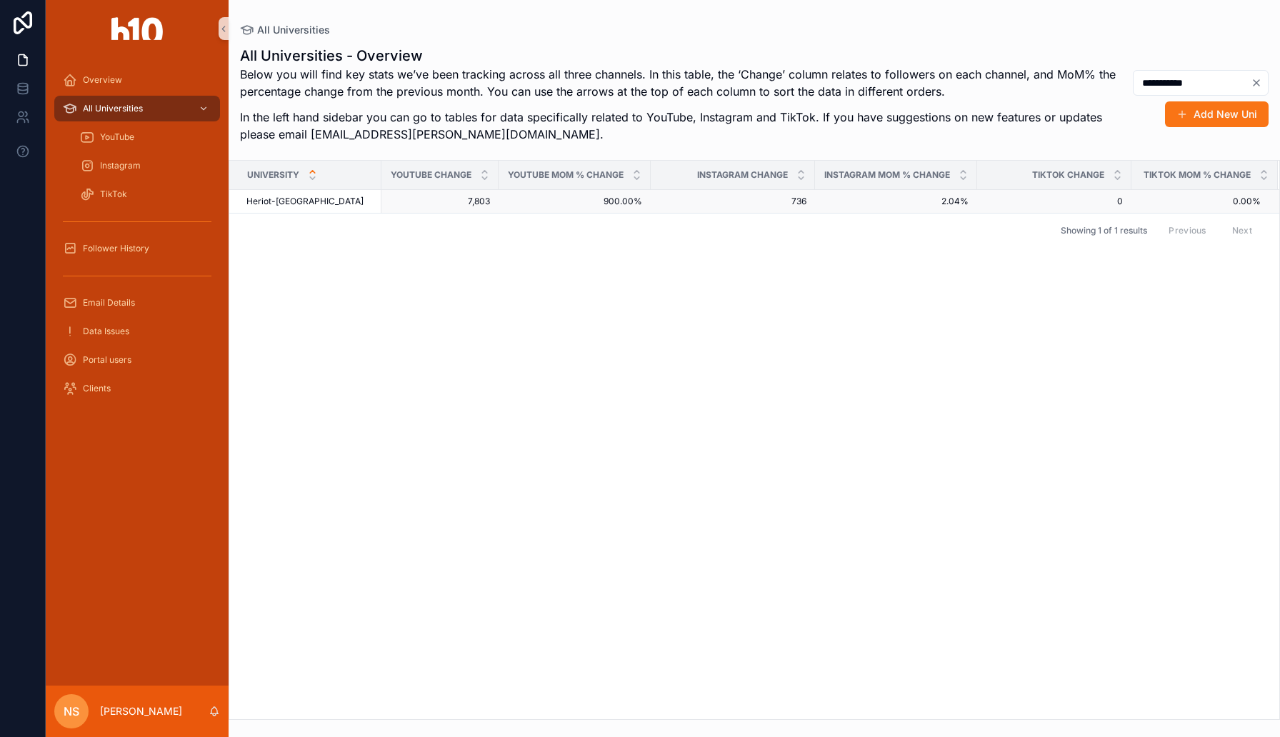
click at [834, 196] on span "2.04%" at bounding box center [895, 201] width 145 height 11
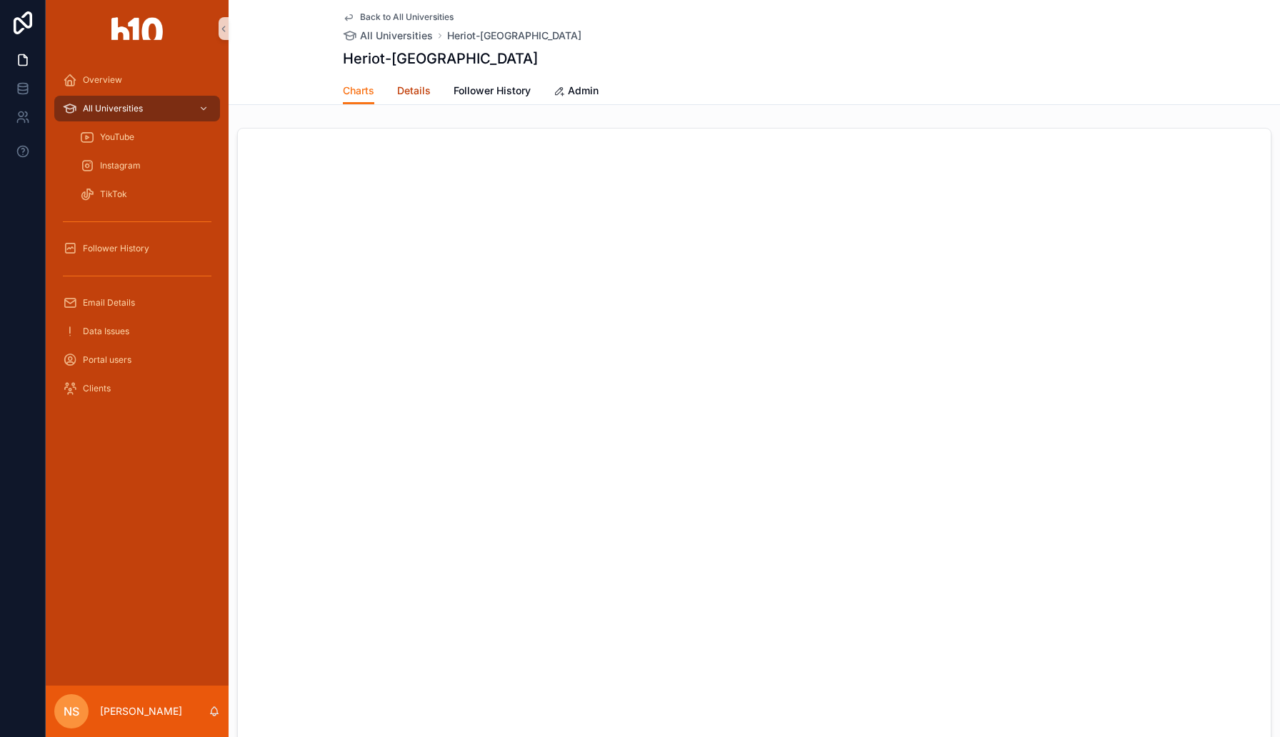
click at [423, 93] on span "Details" at bounding box center [414, 91] width 34 height 14
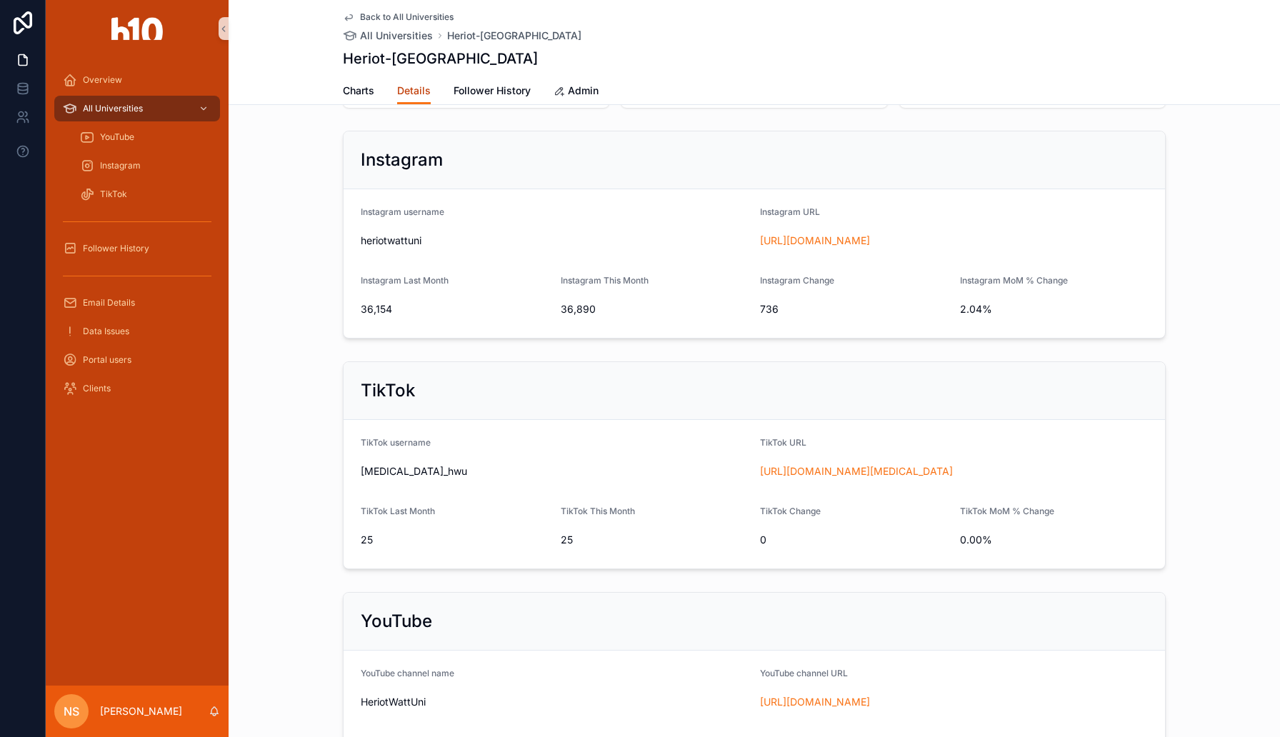
scroll to position [346, 0]
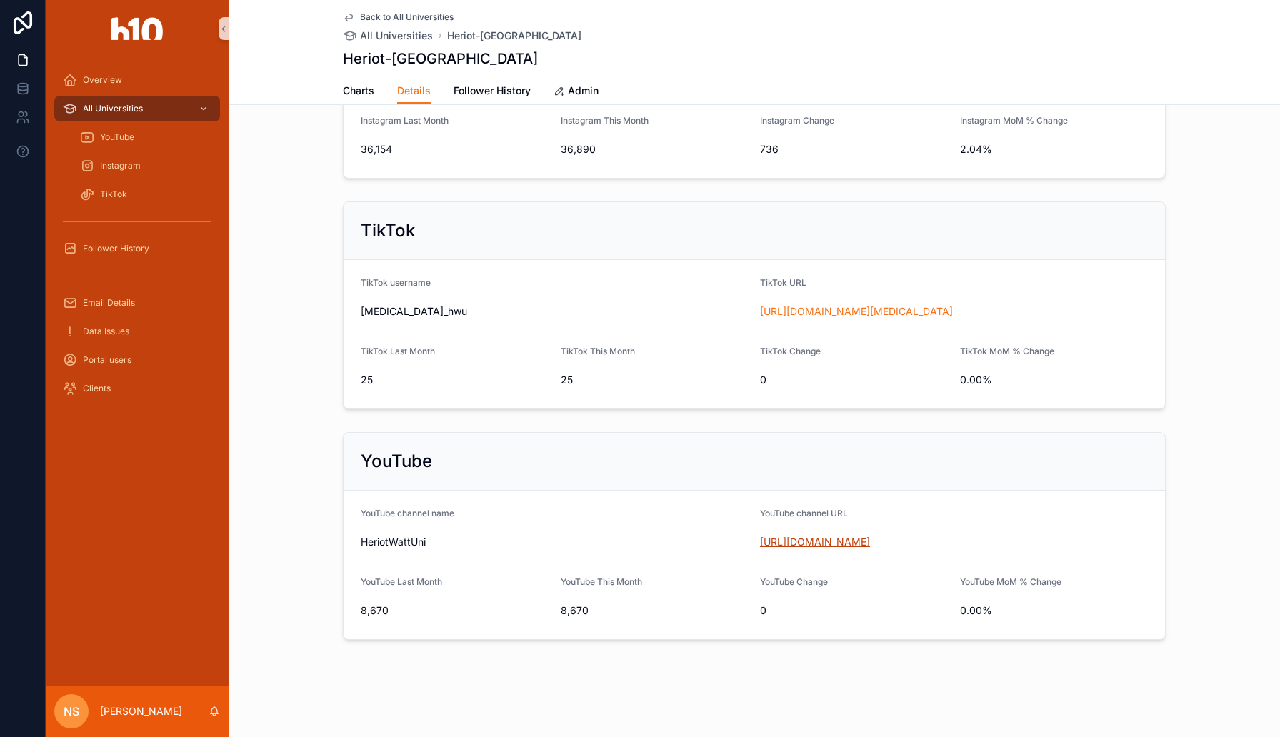
click at [856, 539] on link "https://www.youtube.com/user/HeriotWattUni" at bounding box center [815, 542] width 110 height 12
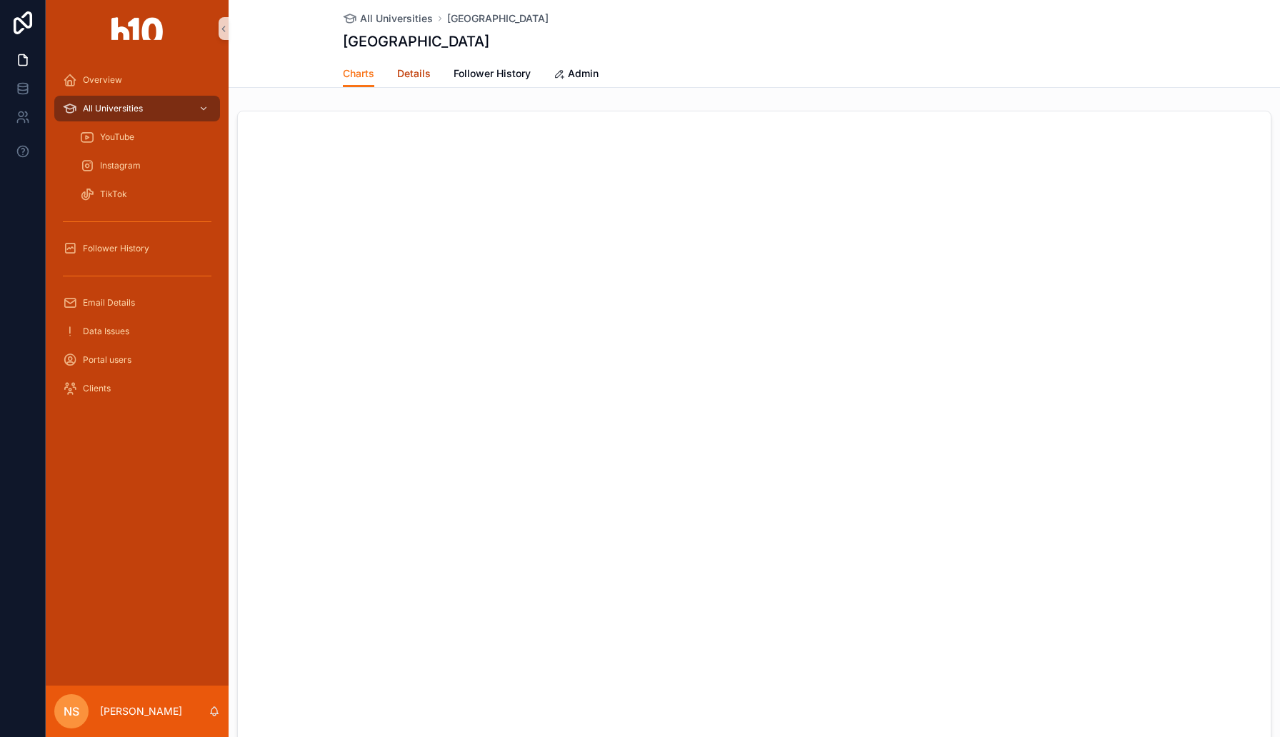
click at [415, 75] on span "Details" at bounding box center [414, 73] width 34 height 14
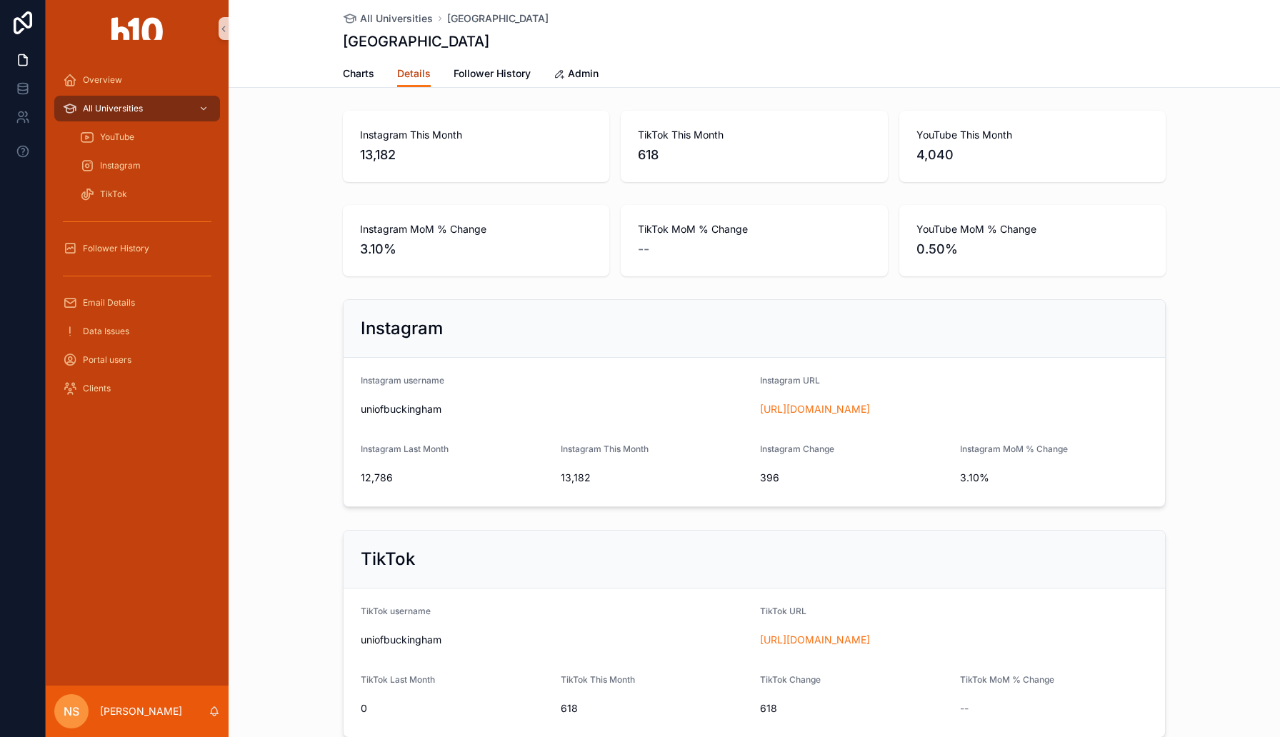
scroll to position [329, 0]
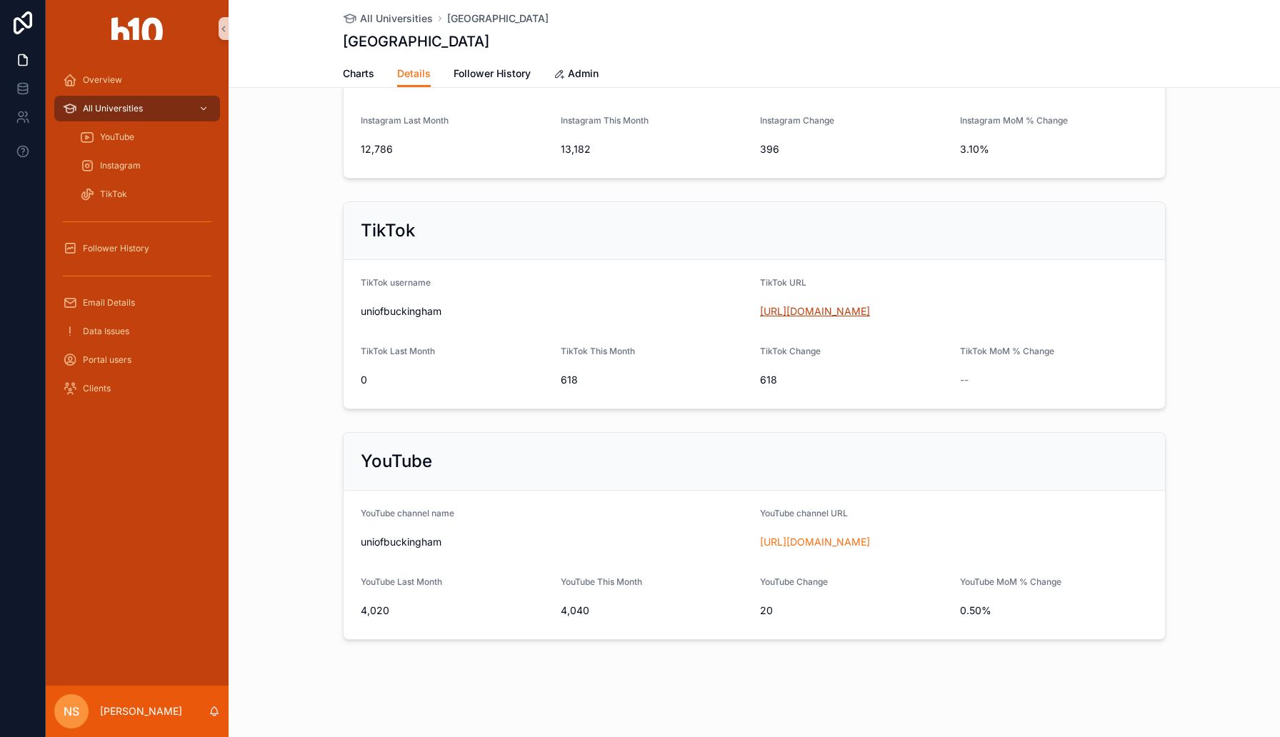
click at [853, 312] on link "[URL][DOMAIN_NAME]" at bounding box center [815, 311] width 110 height 12
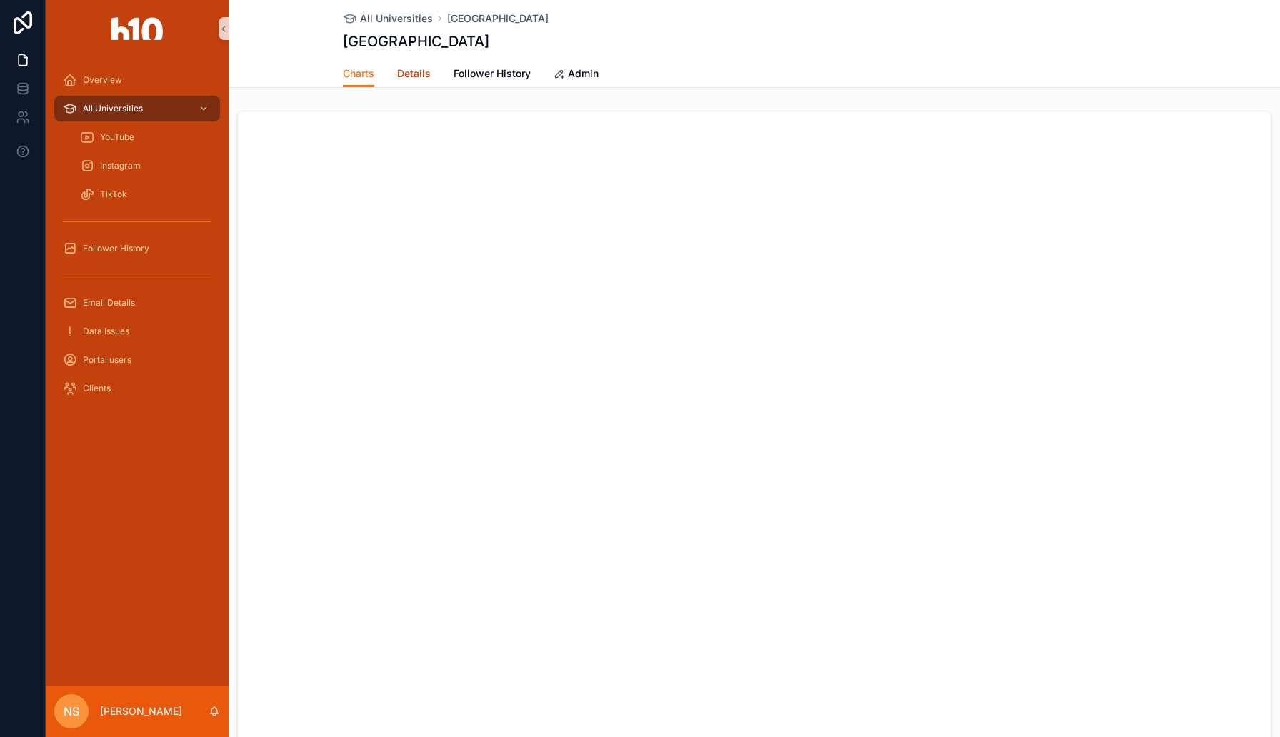
click at [408, 71] on span "Details" at bounding box center [414, 73] width 34 height 14
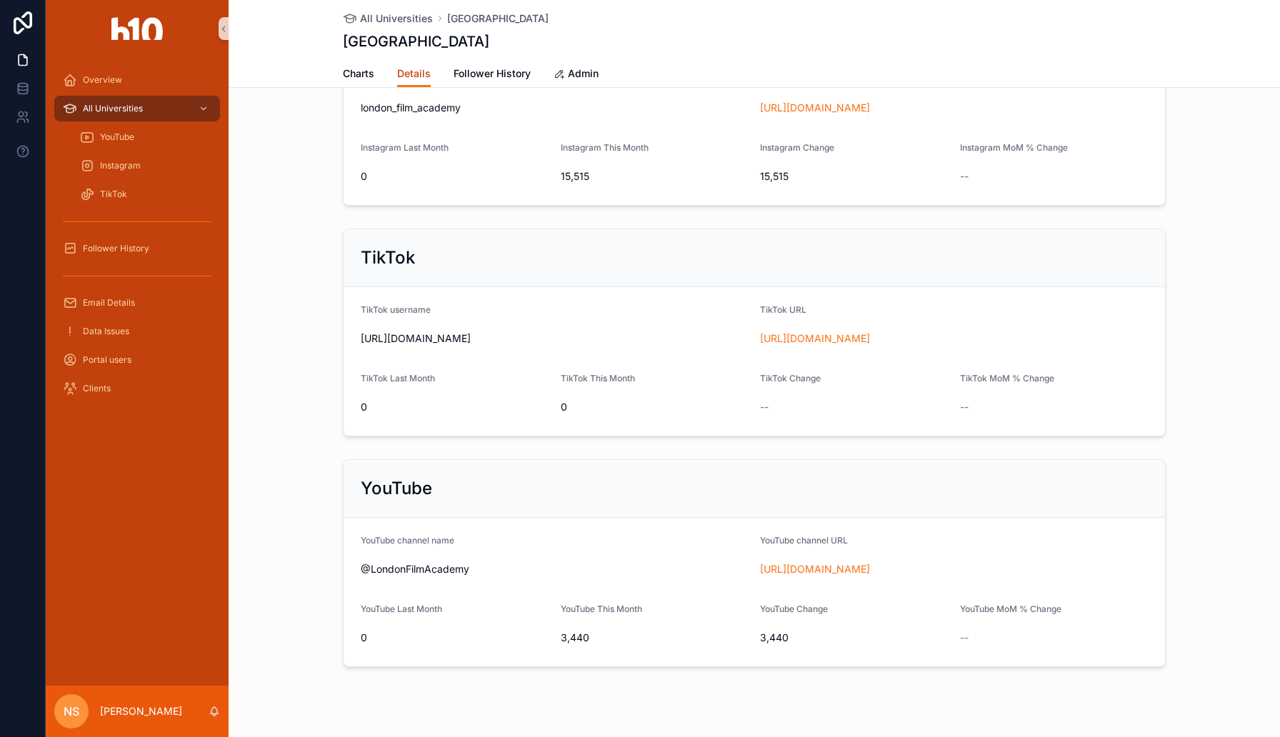
scroll to position [343, 0]
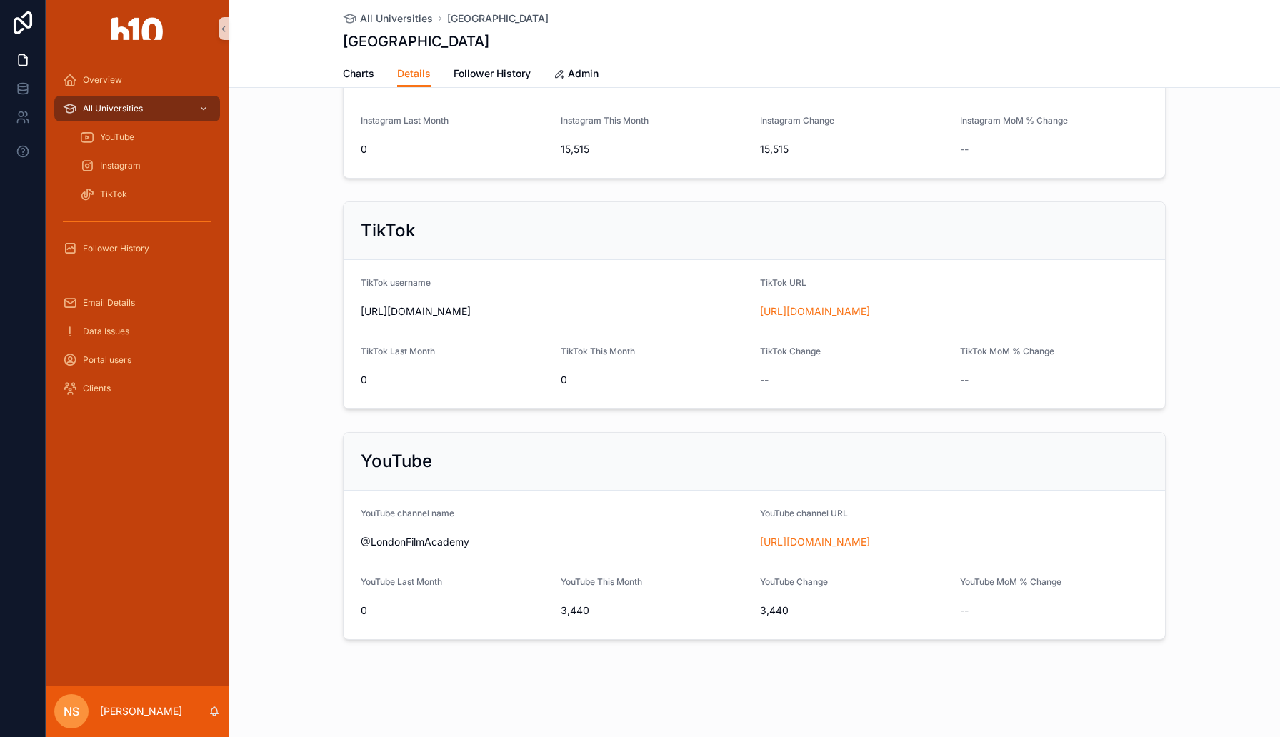
click at [821, 304] on span "[URL][DOMAIN_NAME]" at bounding box center [954, 311] width 388 height 14
click at [828, 314] on link "[URL][DOMAIN_NAME]" at bounding box center [815, 311] width 110 height 12
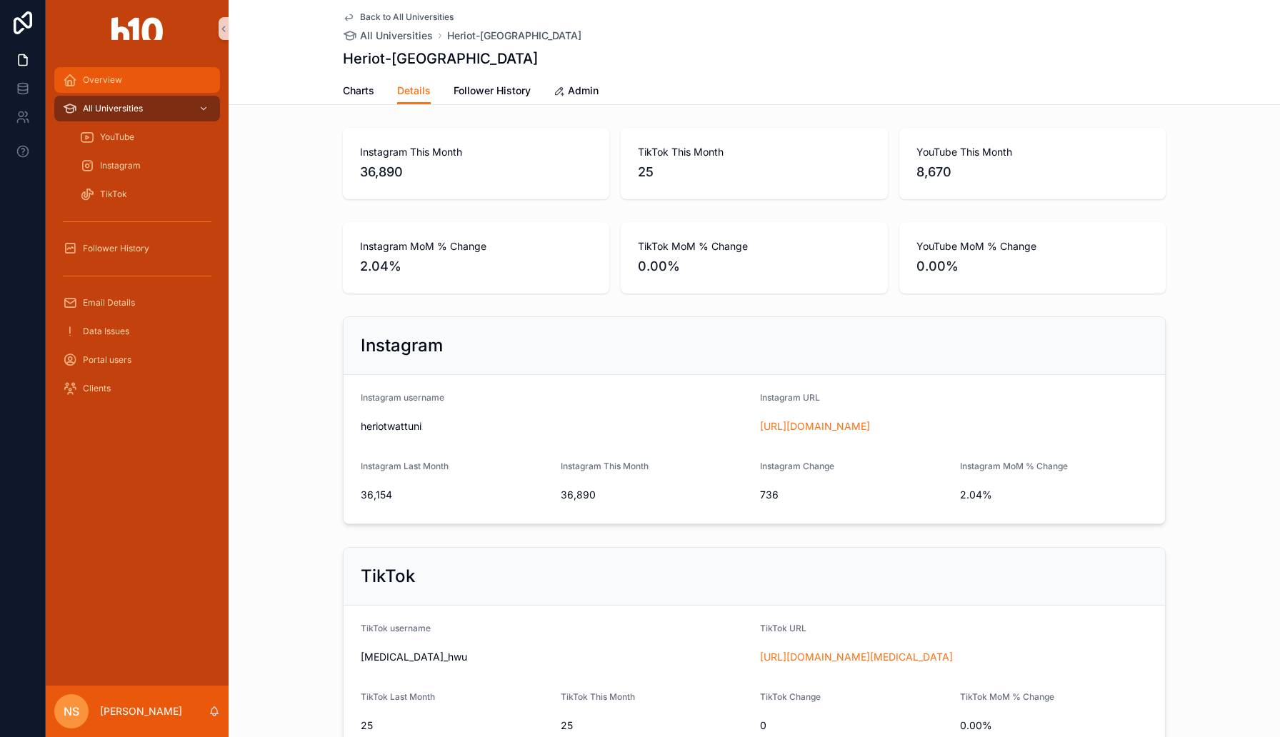
click at [83, 71] on div "Overview" at bounding box center [137, 80] width 149 height 23
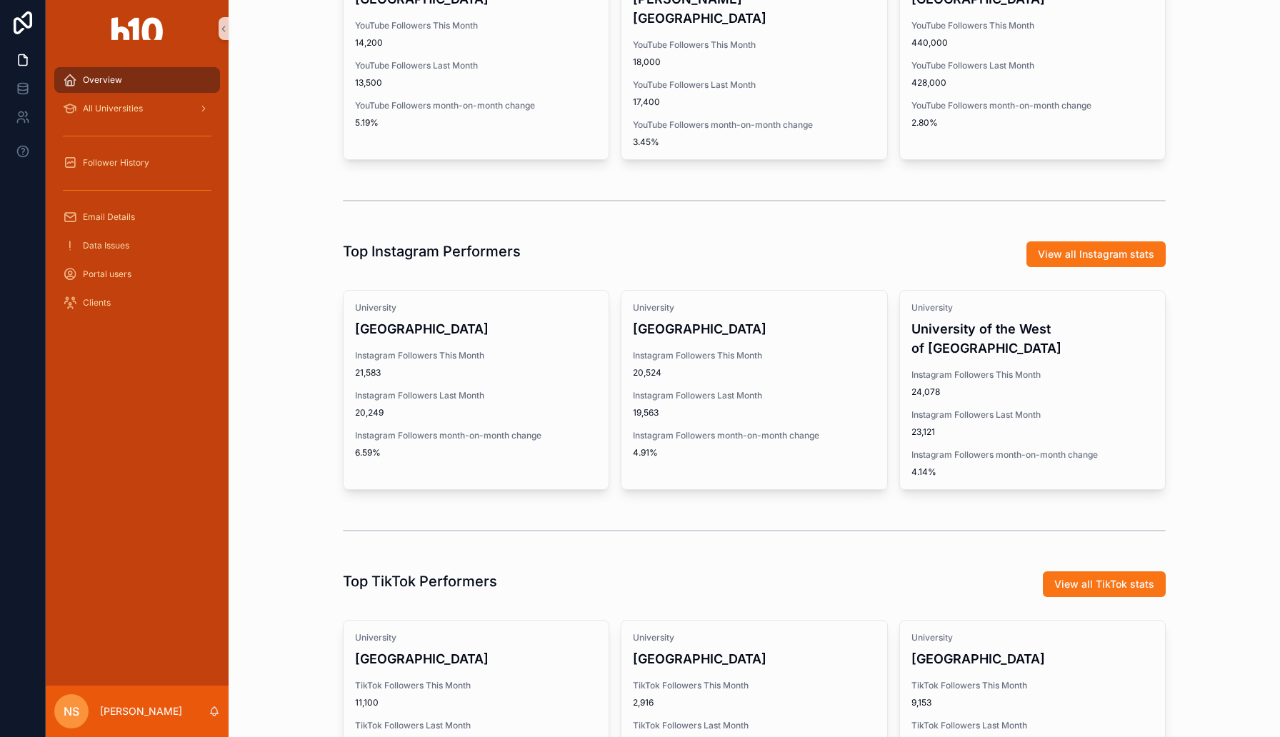
scroll to position [456, 0]
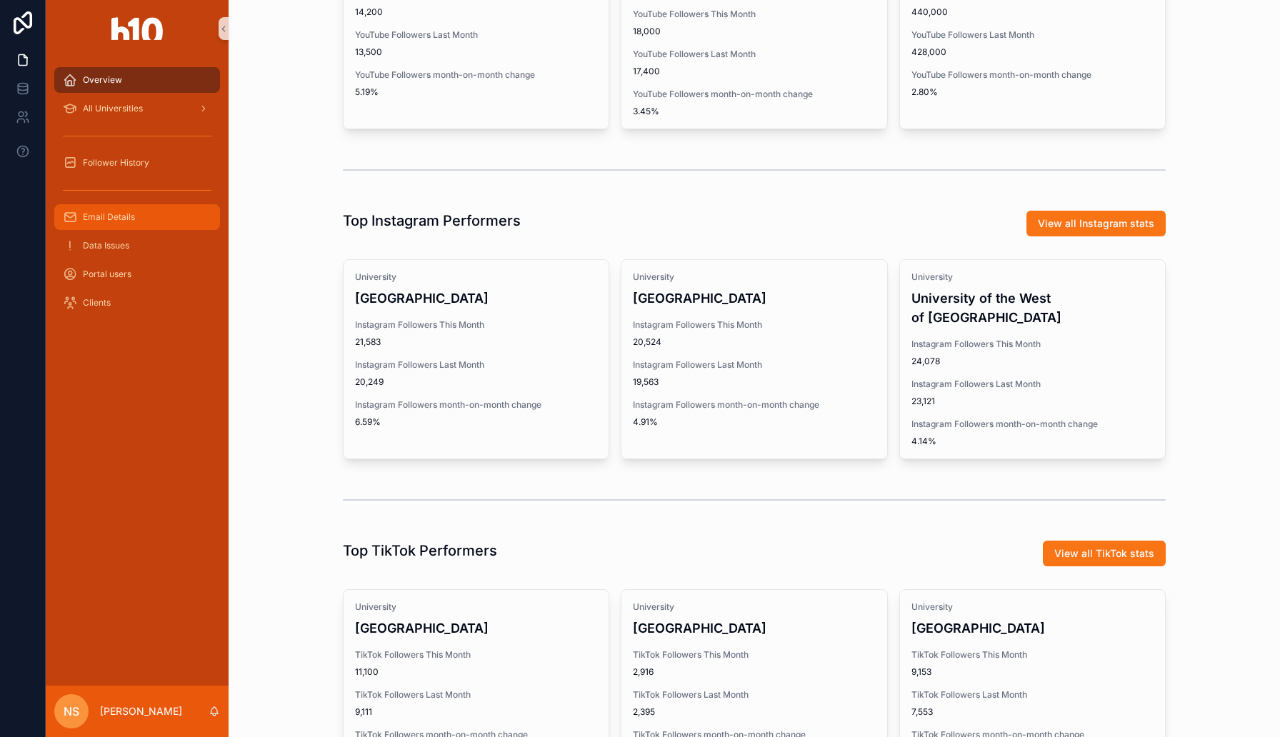
click at [121, 225] on div "Email Details" at bounding box center [137, 217] width 149 height 23
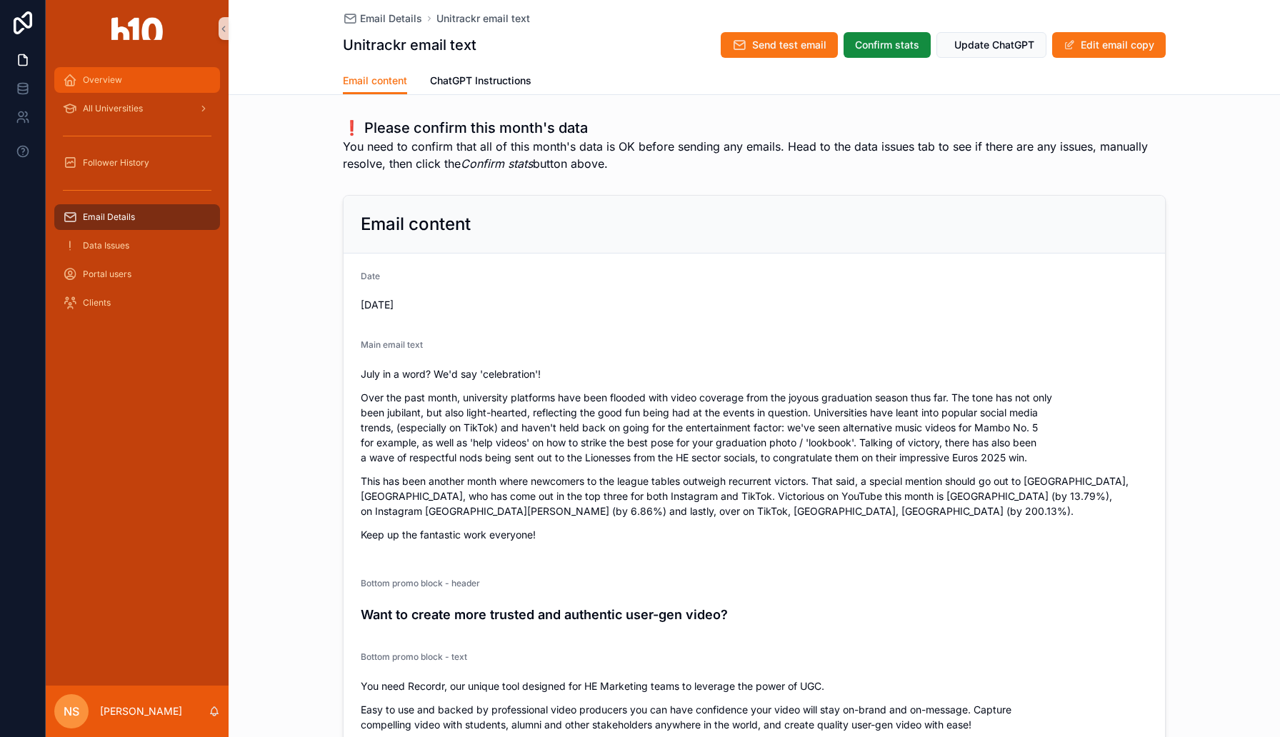
click at [116, 84] on span "Overview" at bounding box center [102, 79] width 39 height 11
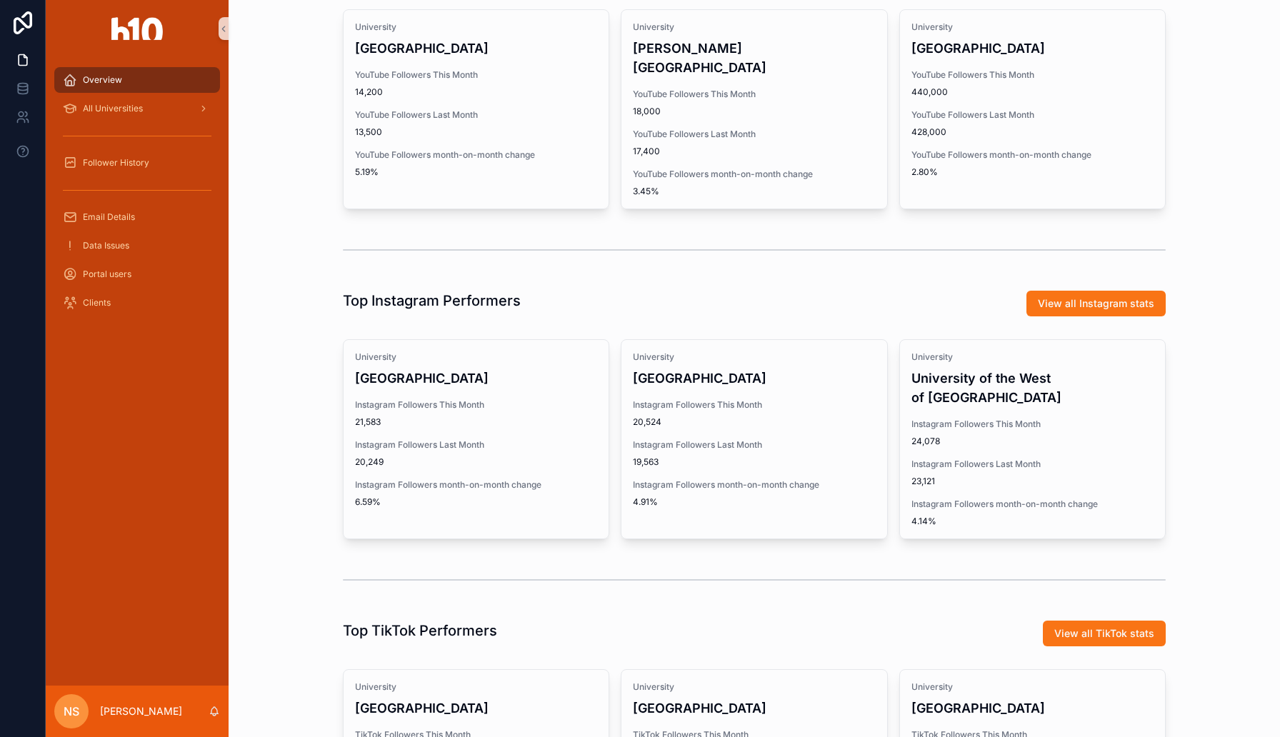
scroll to position [148, 0]
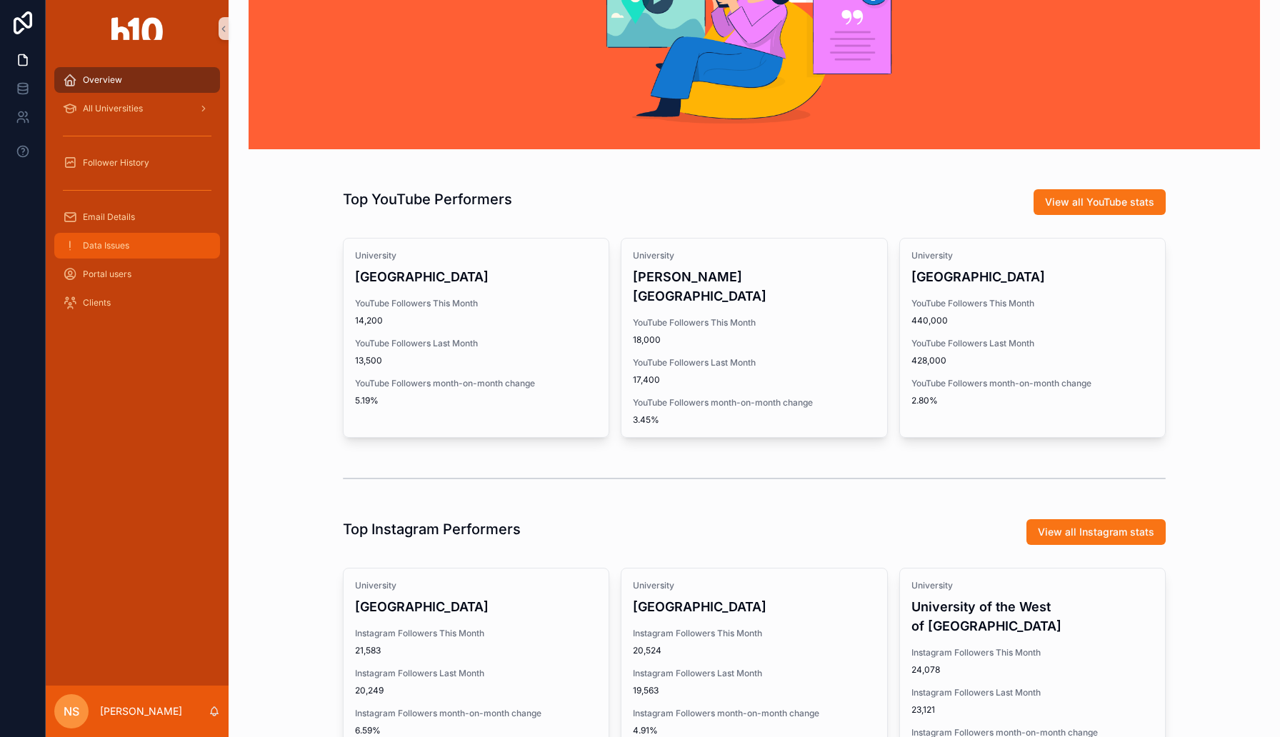
click at [94, 249] on span "Data Issues" at bounding box center [106, 245] width 46 height 11
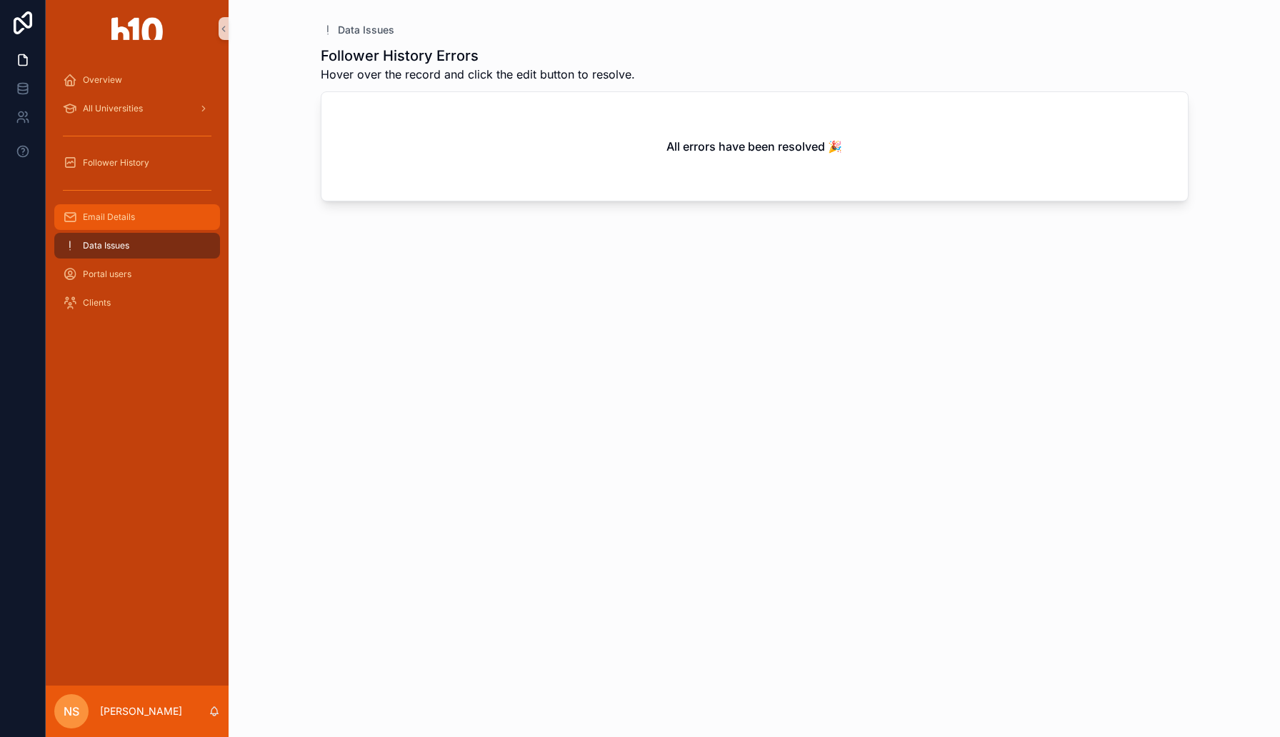
click at [118, 213] on span "Email Details" at bounding box center [109, 216] width 52 height 11
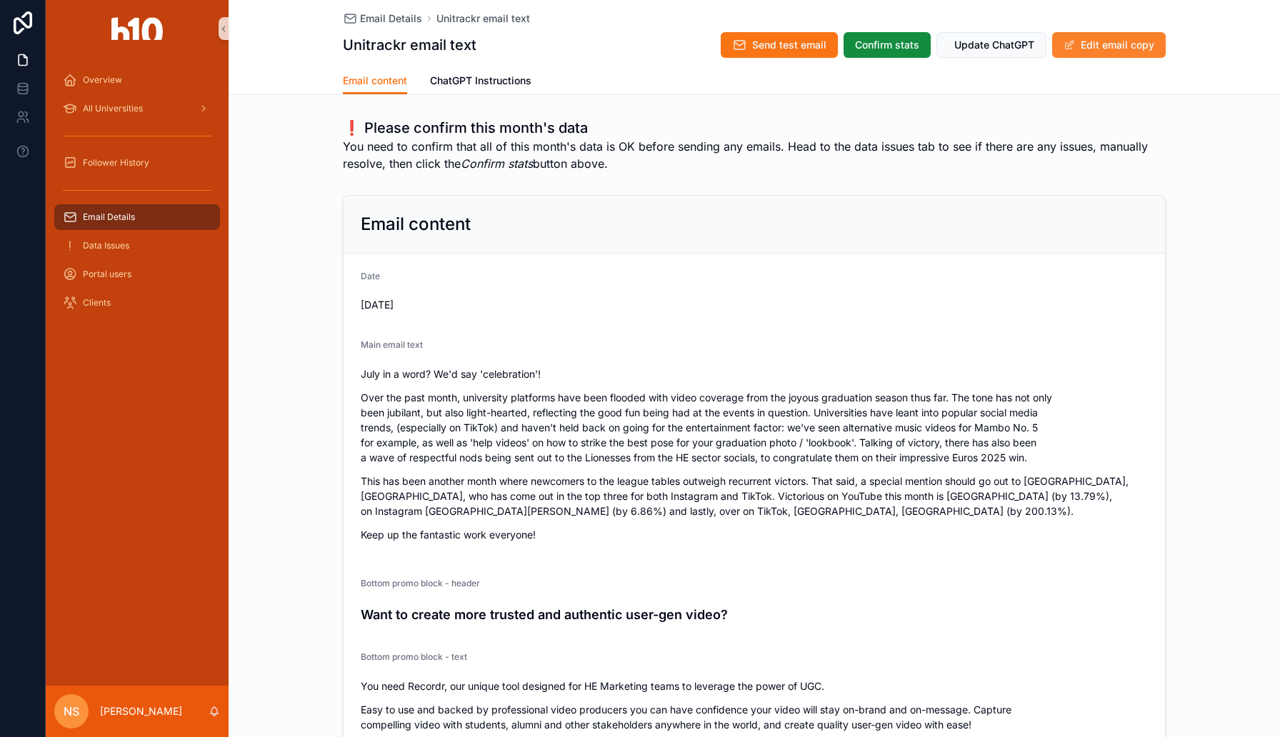
click at [1120, 44] on button "Edit email copy" at bounding box center [1109, 45] width 114 height 26
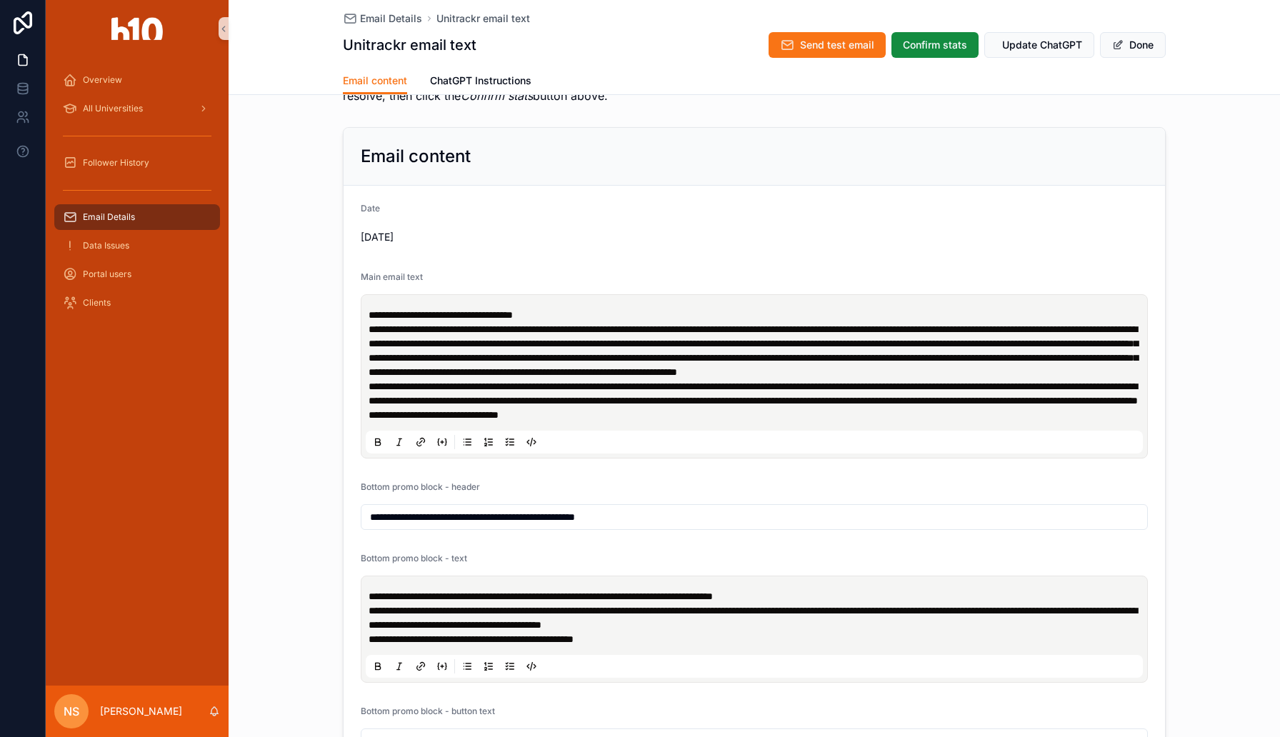
scroll to position [48, 0]
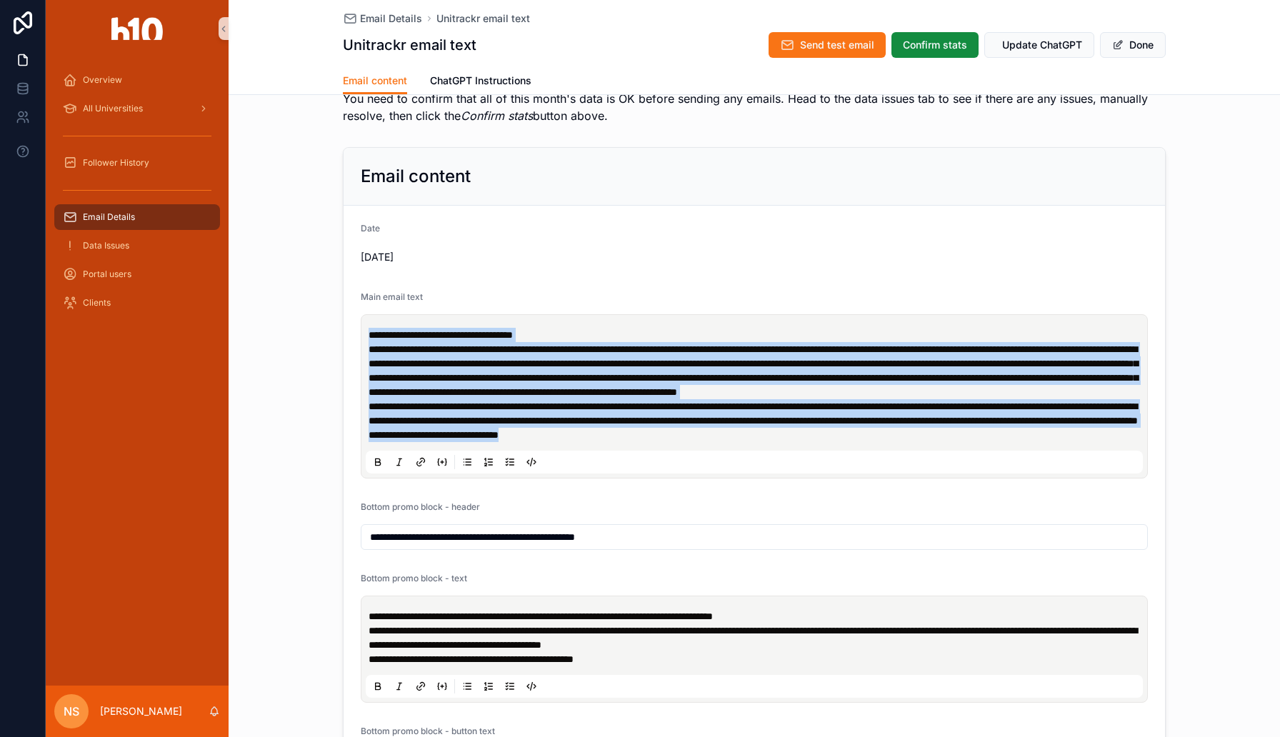
drag, startPoint x: 559, startPoint y: 466, endPoint x: 363, endPoint y: 334, distance: 236.3
click at [363, 334] on div "**********" at bounding box center [754, 396] width 787 height 164
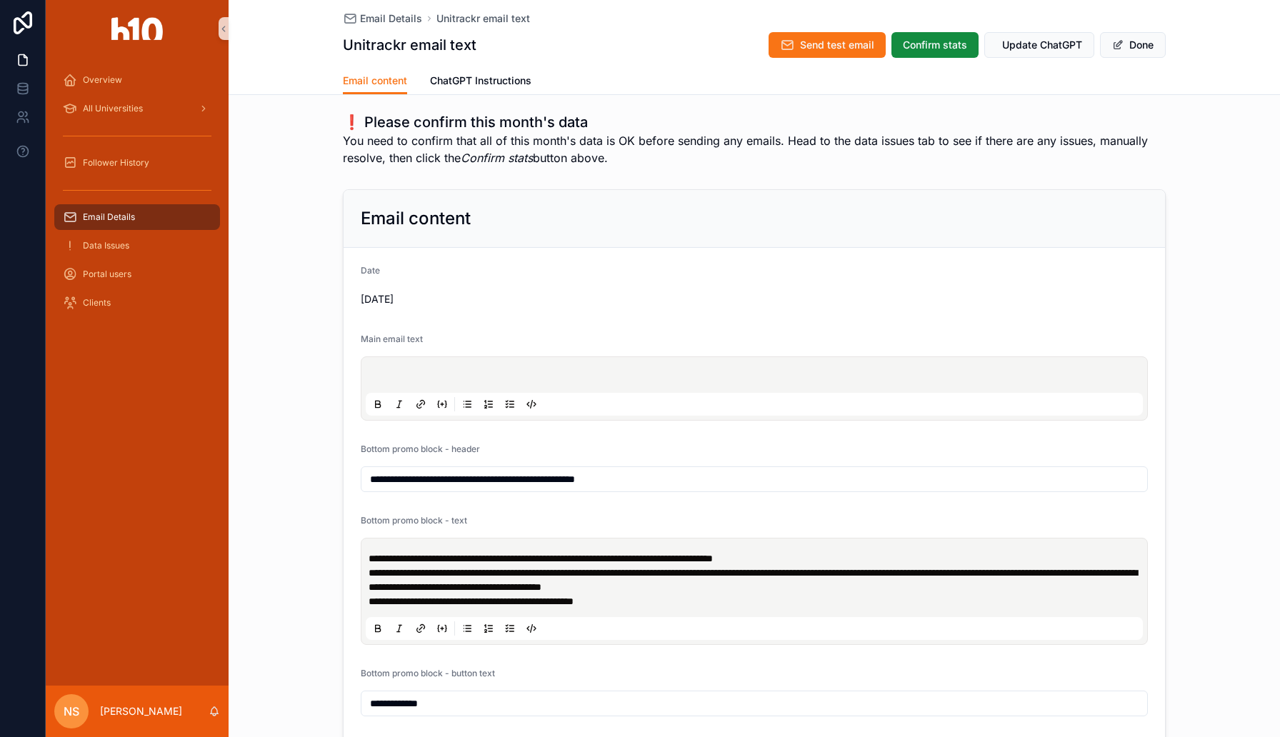
scroll to position [0, 0]
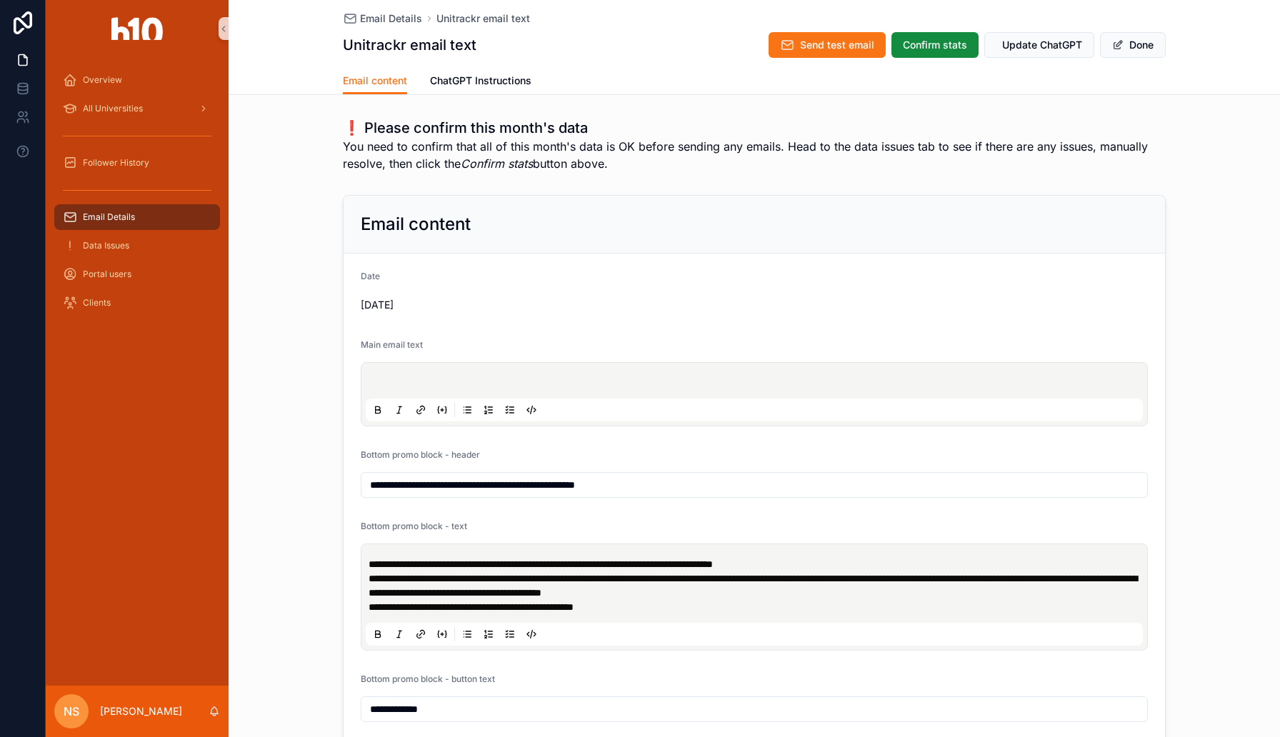
click at [549, 383] on p "scrollable content" at bounding box center [756, 383] width 777 height 14
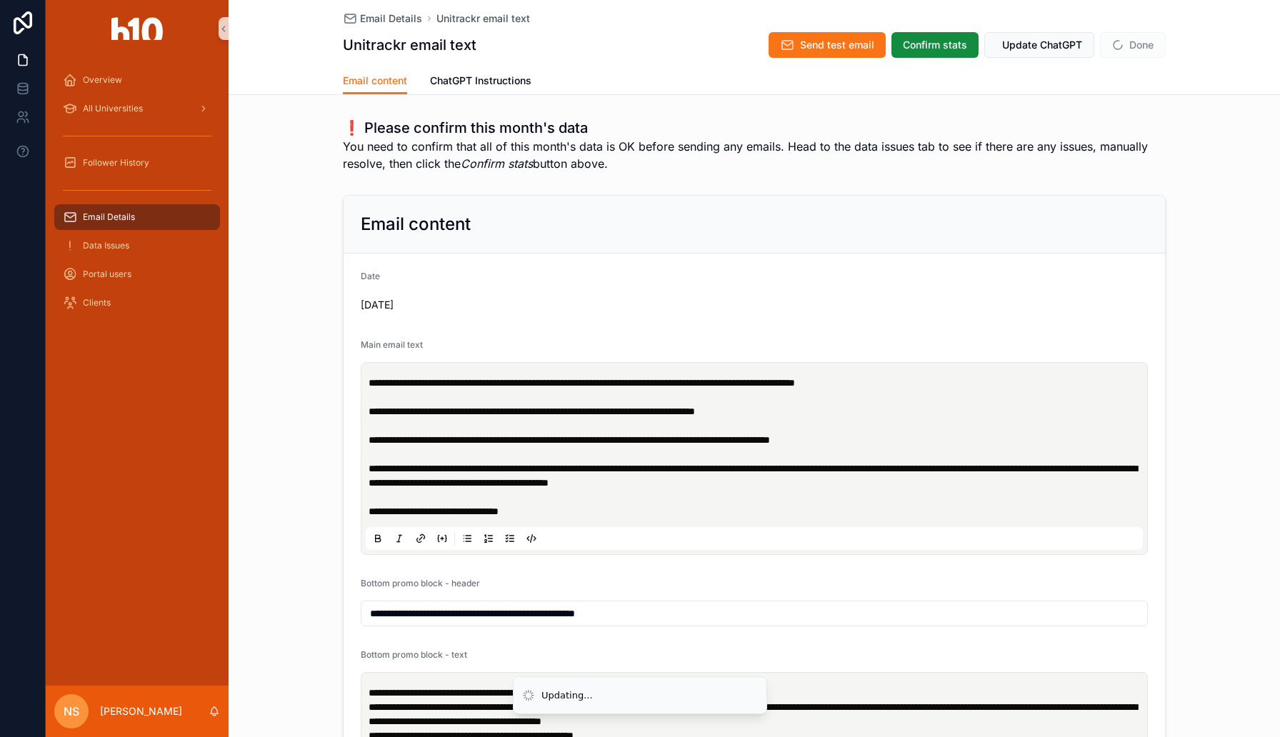
click at [666, 425] on p "**********" at bounding box center [756, 447] width 777 height 143
click at [369, 465] on span "**********" at bounding box center [752, 475] width 768 height 24
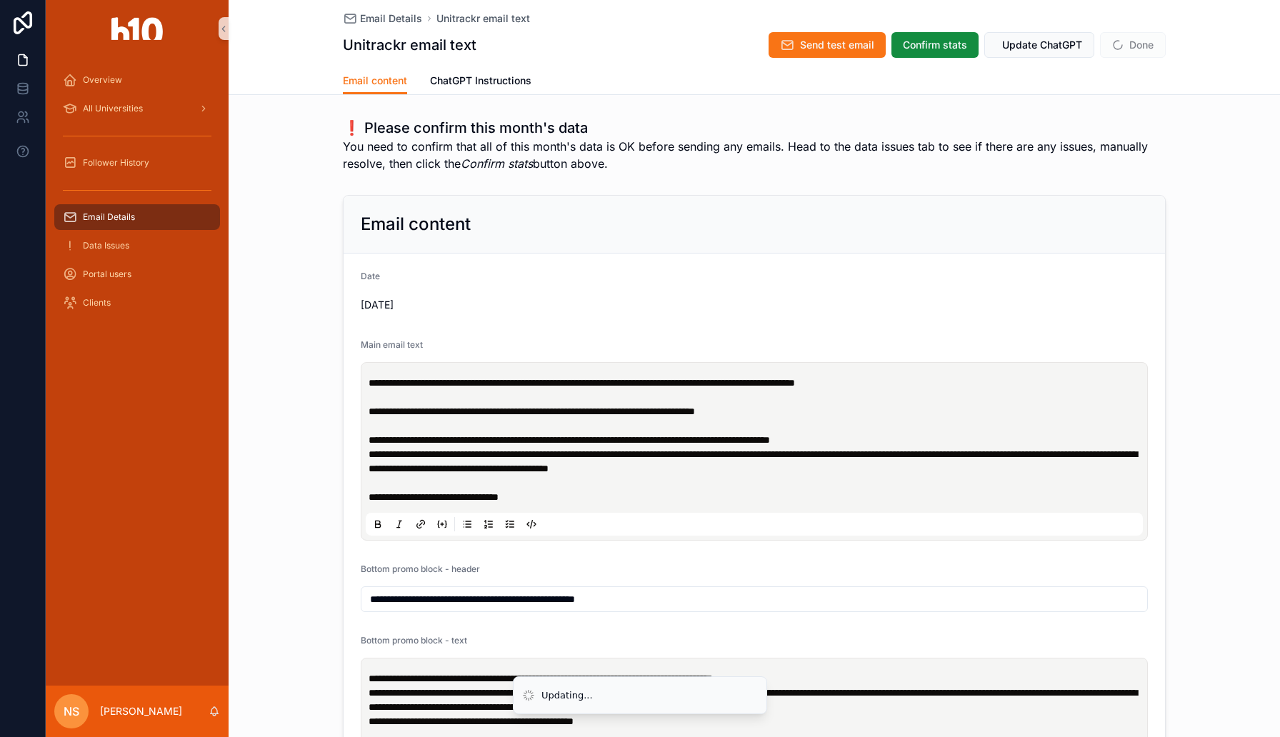
click at [925, 438] on p "**********" at bounding box center [756, 440] width 777 height 129
click at [430, 382] on span "**********" at bounding box center [581, 383] width 426 height 10
click at [540, 429] on p "**********" at bounding box center [756, 440] width 777 height 129
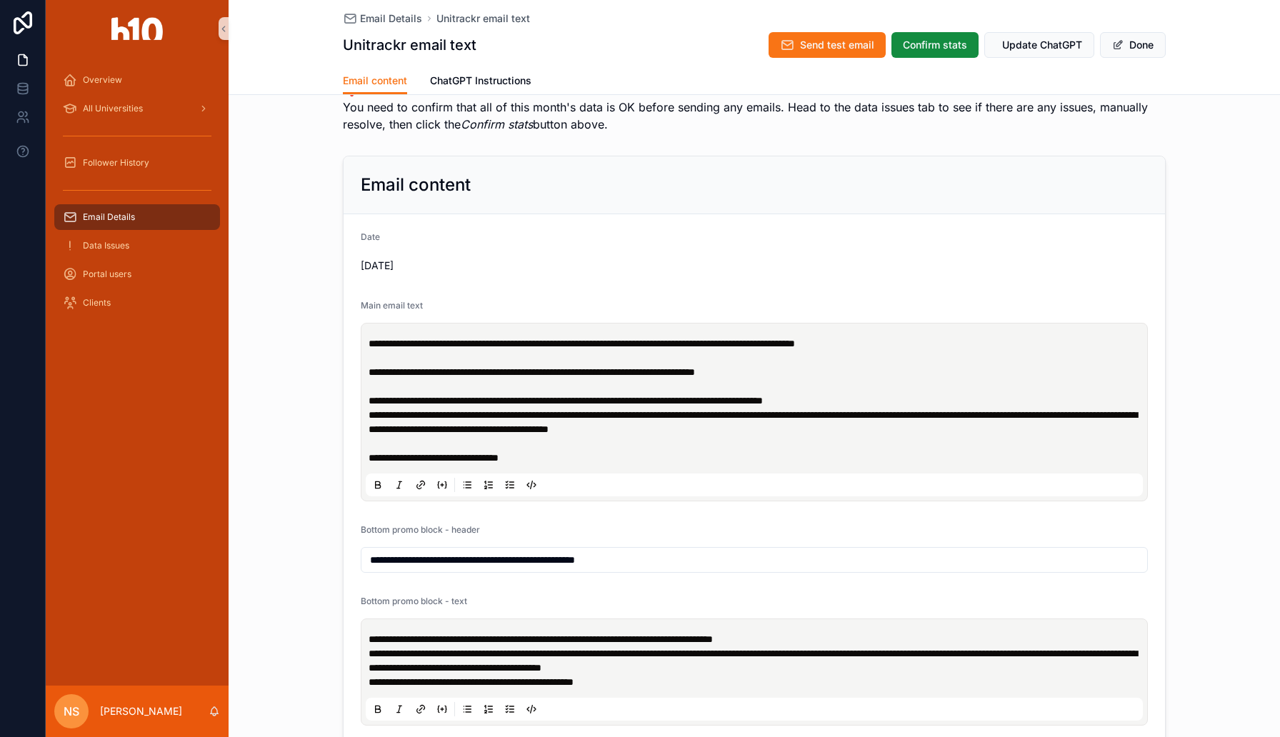
scroll to position [42, 0]
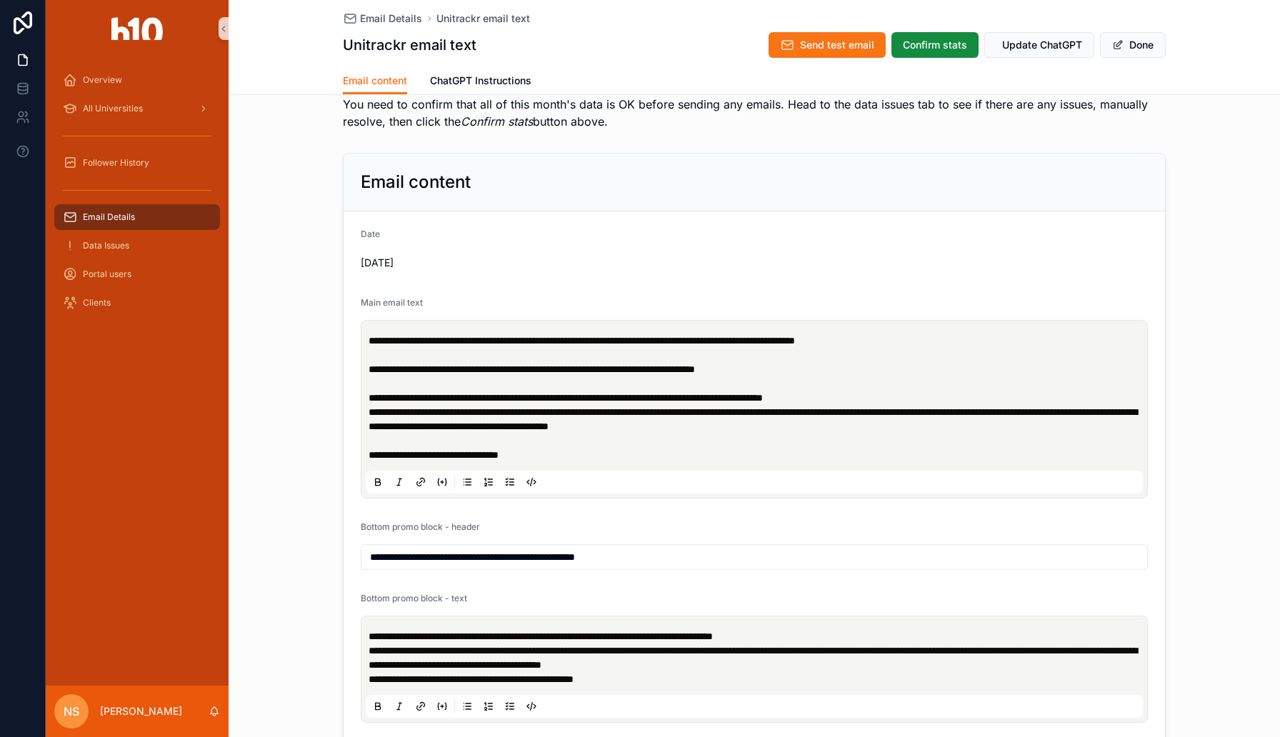
click at [546, 371] on span "**********" at bounding box center [531, 369] width 326 height 10
click at [721, 414] on span "**********" at bounding box center [752, 419] width 768 height 24
click at [608, 424] on span "**********" at bounding box center [752, 419] width 768 height 24
click at [924, 427] on p "**********" at bounding box center [756, 398] width 777 height 129
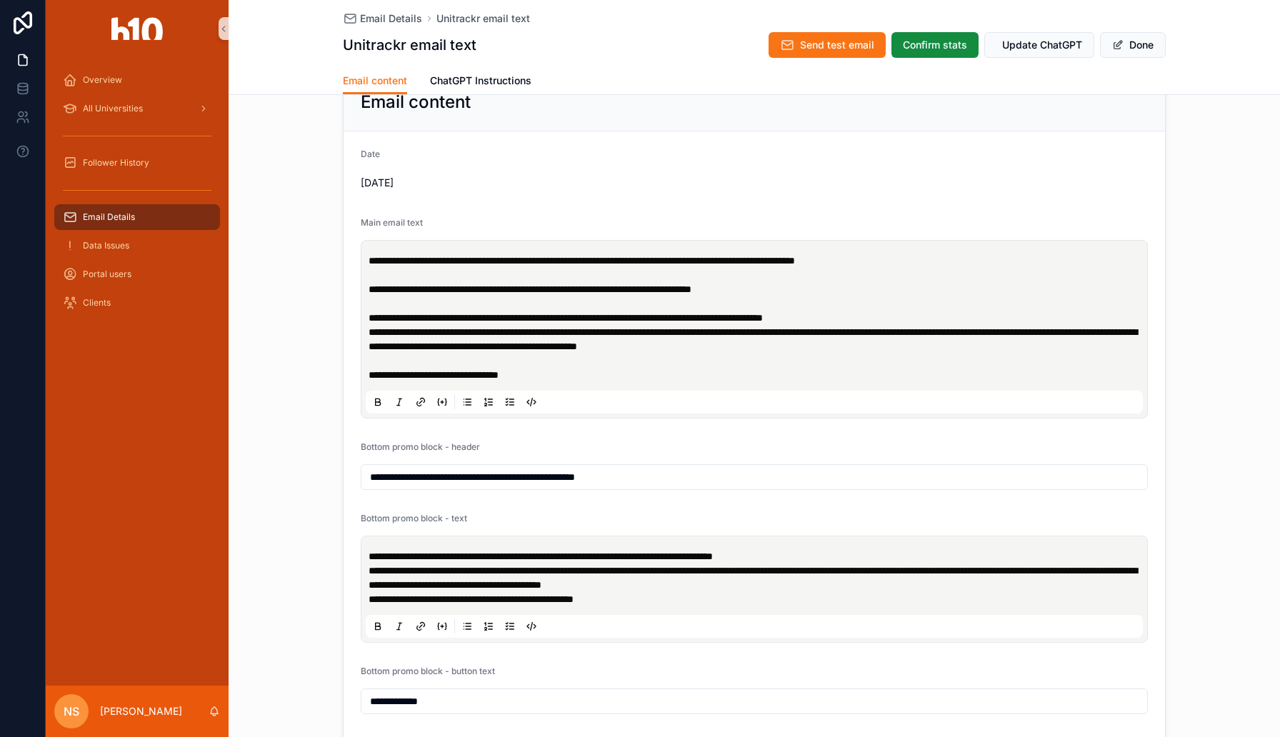
scroll to position [0, 0]
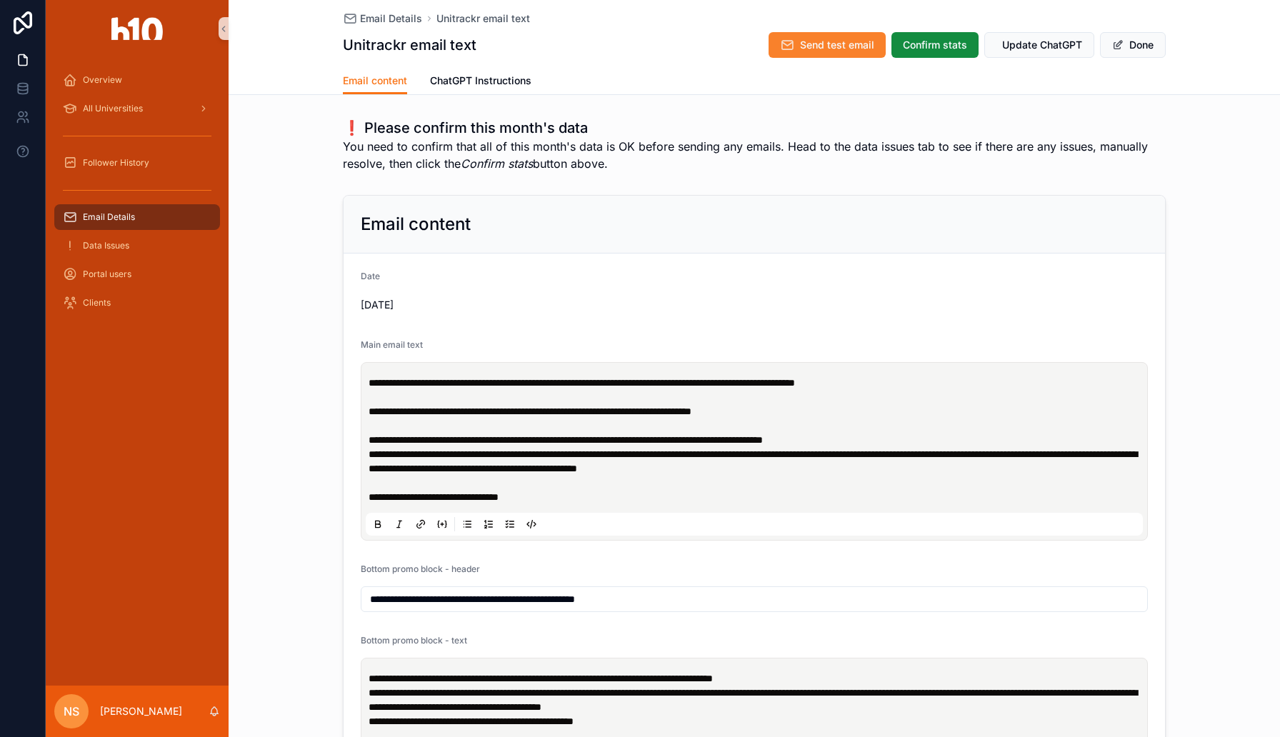
click at [814, 51] on span "Send test email" at bounding box center [837, 45] width 74 height 14
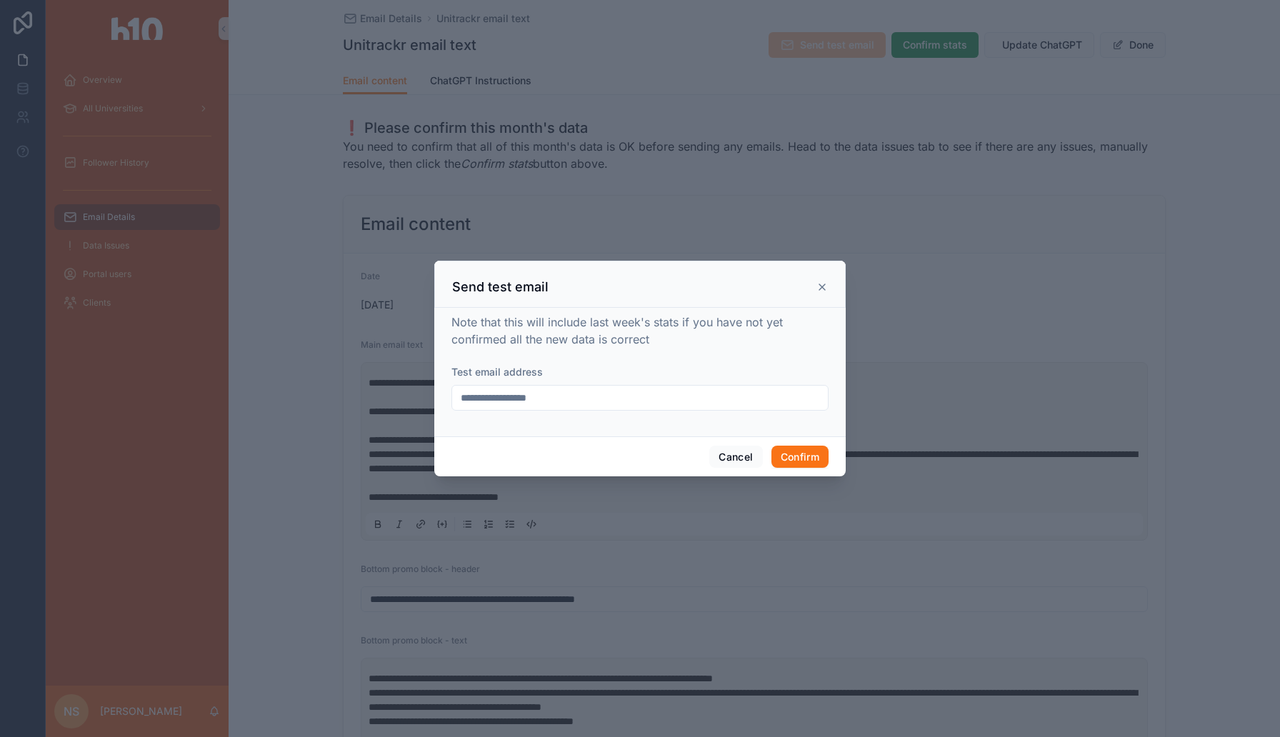
click at [571, 391] on input "**********" at bounding box center [640, 398] width 376 height 20
click at [803, 458] on button "Confirm" at bounding box center [799, 457] width 57 height 23
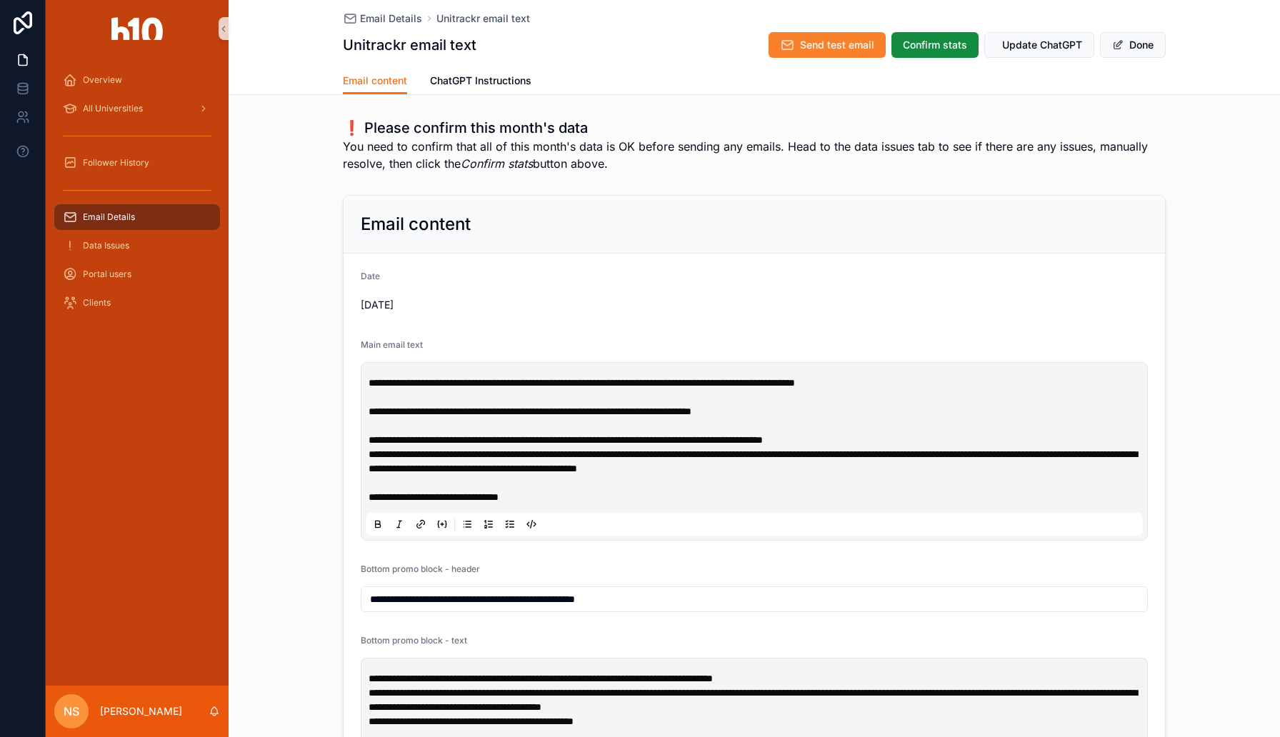
click at [808, 38] on span "Send test email" at bounding box center [837, 45] width 74 height 14
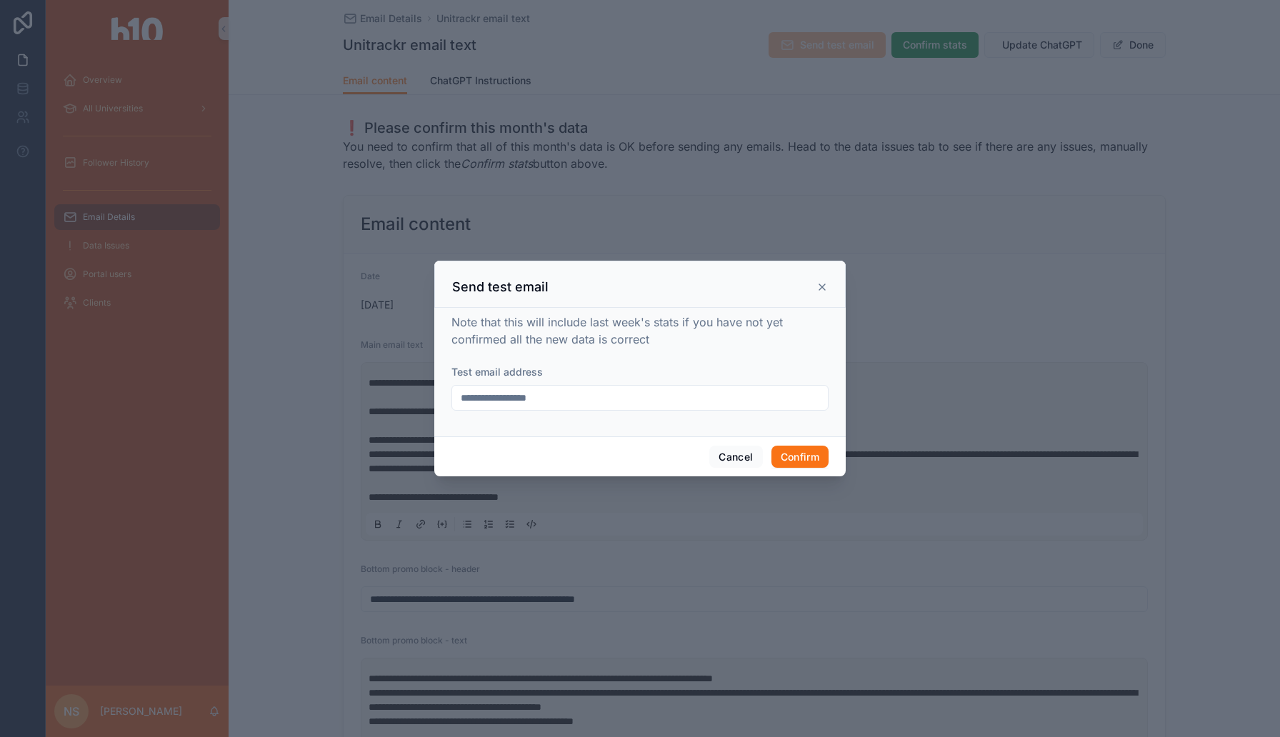
click at [551, 398] on input "**********" at bounding box center [640, 398] width 376 height 20
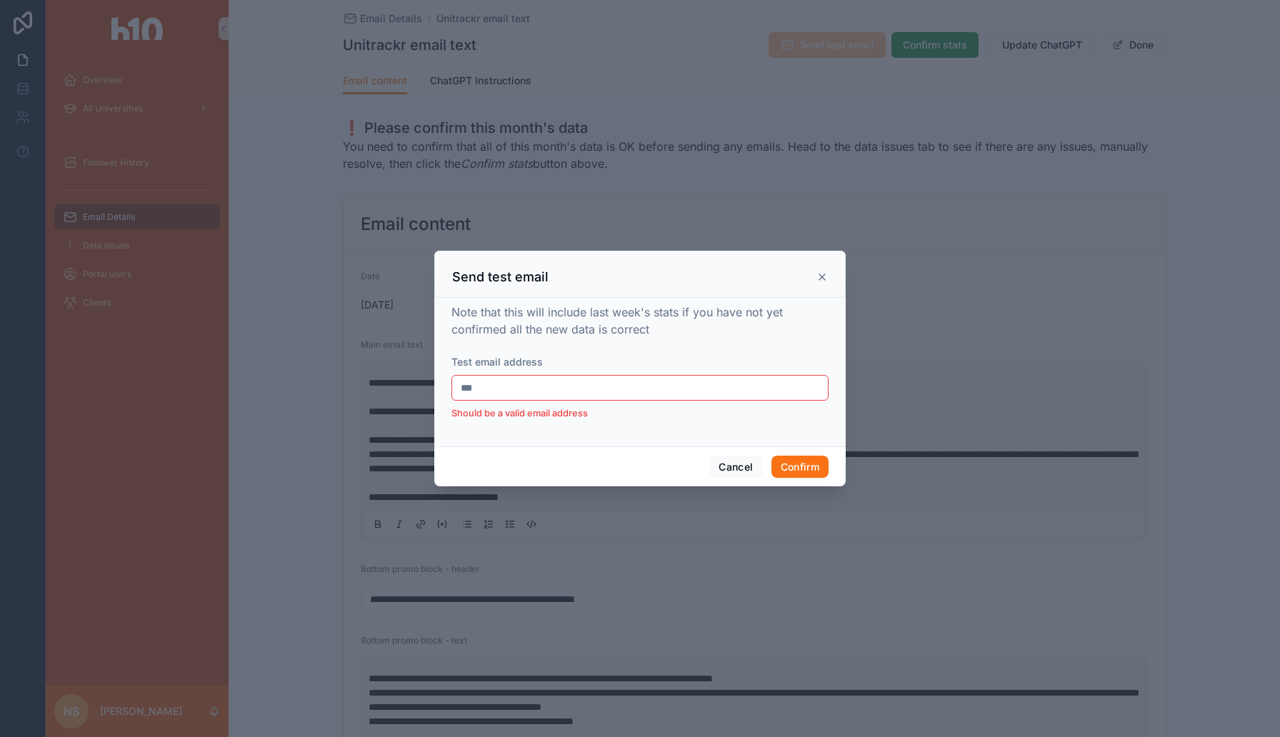
type input "**********"
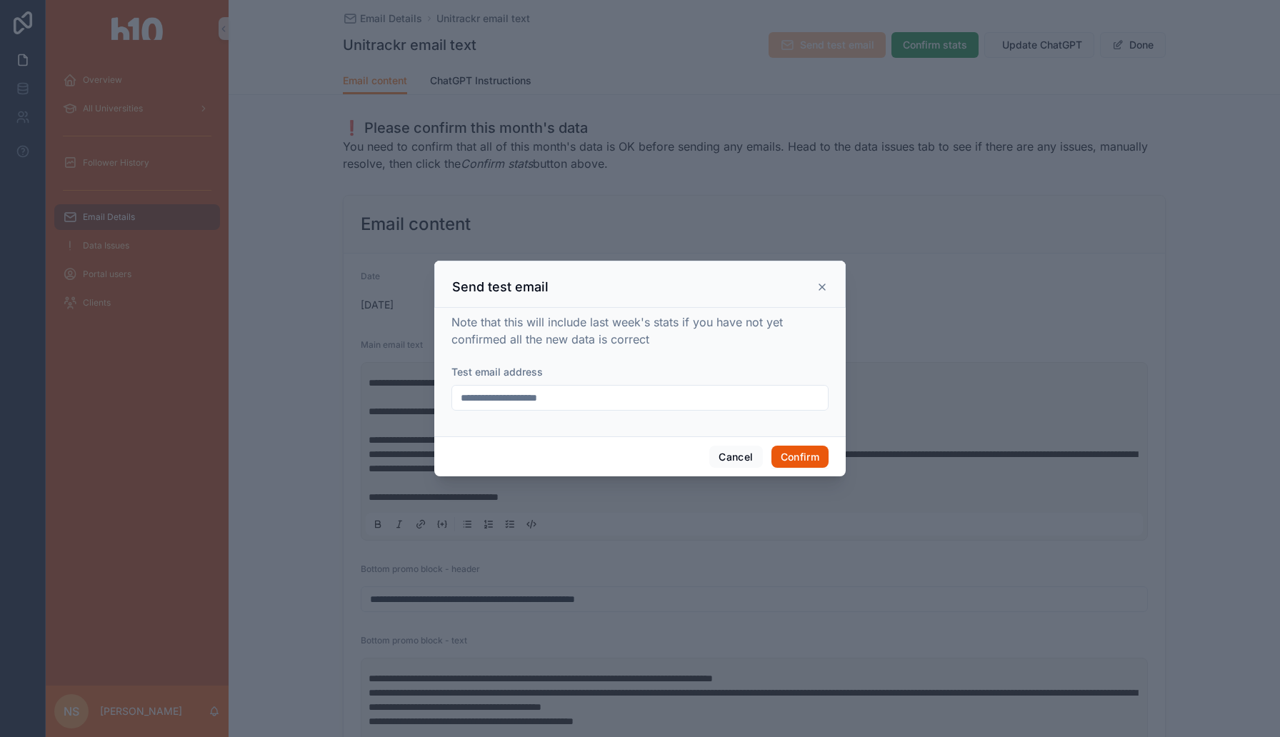
click at [787, 453] on button "Confirm" at bounding box center [799, 457] width 57 height 23
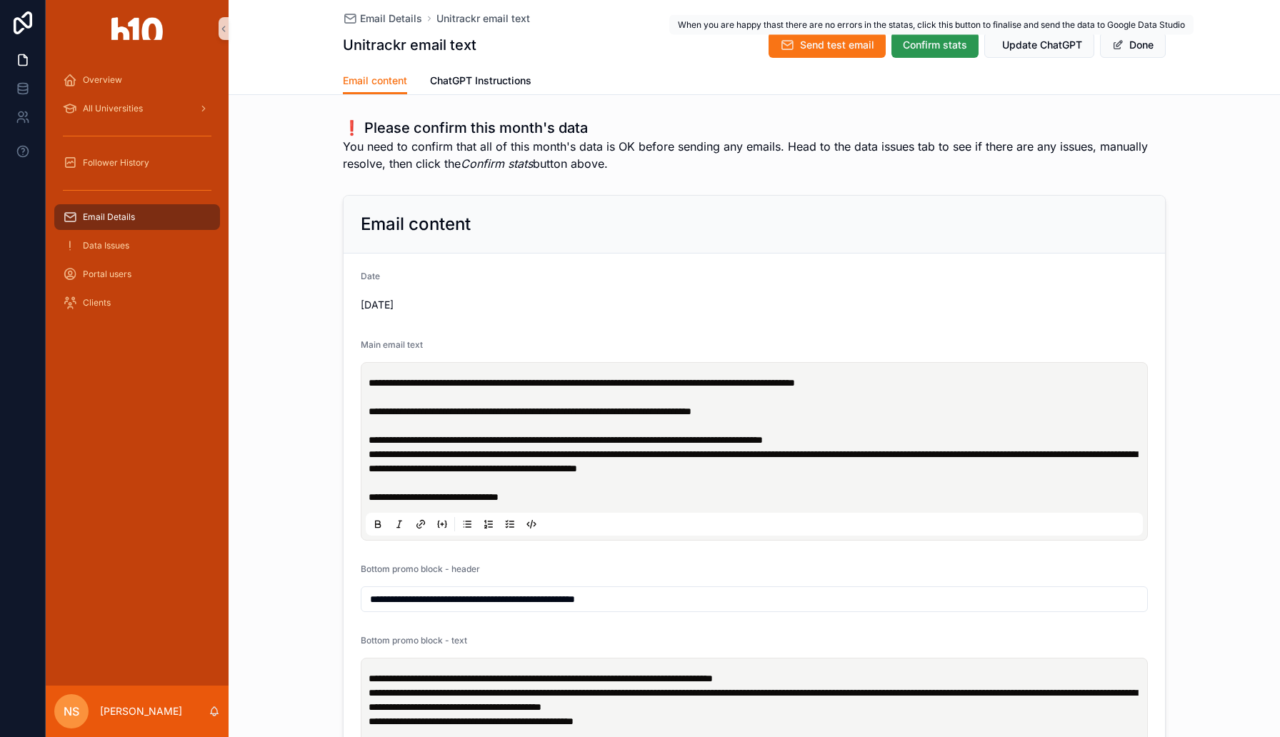
click at [928, 44] on span "Confirm stats" at bounding box center [935, 45] width 64 height 14
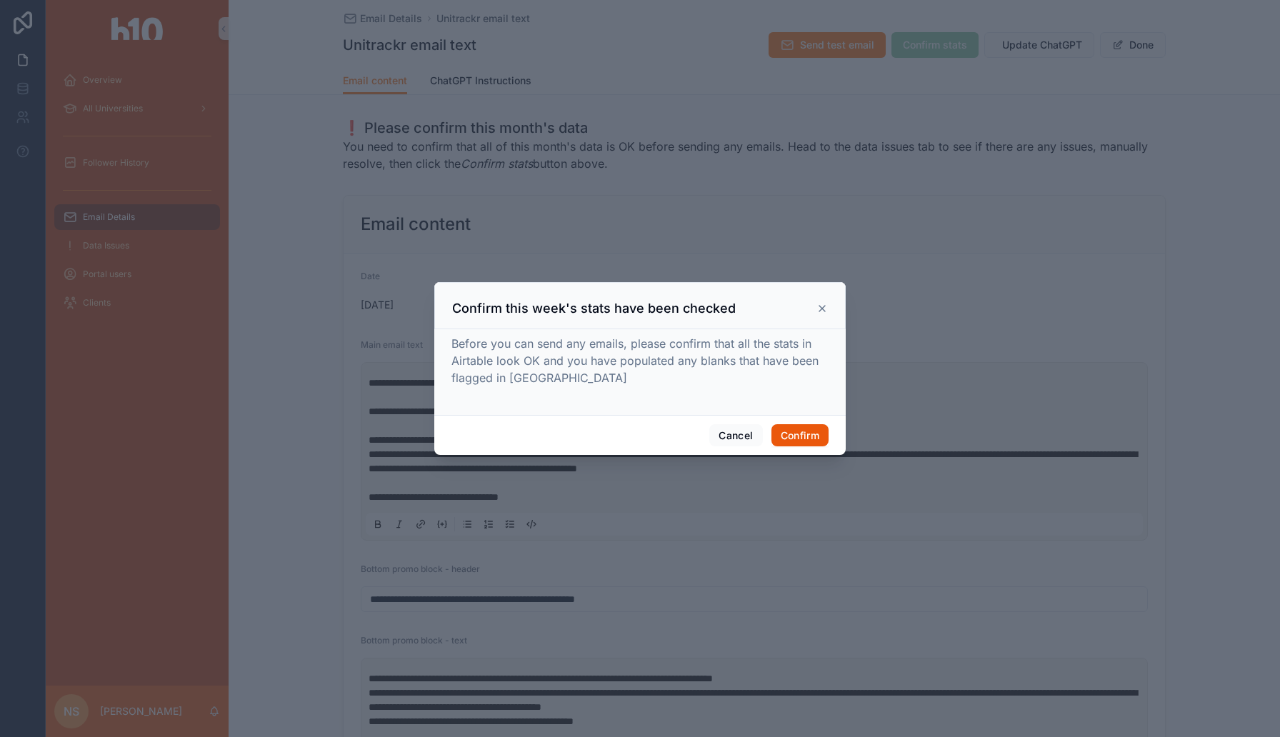
click at [784, 440] on button "Confirm" at bounding box center [799, 435] width 57 height 23
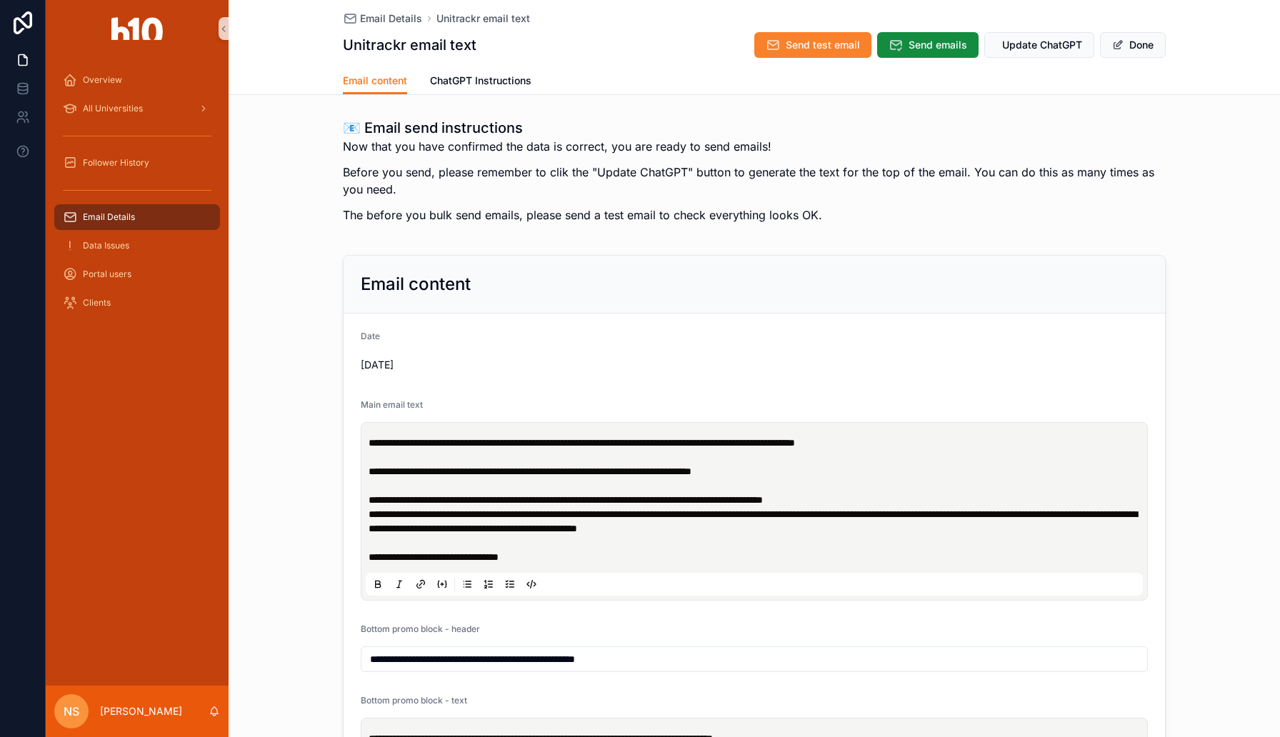
click at [815, 53] on button "Send test email" at bounding box center [812, 45] width 117 height 26
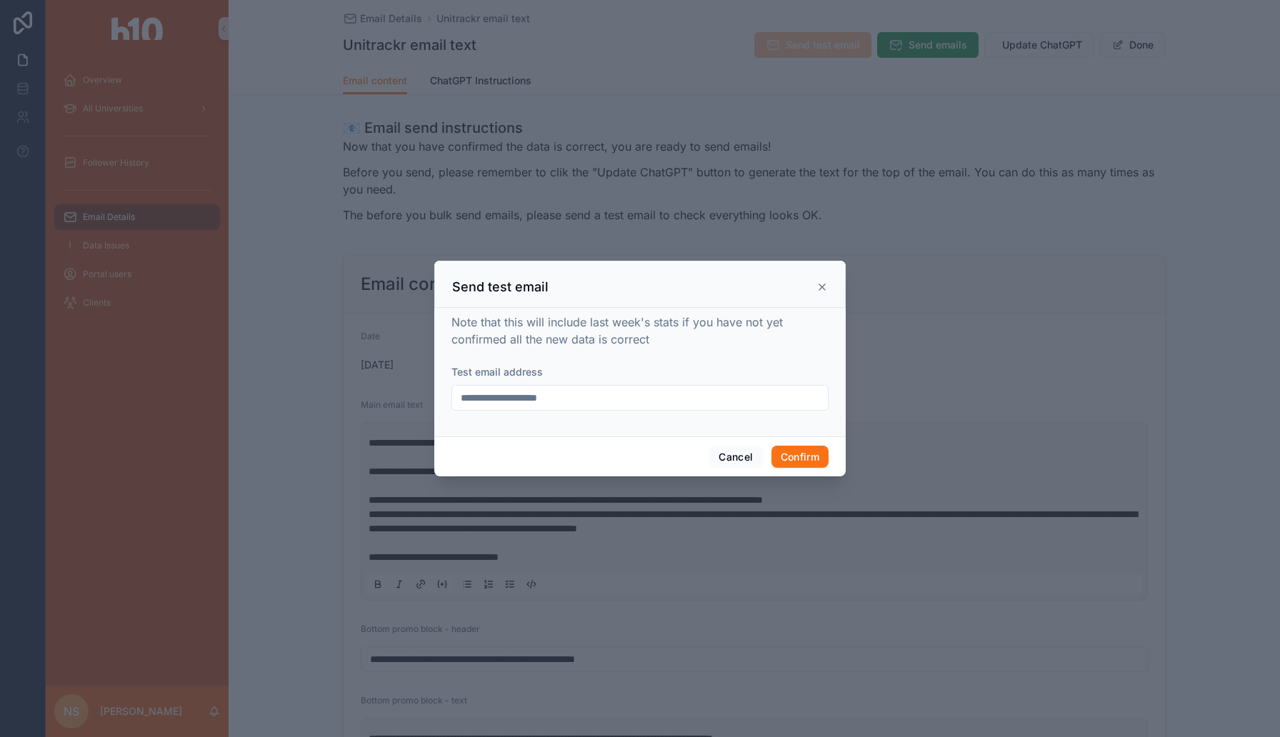
click at [573, 404] on input "**********" at bounding box center [640, 398] width 376 height 20
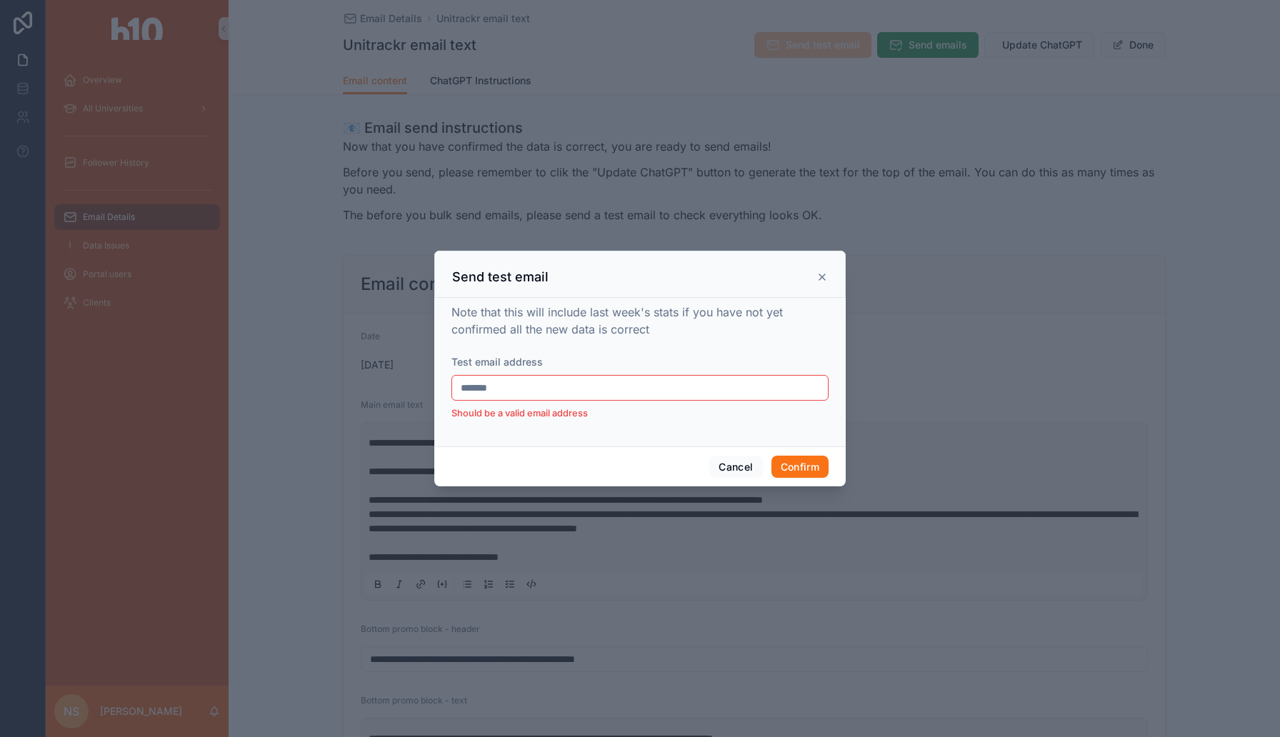
type input "**********"
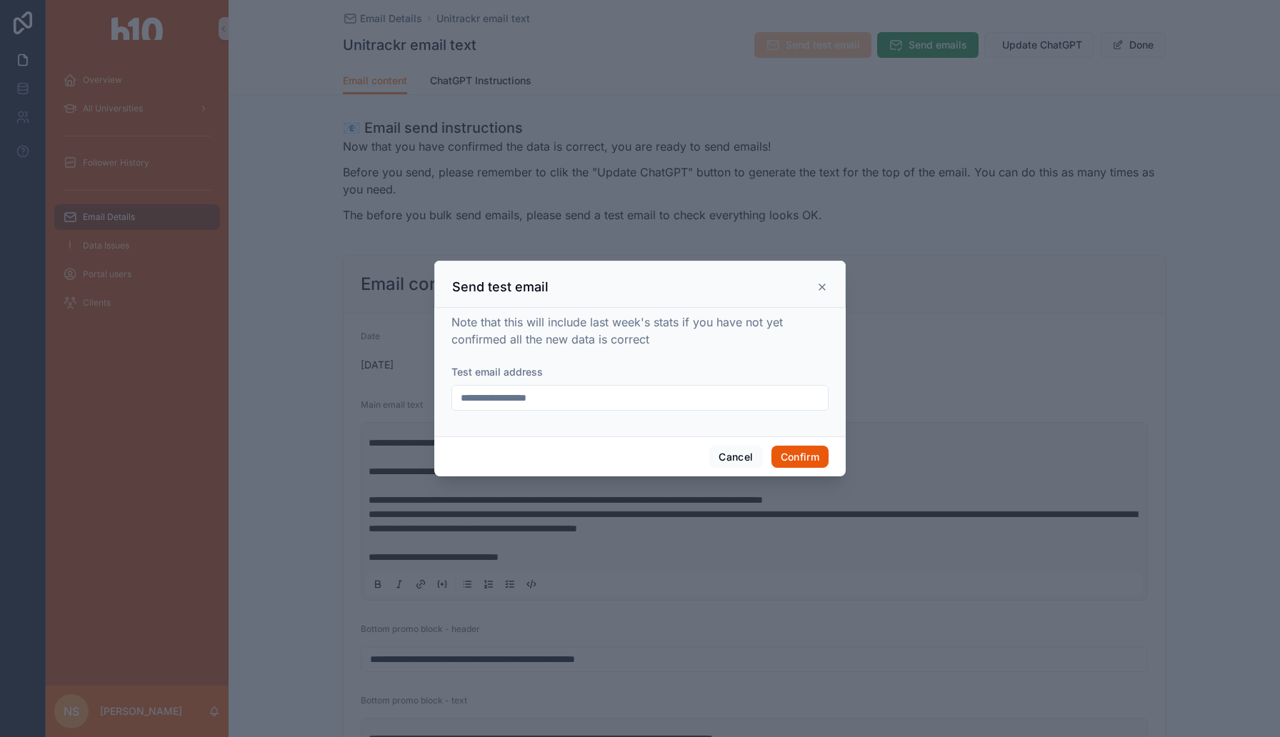
click at [784, 453] on button "Confirm" at bounding box center [799, 457] width 57 height 23
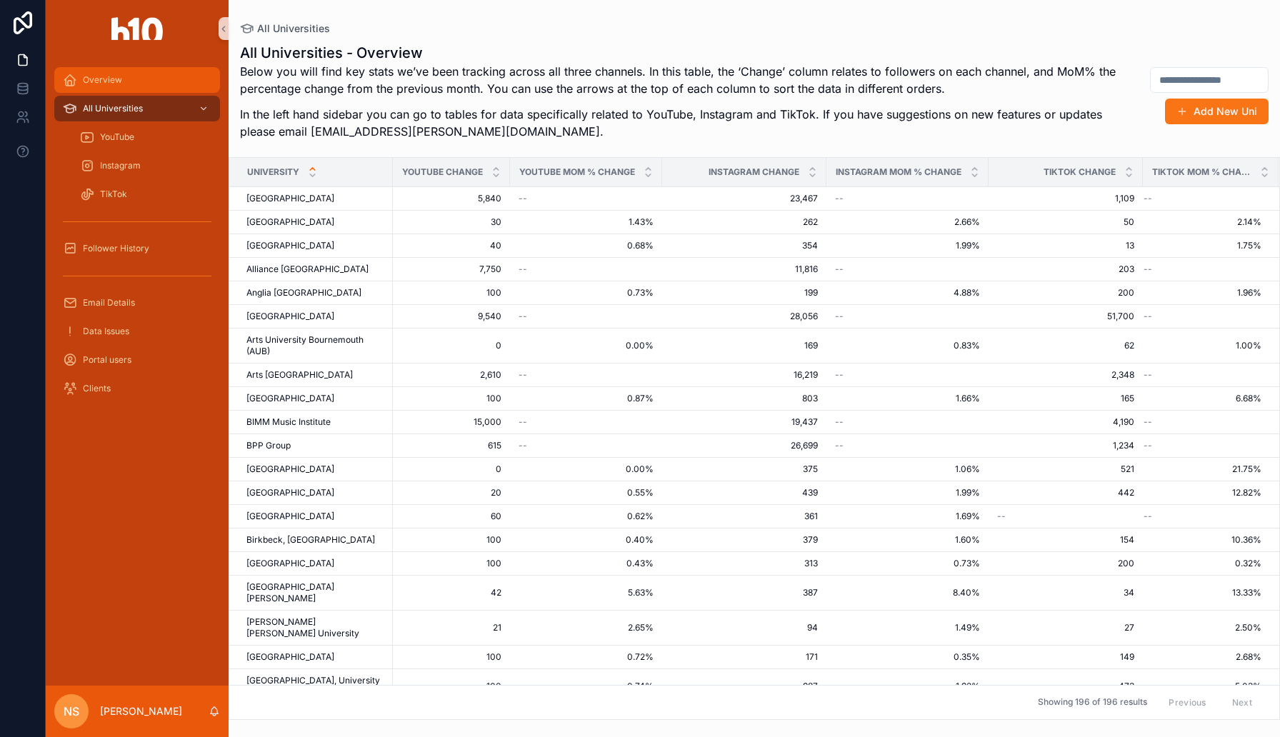
click at [138, 81] on div "Overview" at bounding box center [137, 80] width 149 height 23
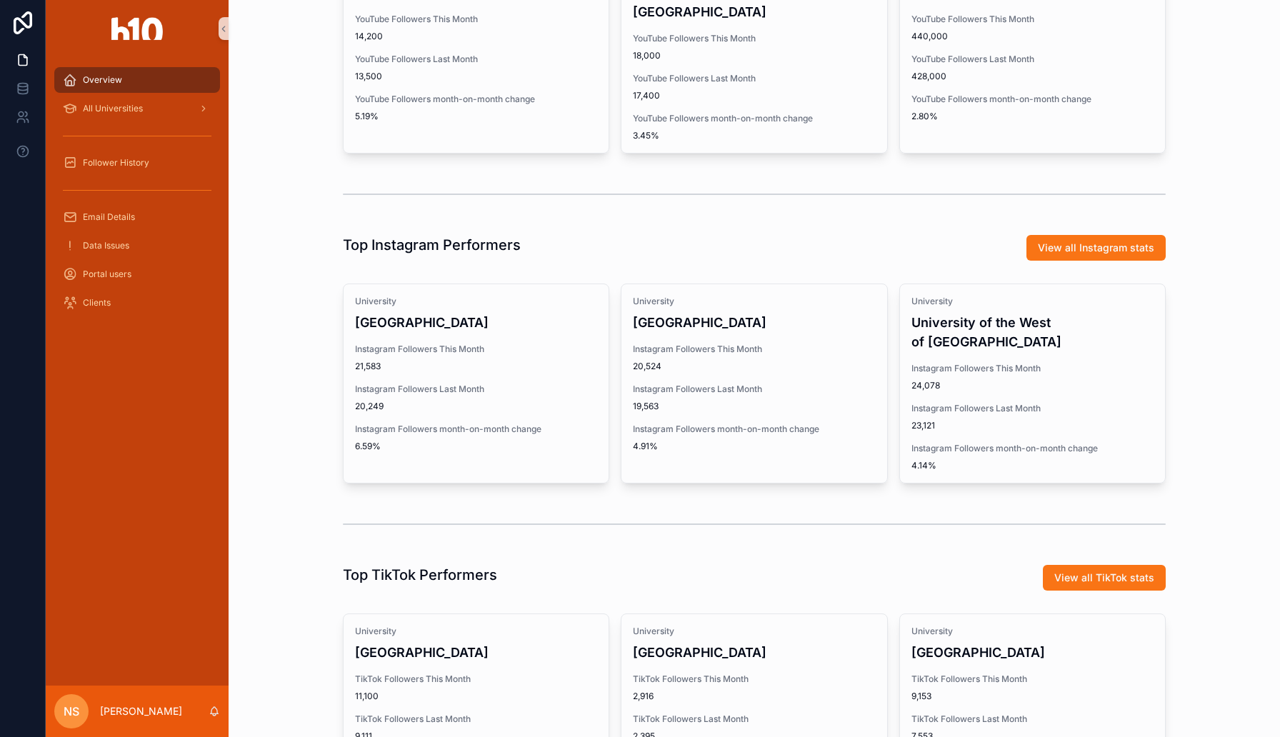
scroll to position [511, 0]
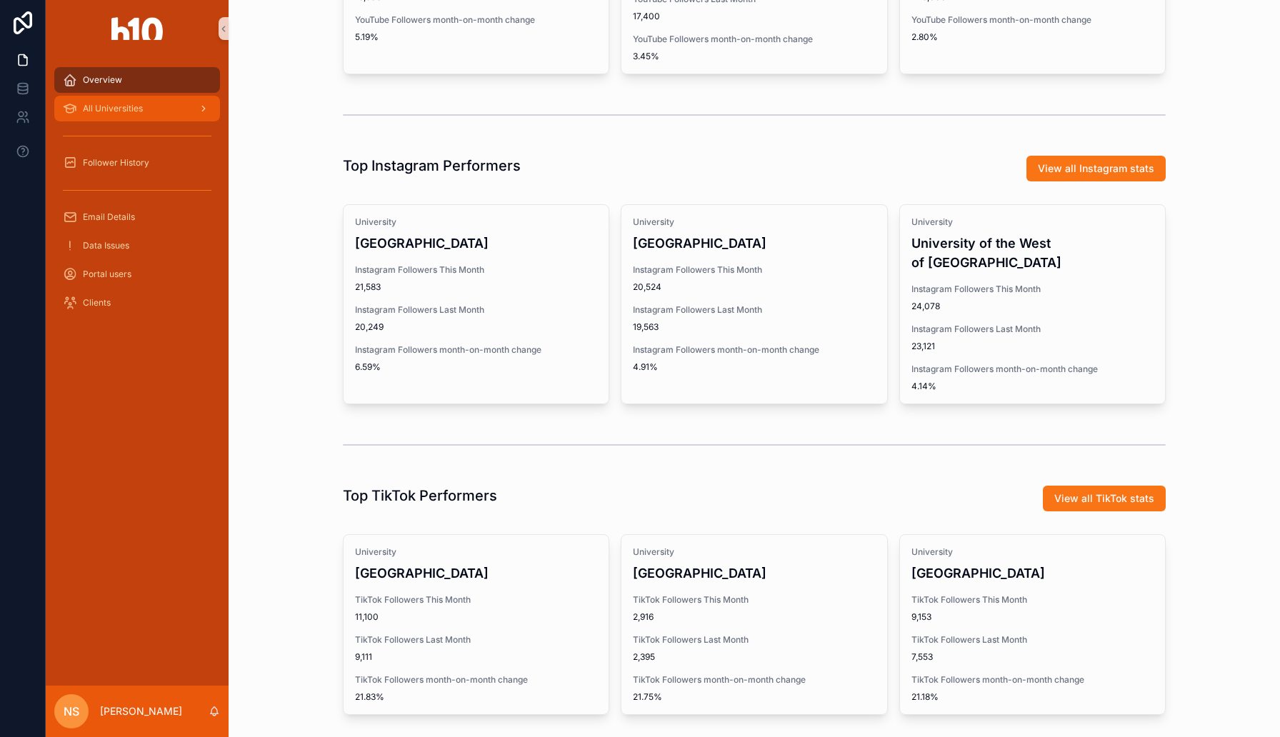
click at [109, 110] on span "All Universities" at bounding box center [113, 108] width 60 height 11
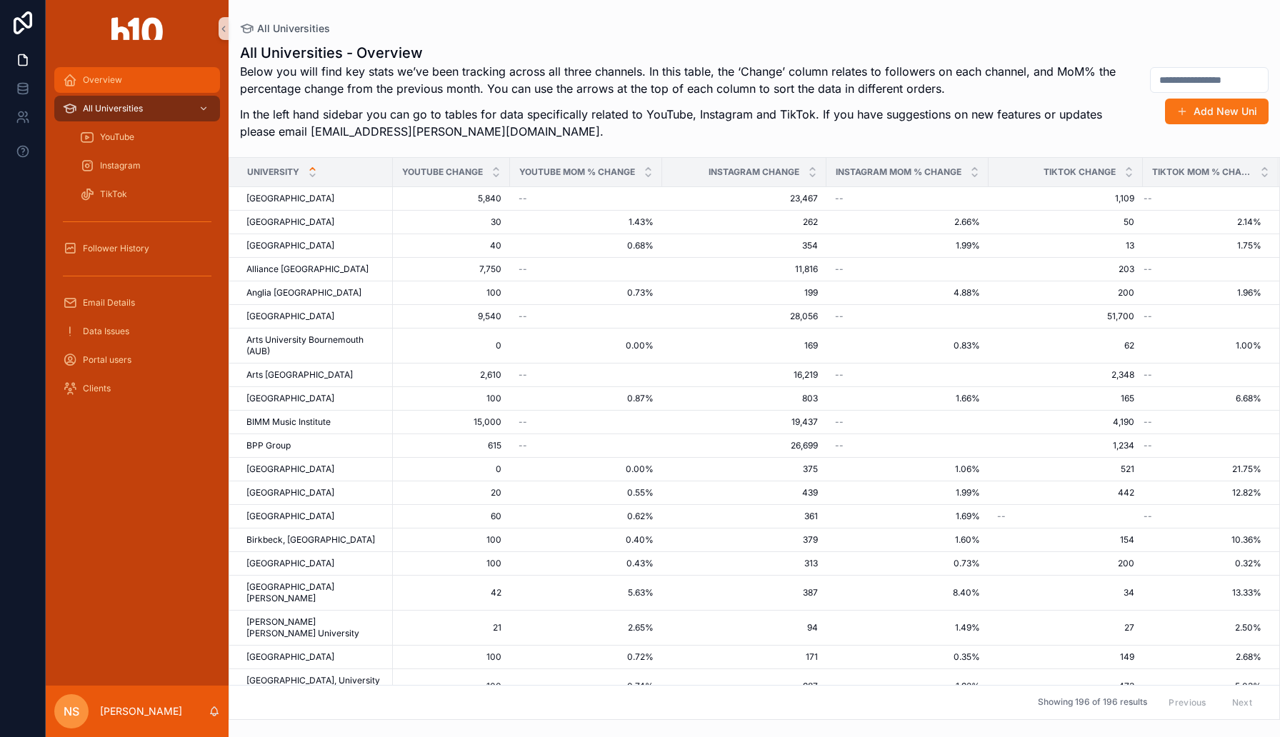
click at [111, 77] on span "Overview" at bounding box center [102, 79] width 39 height 11
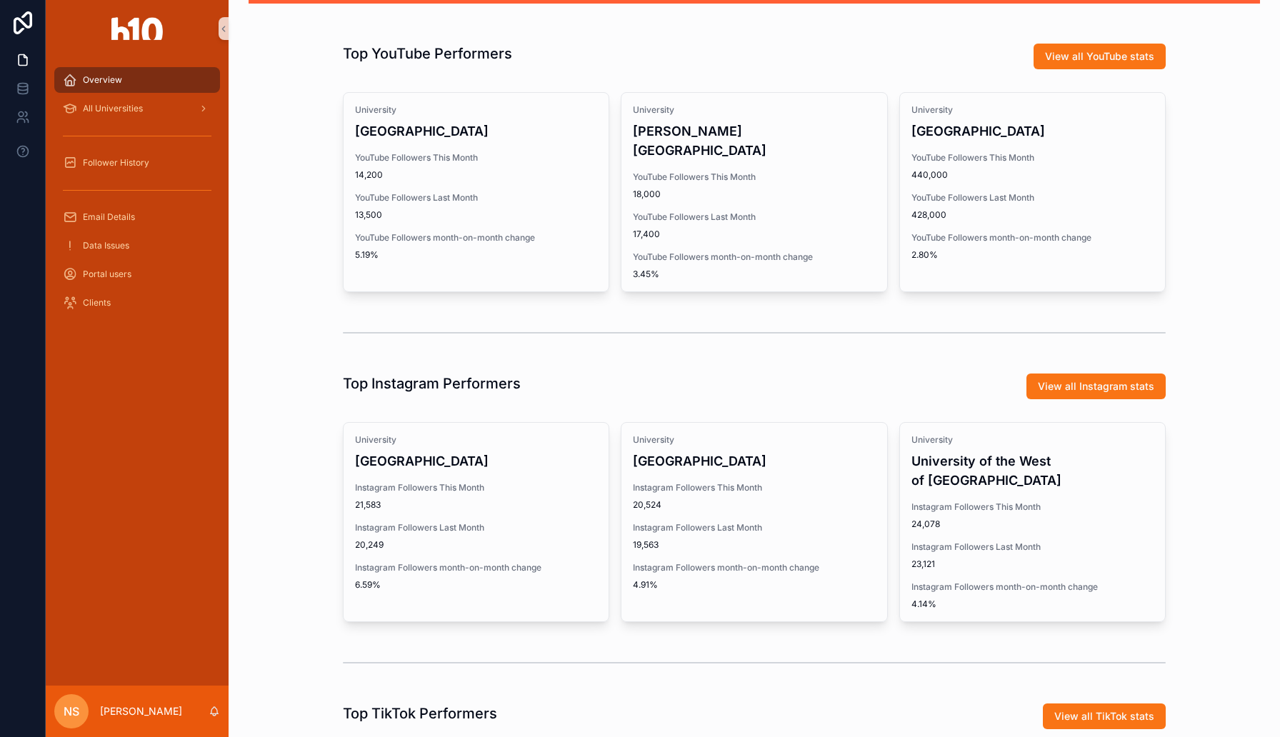
scroll to position [571, 0]
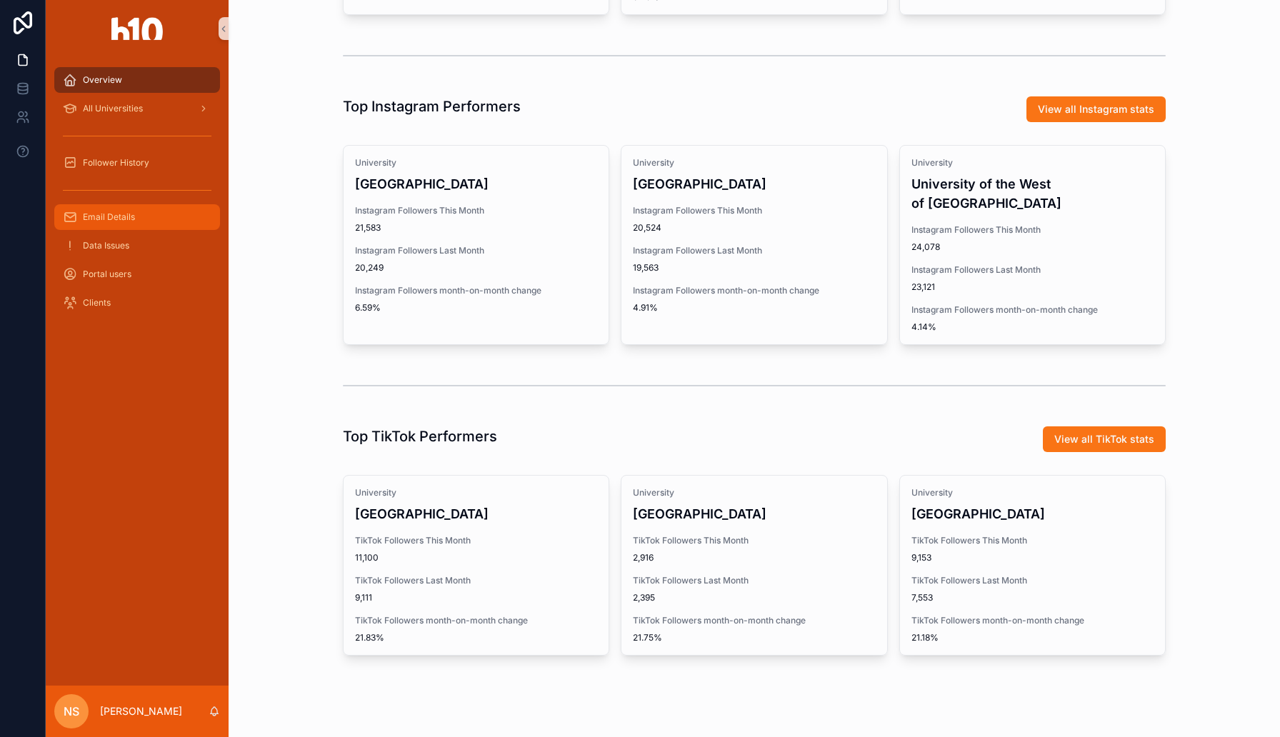
click at [159, 224] on div "Email Details" at bounding box center [137, 217] width 149 height 23
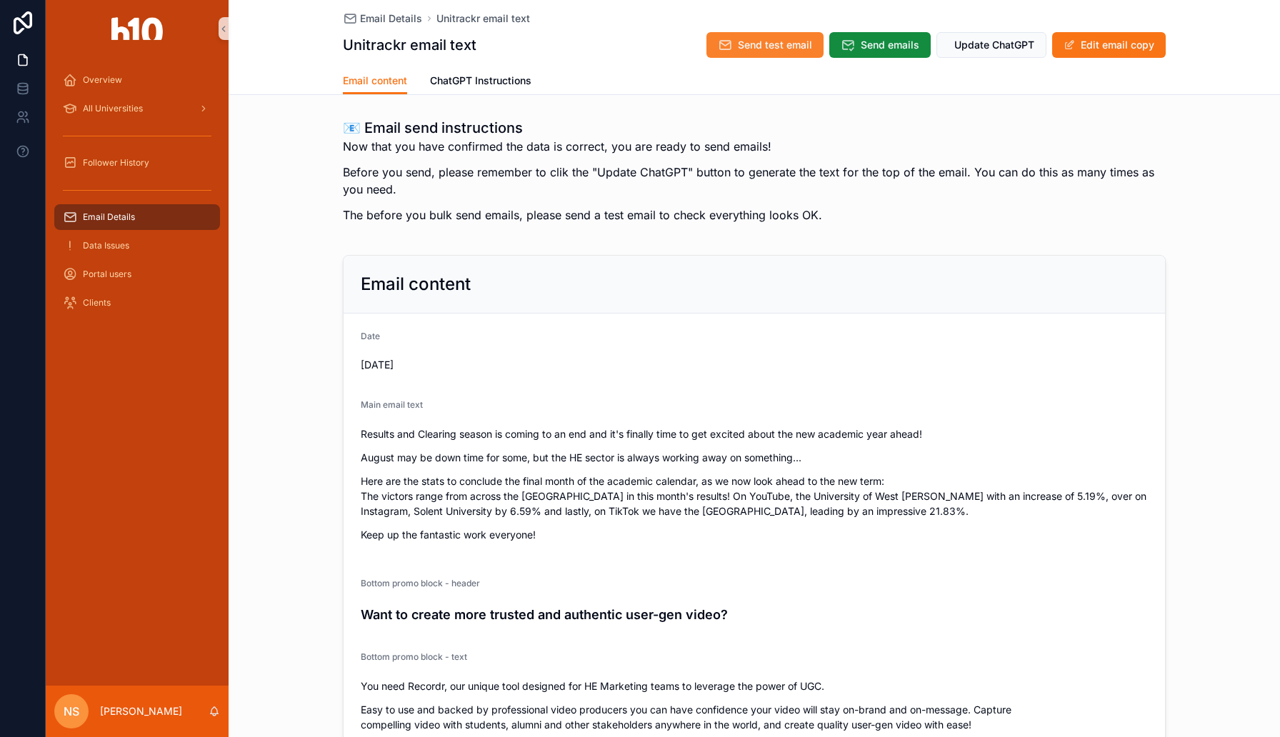
click at [758, 44] on span "Send test email" at bounding box center [775, 45] width 74 height 14
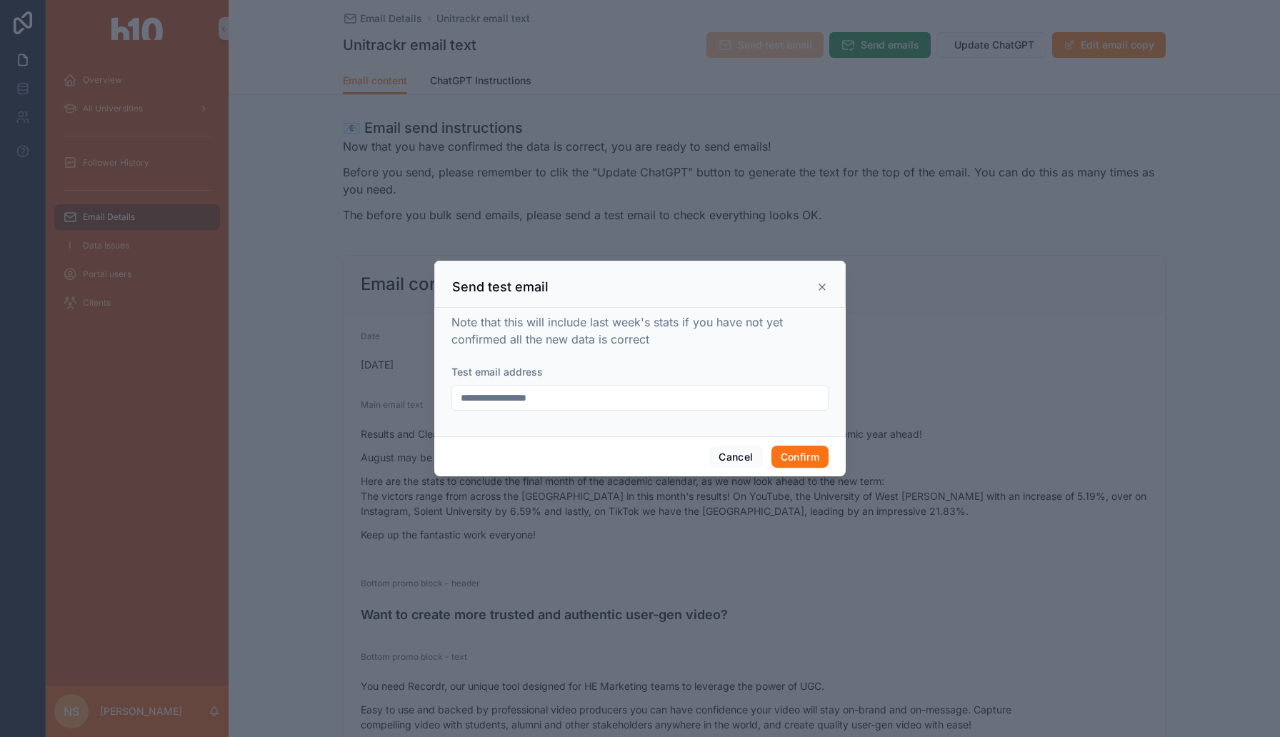
click at [598, 400] on input "**********" at bounding box center [640, 398] width 376 height 20
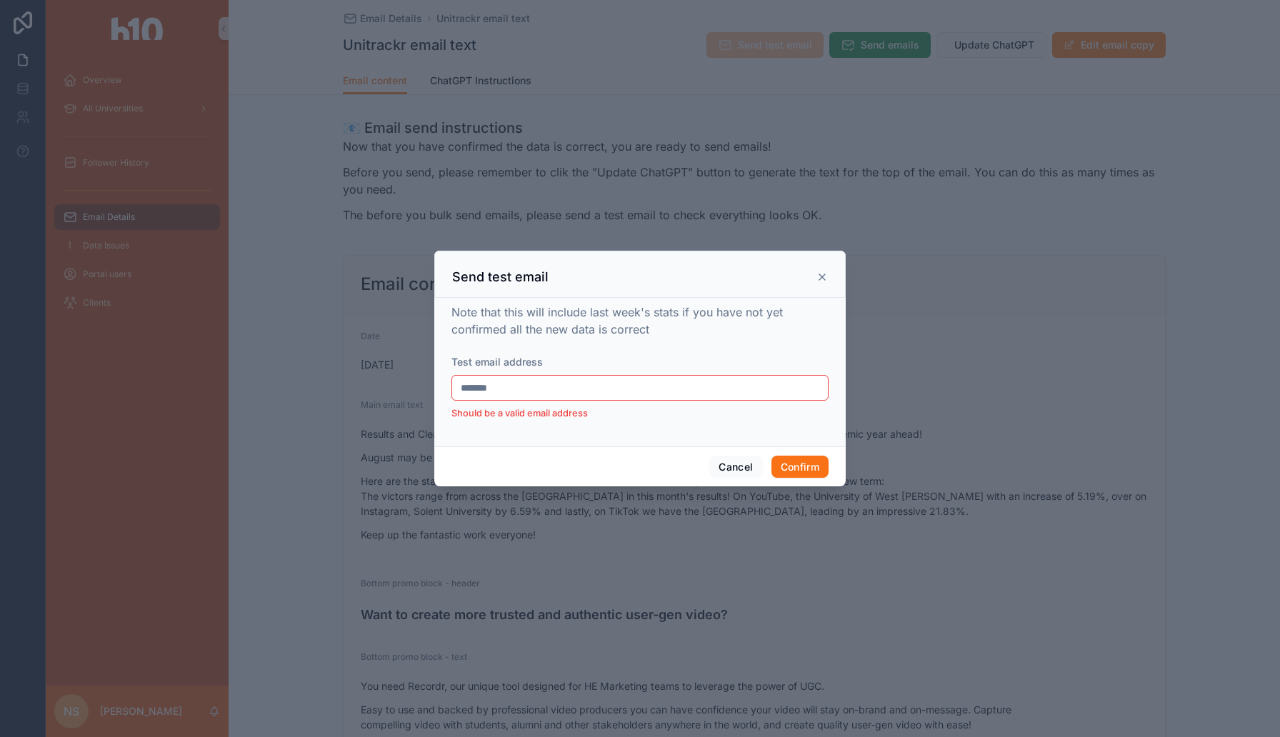
type input "**********"
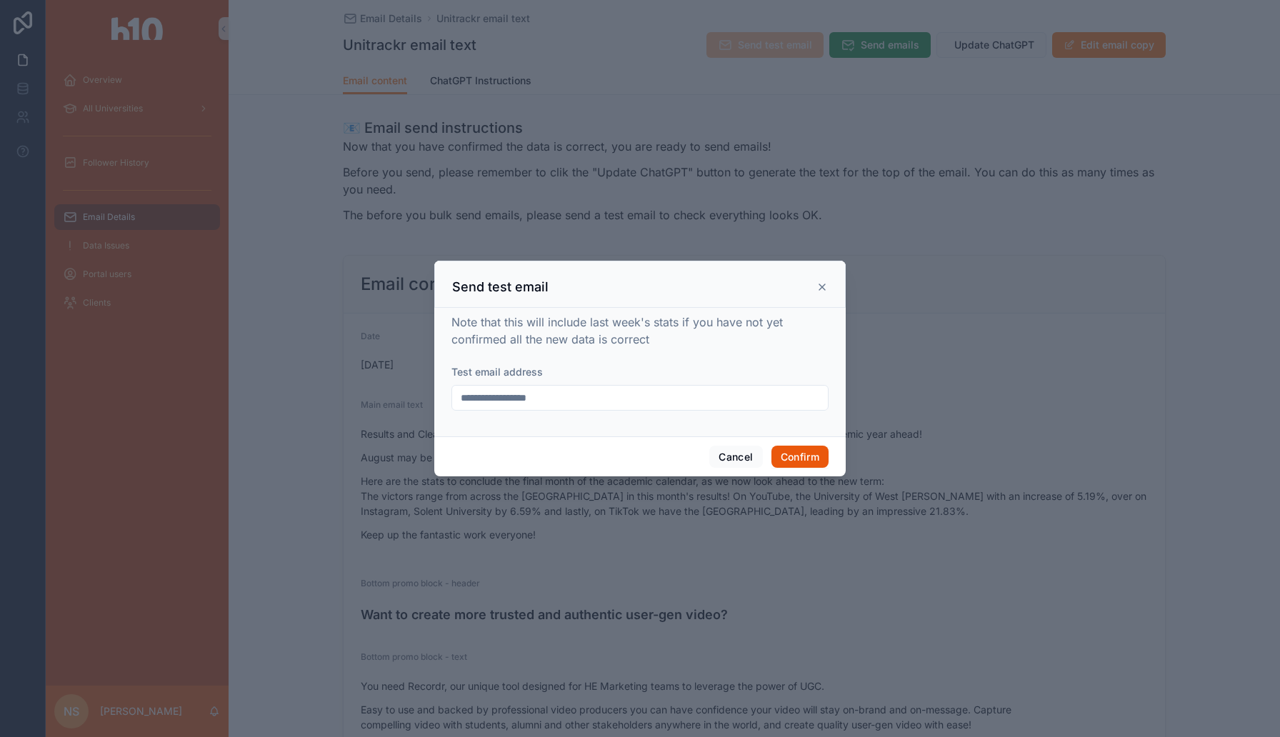
click at [810, 459] on button "Confirm" at bounding box center [799, 457] width 57 height 23
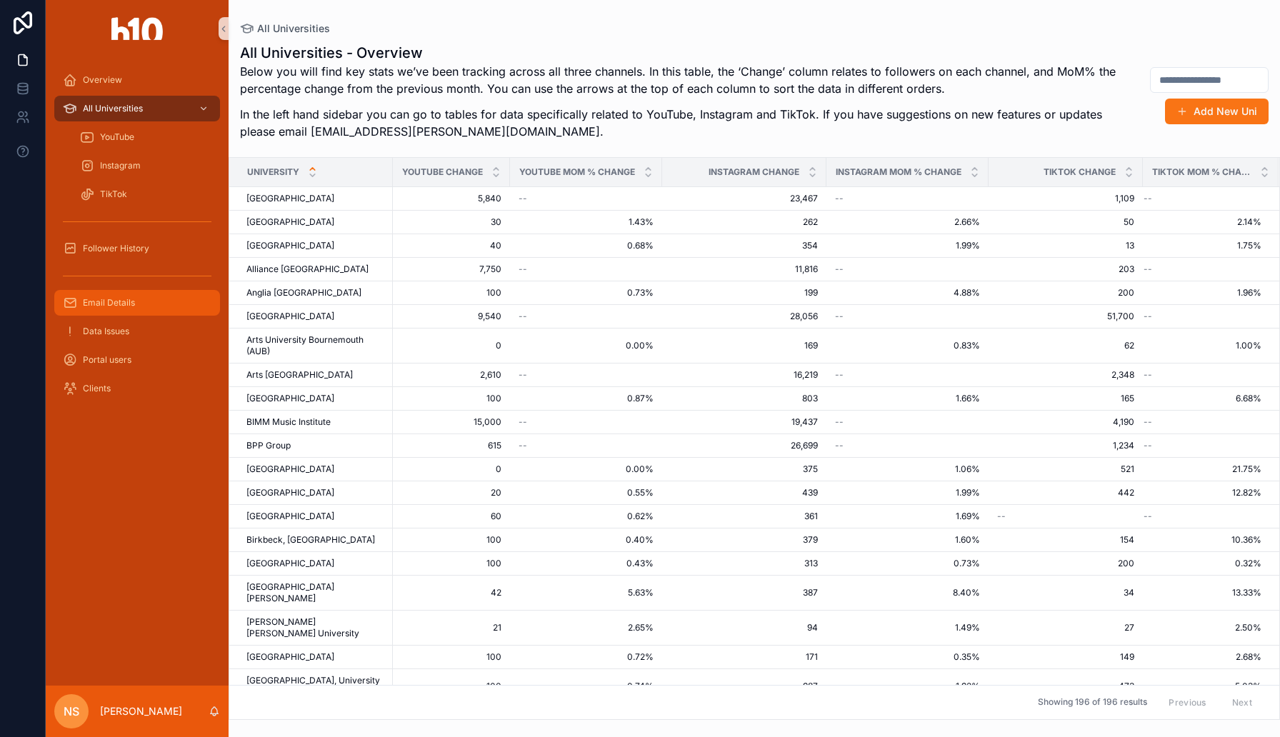
click at [140, 301] on div "Email Details" at bounding box center [137, 302] width 149 height 23
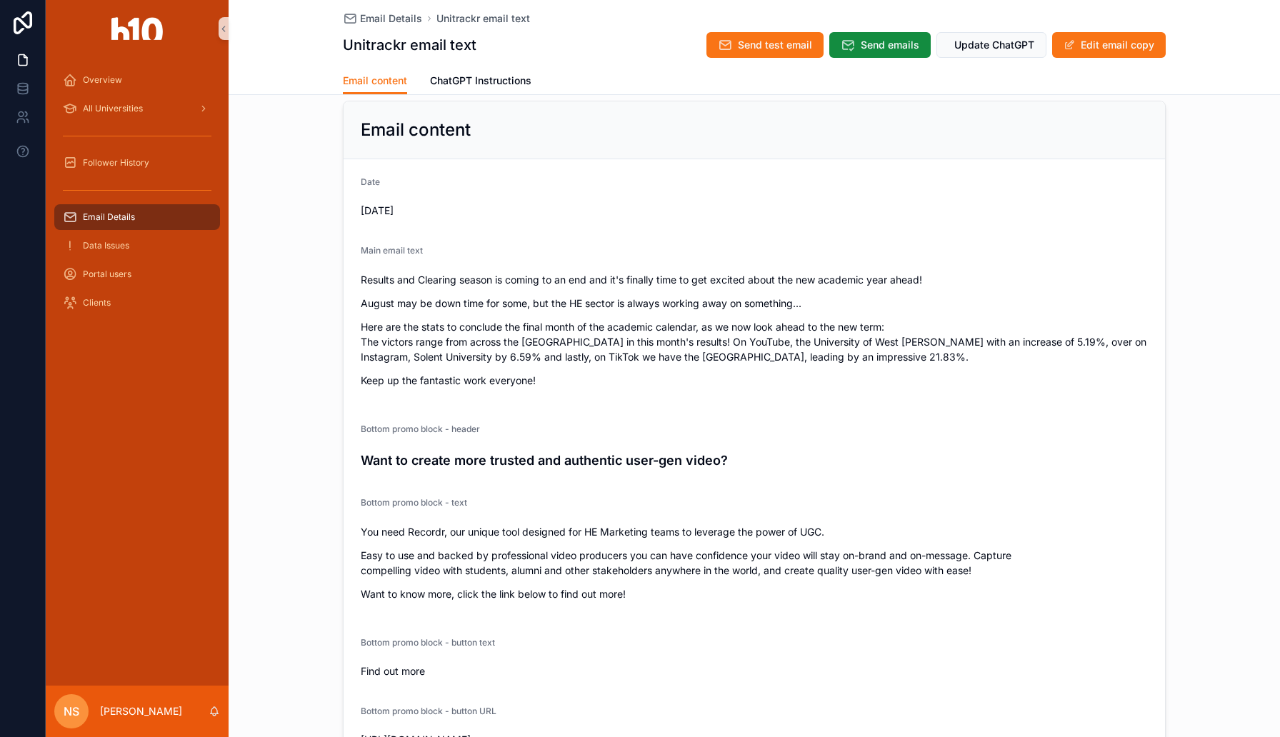
scroll to position [133, 0]
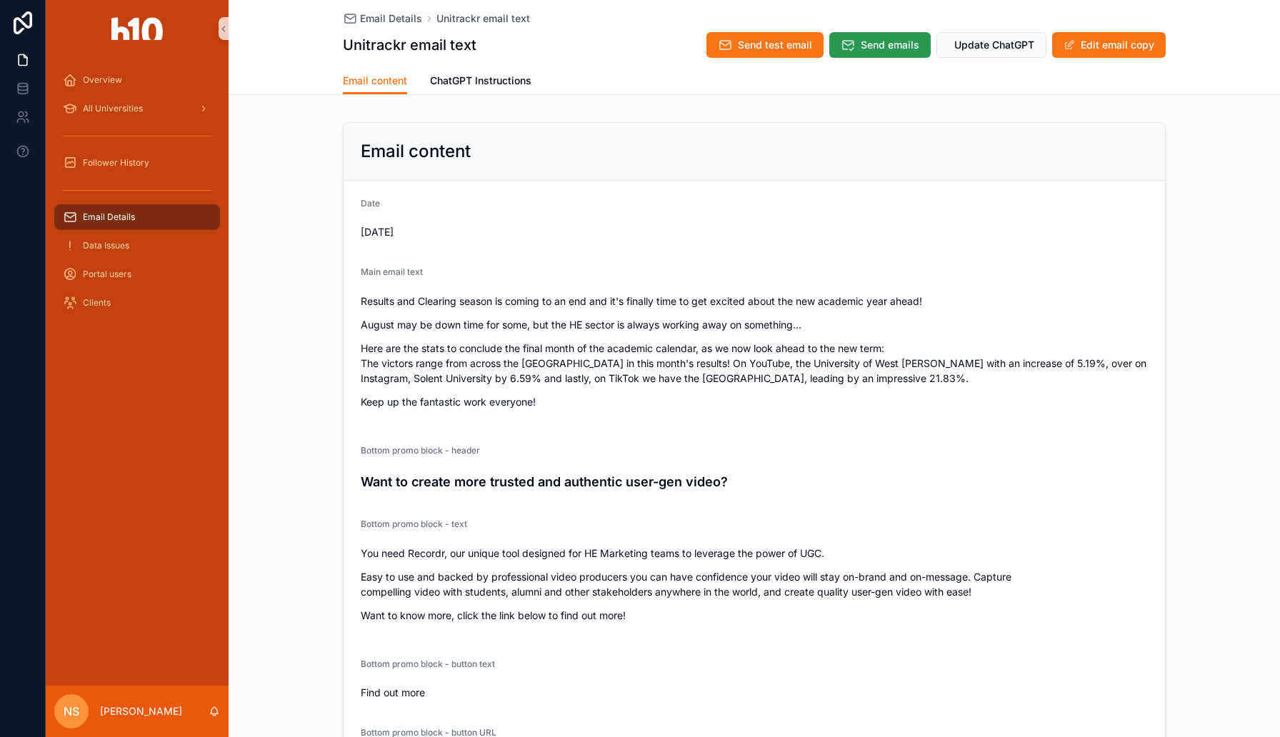
click at [871, 49] on span "Send emails" at bounding box center [890, 45] width 59 height 14
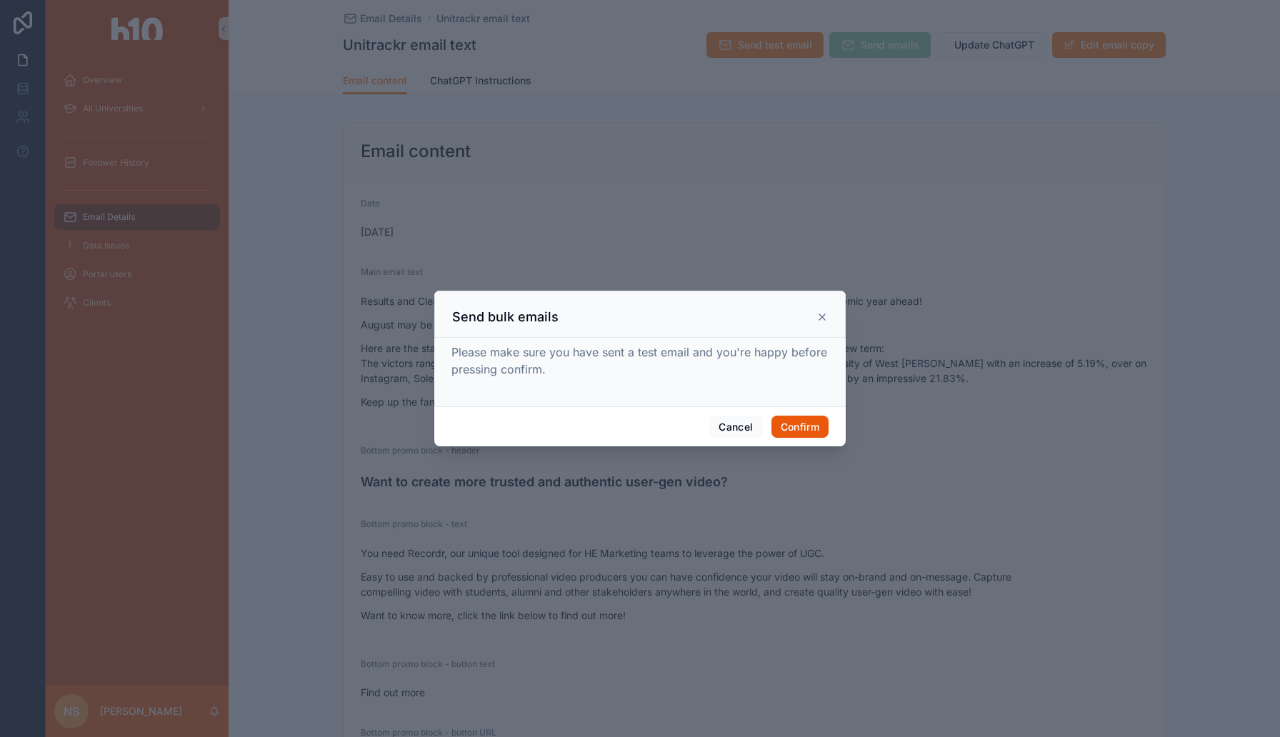
click at [810, 420] on button "Confirm" at bounding box center [799, 427] width 57 height 23
